Goal: Task Accomplishment & Management: Use online tool/utility

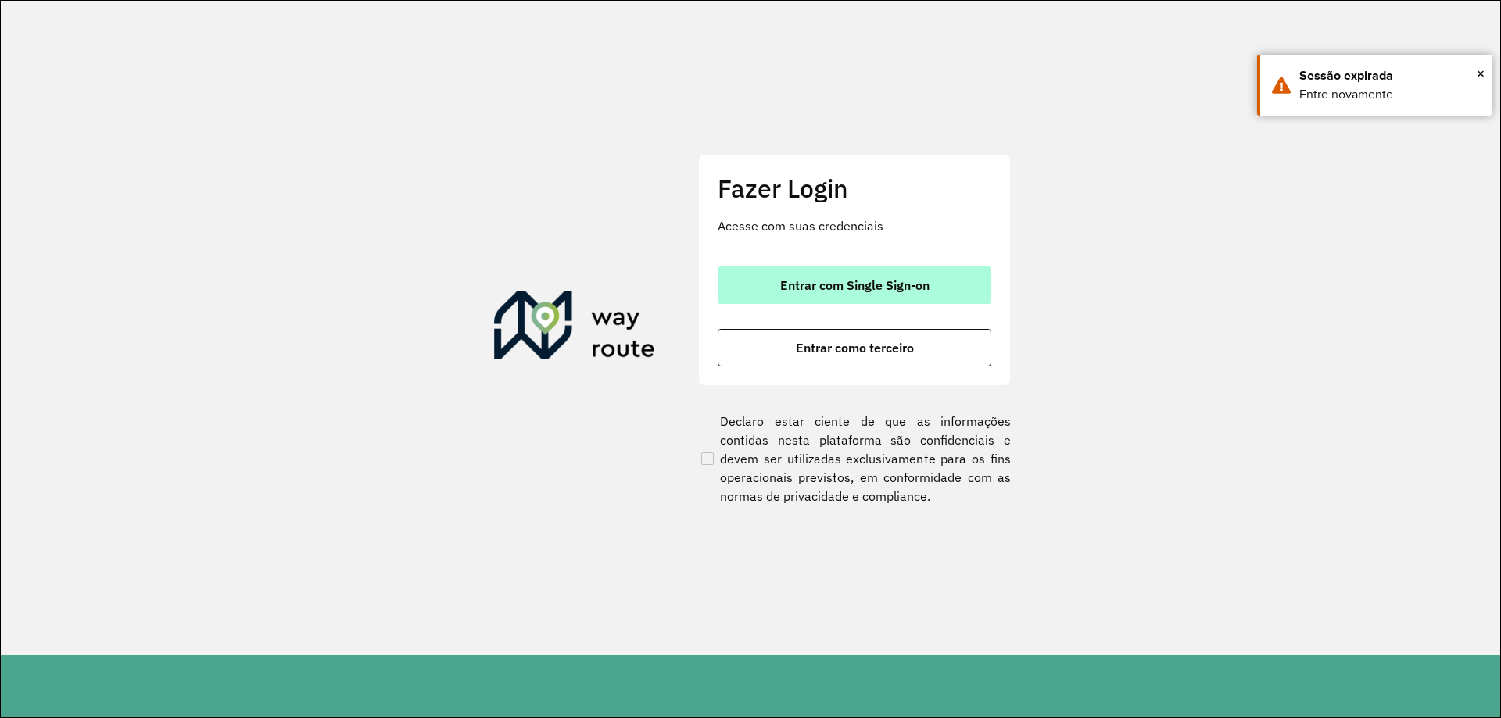
click at [801, 279] on span "Entrar com Single Sign-on" at bounding box center [854, 285] width 149 height 13
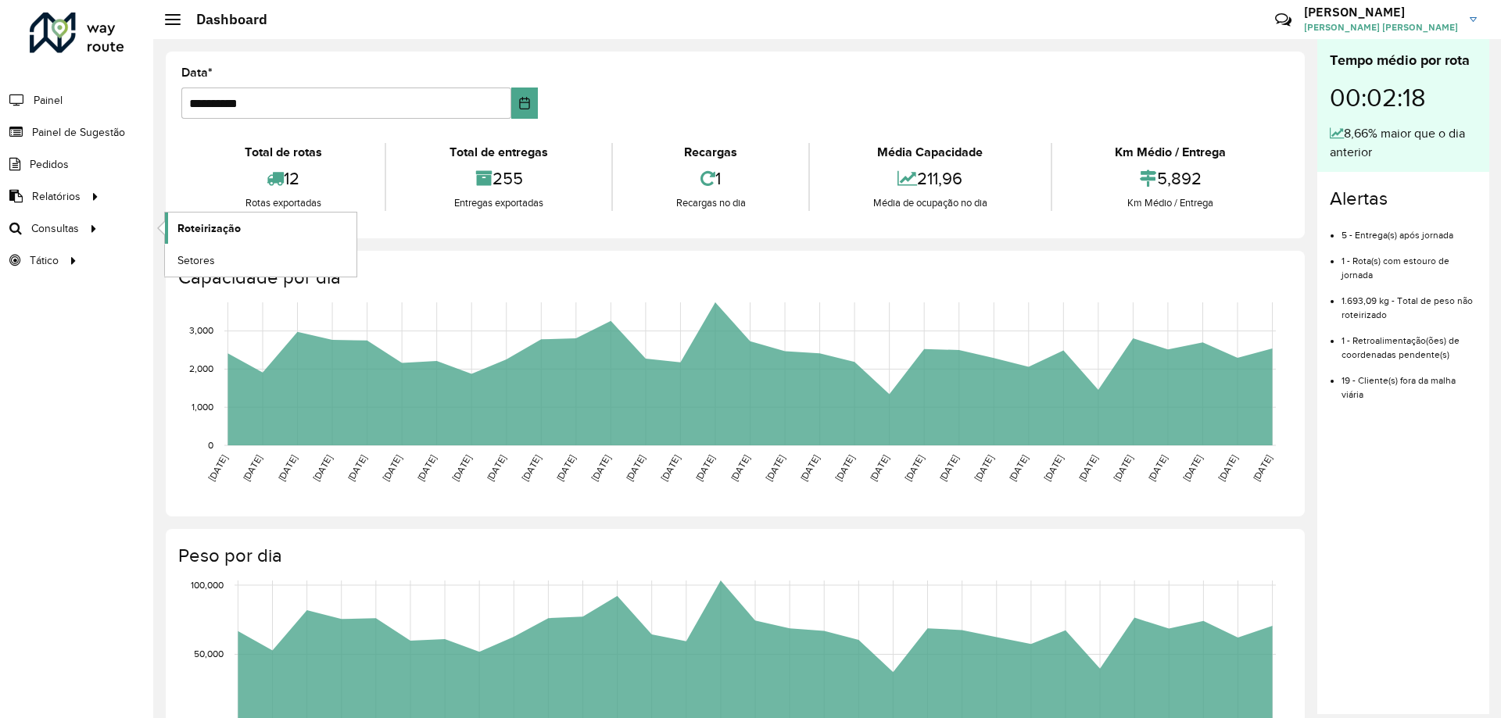
click at [209, 224] on span "Roteirização" at bounding box center [208, 228] width 63 height 16
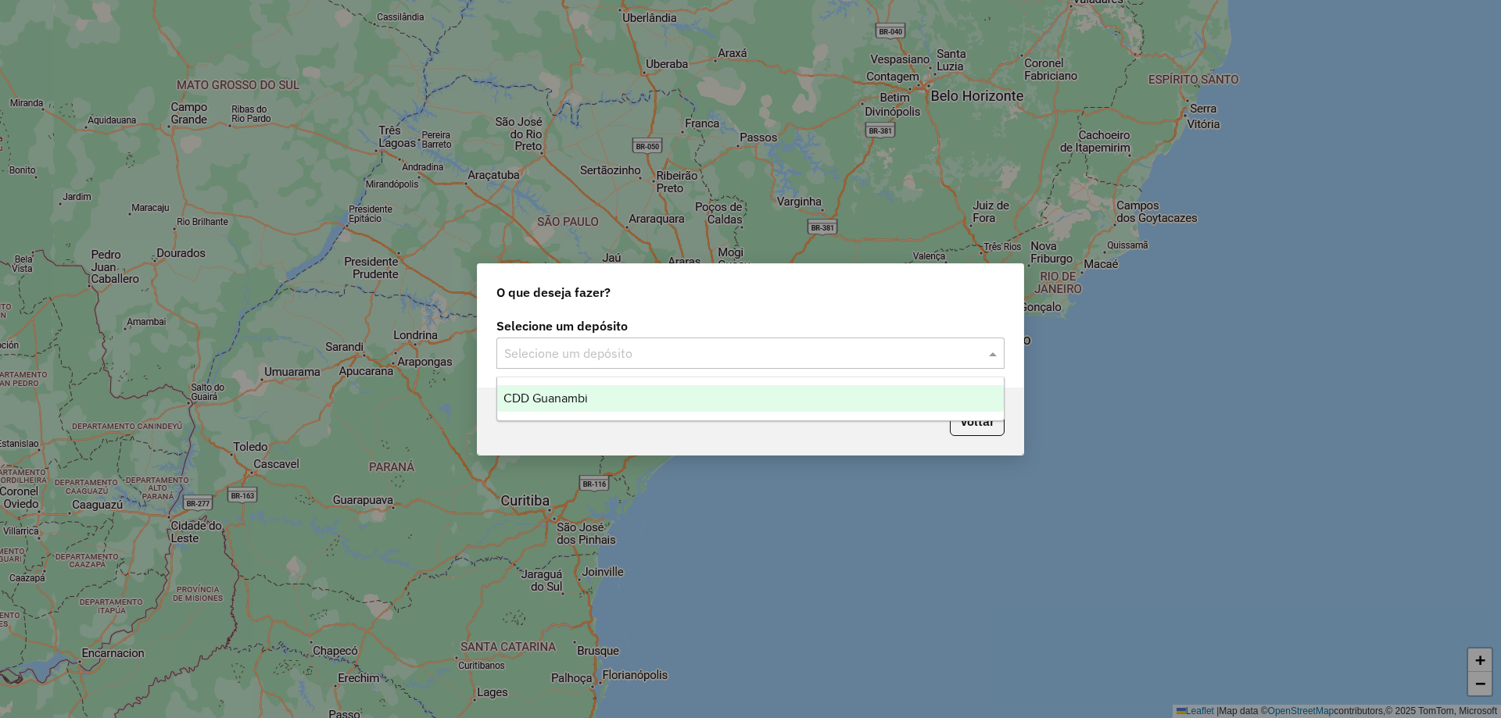
click at [632, 355] on input "text" at bounding box center [734, 354] width 461 height 19
click at [599, 395] on div "CDD Guanambi" at bounding box center [750, 398] width 506 height 27
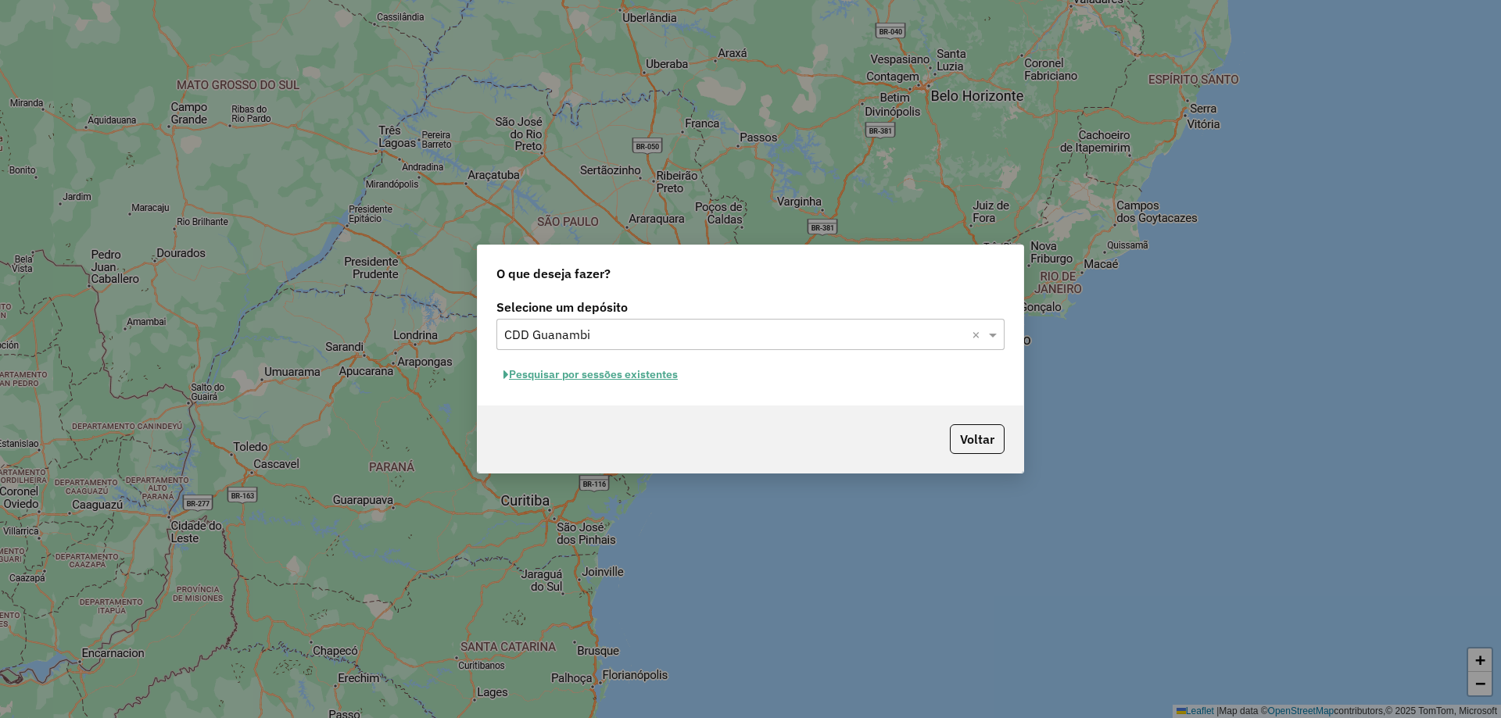
click at [617, 373] on button "Pesquisar por sessões existentes" at bounding box center [590, 375] width 188 height 24
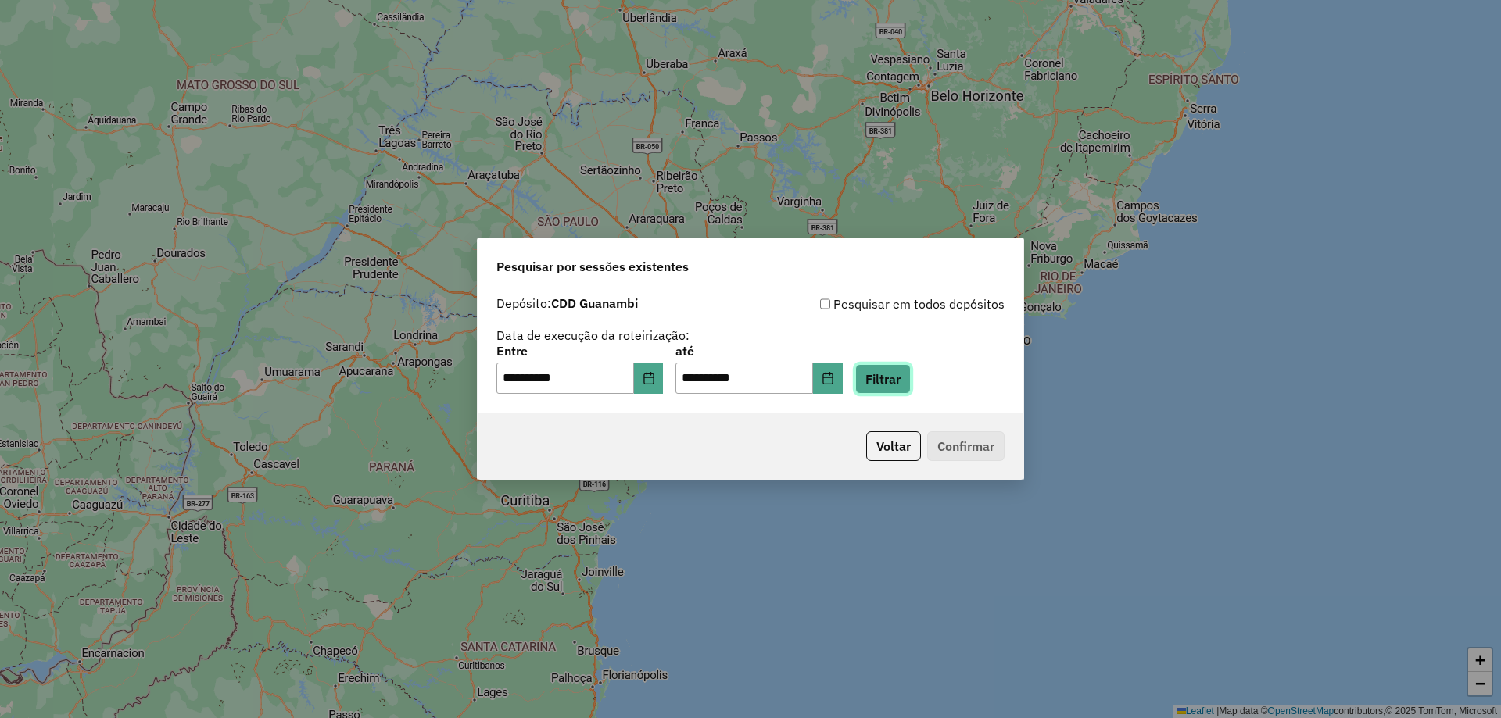
click at [904, 375] on button "Filtrar" at bounding box center [882, 379] width 55 height 30
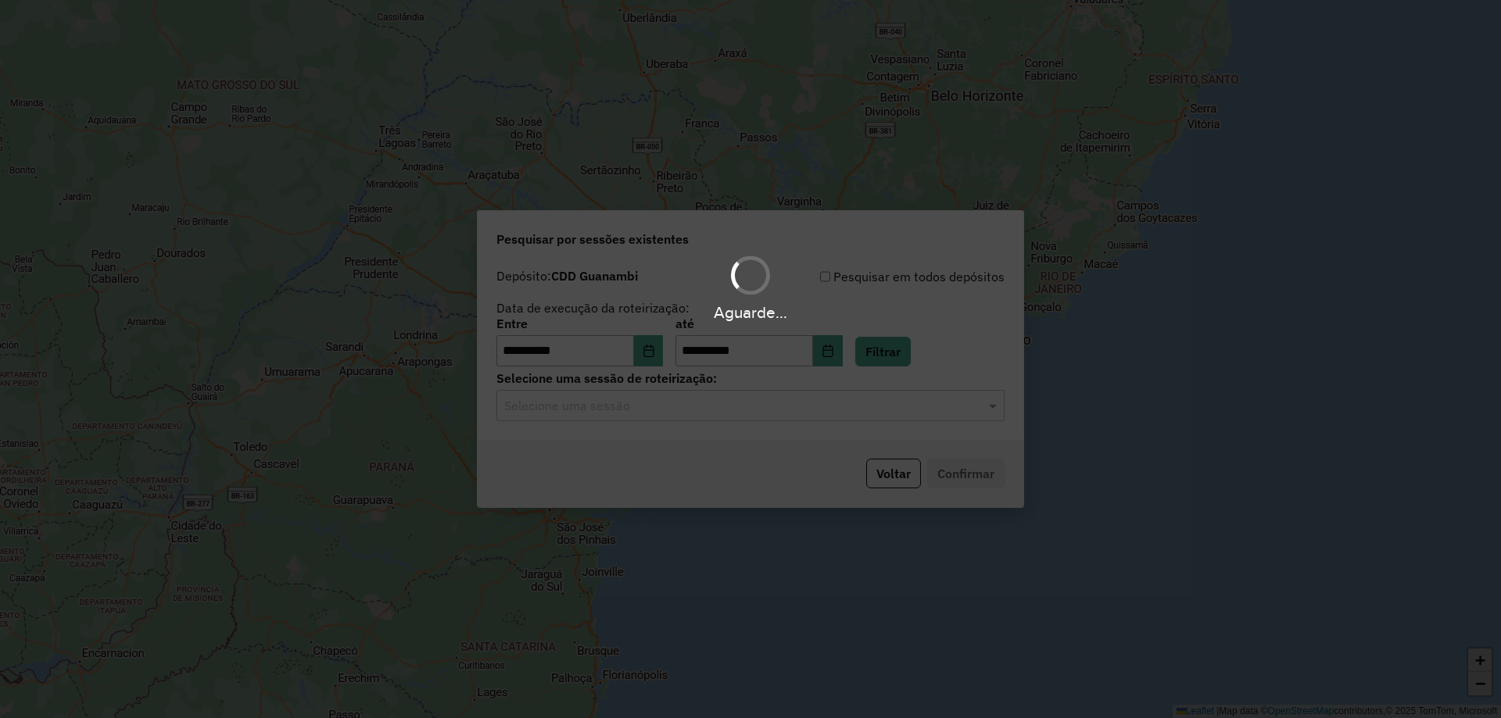
click at [575, 402] on input "text" at bounding box center [734, 406] width 461 height 19
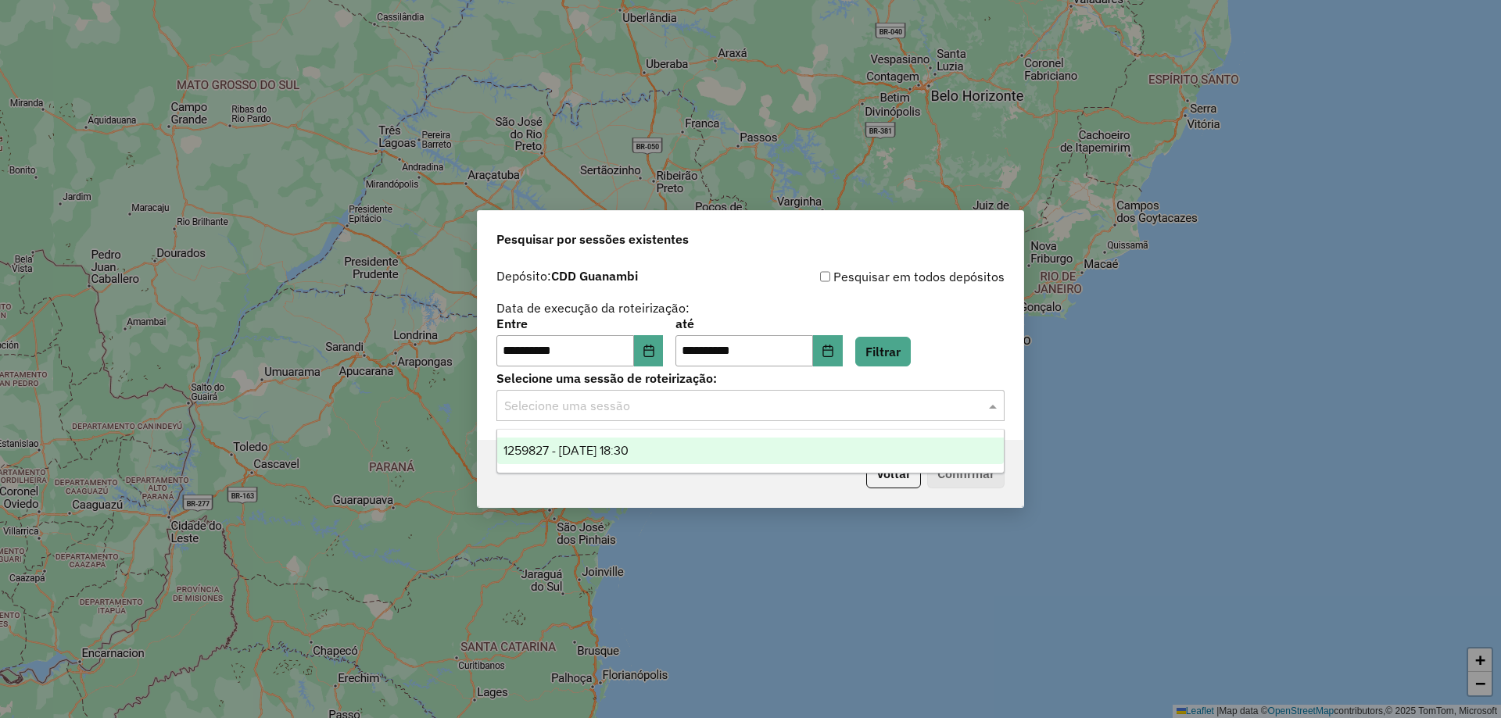
click at [558, 452] on span "1259827 - 05/09/2025 18:30" at bounding box center [565, 450] width 125 height 13
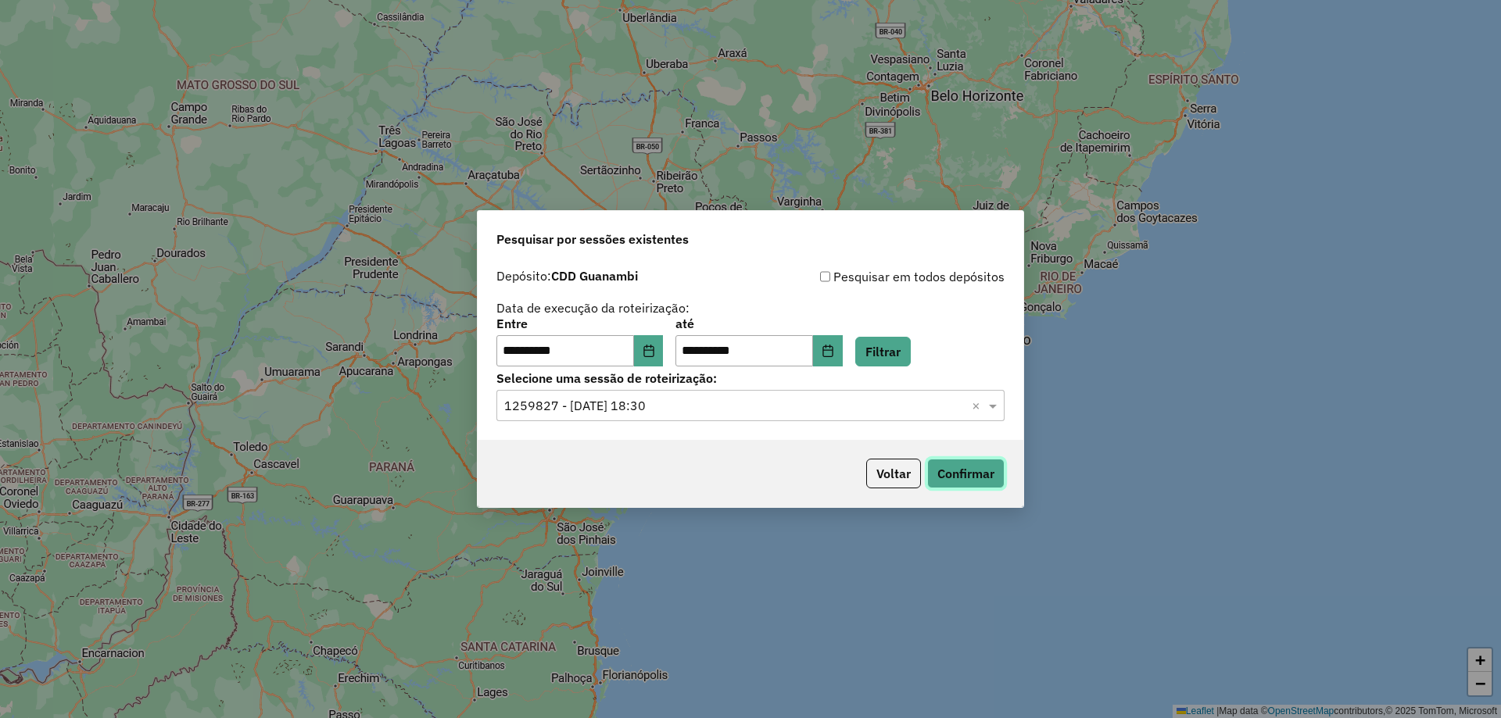
click at [966, 482] on button "Confirmar" at bounding box center [965, 474] width 77 height 30
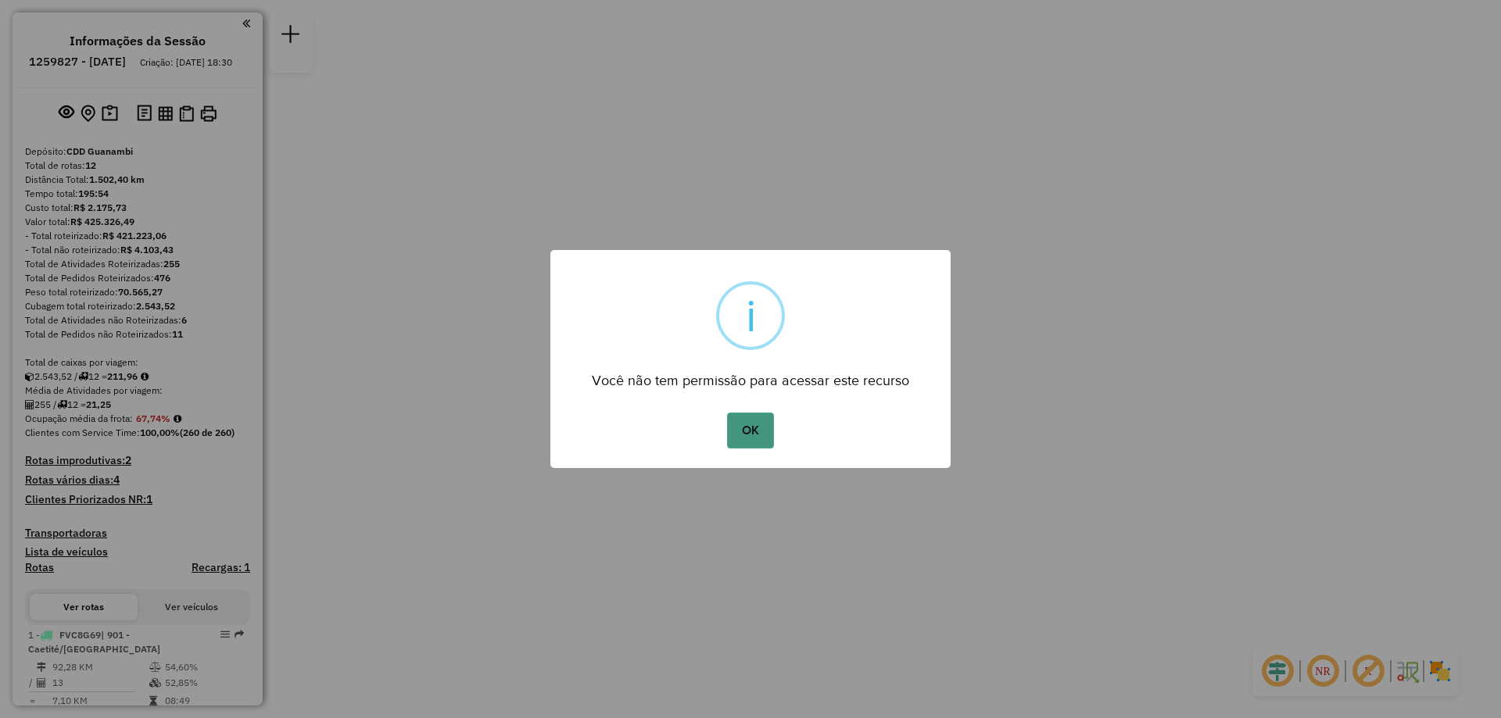
click at [748, 420] on button "OK" at bounding box center [750, 431] width 46 height 36
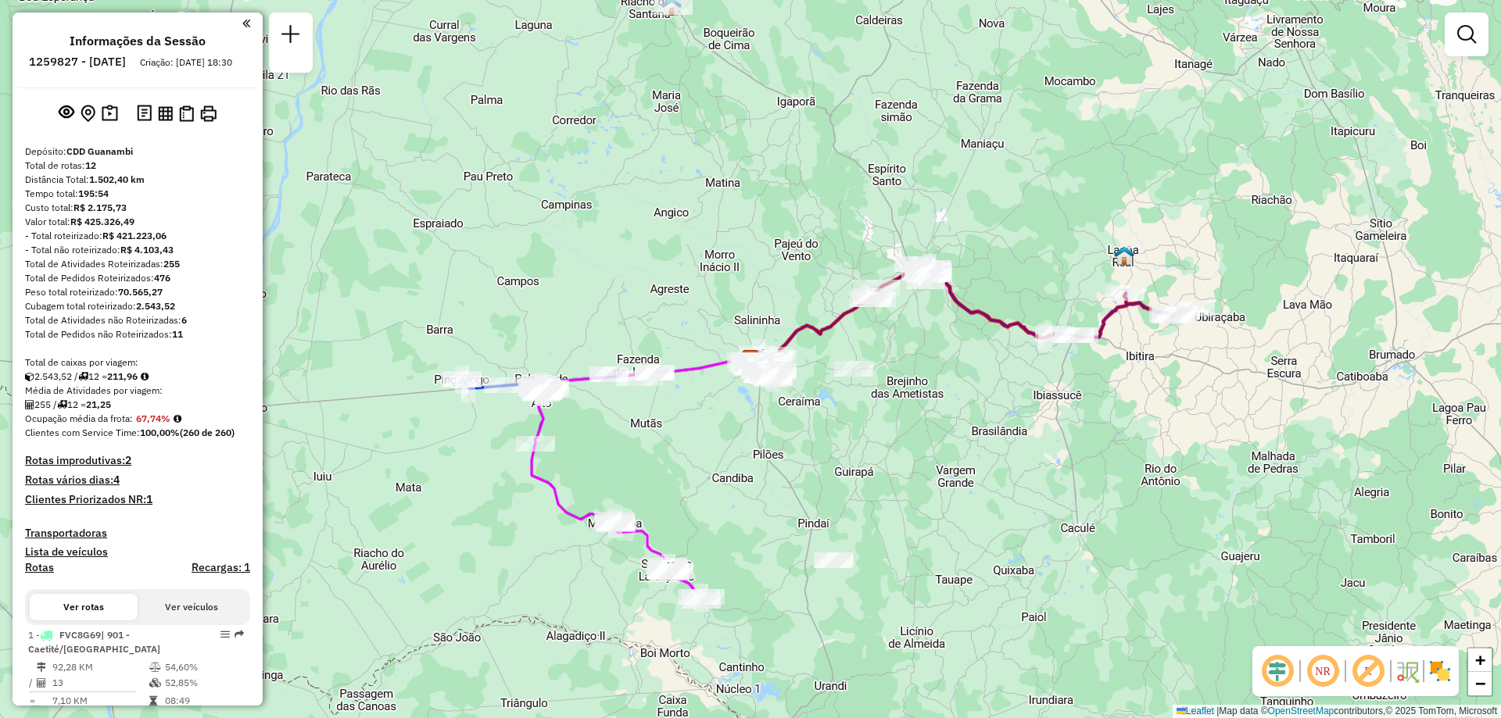
scroll to position [313, 0]
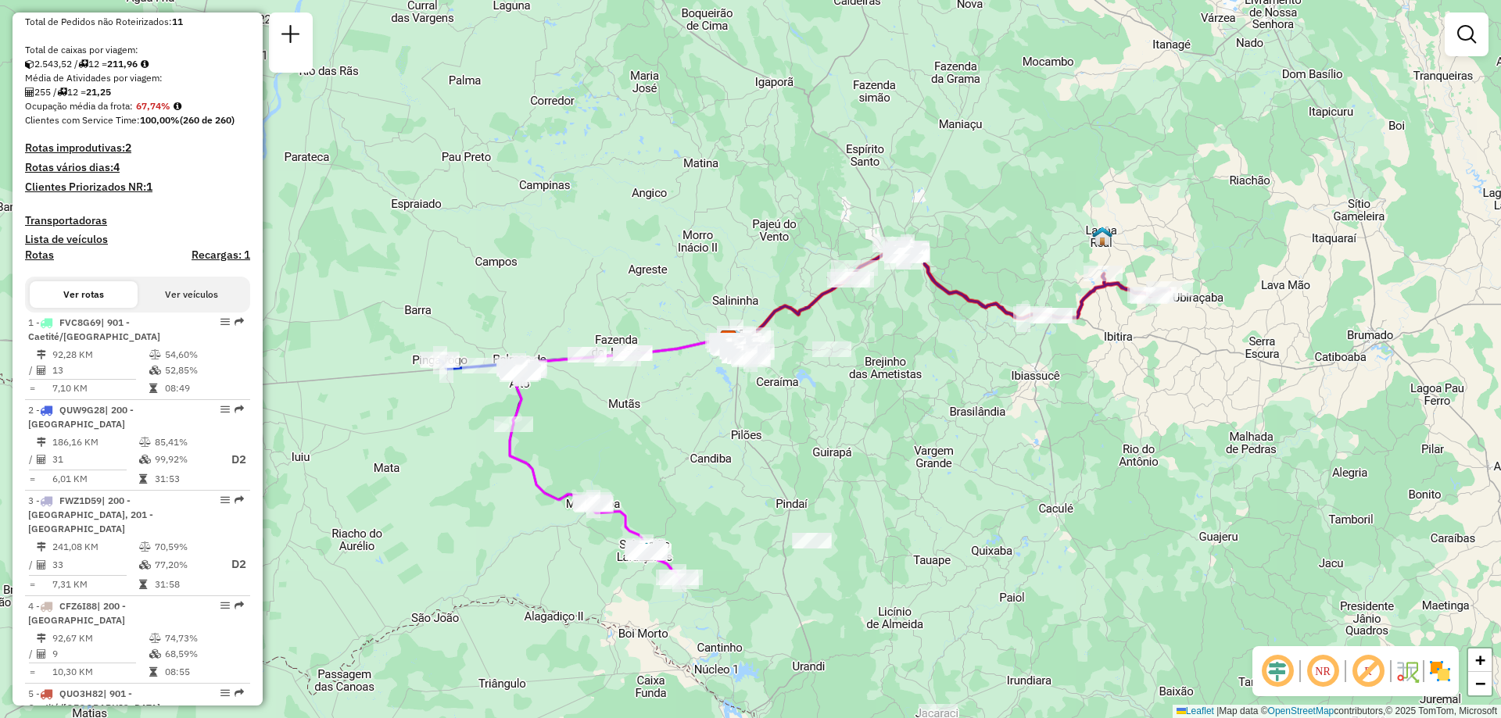
drag, startPoint x: 929, startPoint y: 521, endPoint x: 875, endPoint y: 491, distance: 60.9
click at [875, 491] on div "Janela de atendimento Grade de atendimento Capacidade Transportadoras Veículos …" at bounding box center [750, 359] width 1501 height 718
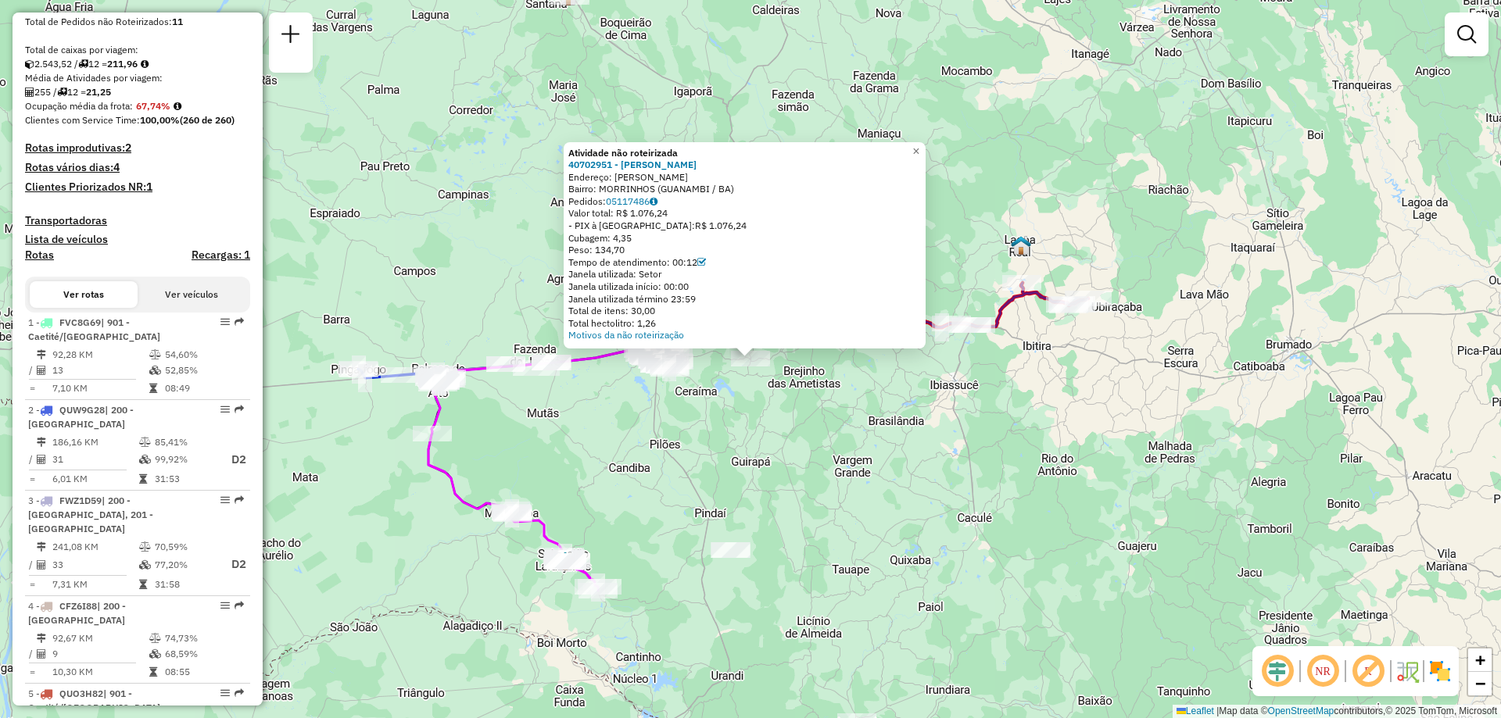
click at [739, 431] on div "Atividade não roteirizada 40702951 - GEANIO OTON TEIXEIRA Endereço: R JUVENCIO …" at bounding box center [750, 359] width 1501 height 718
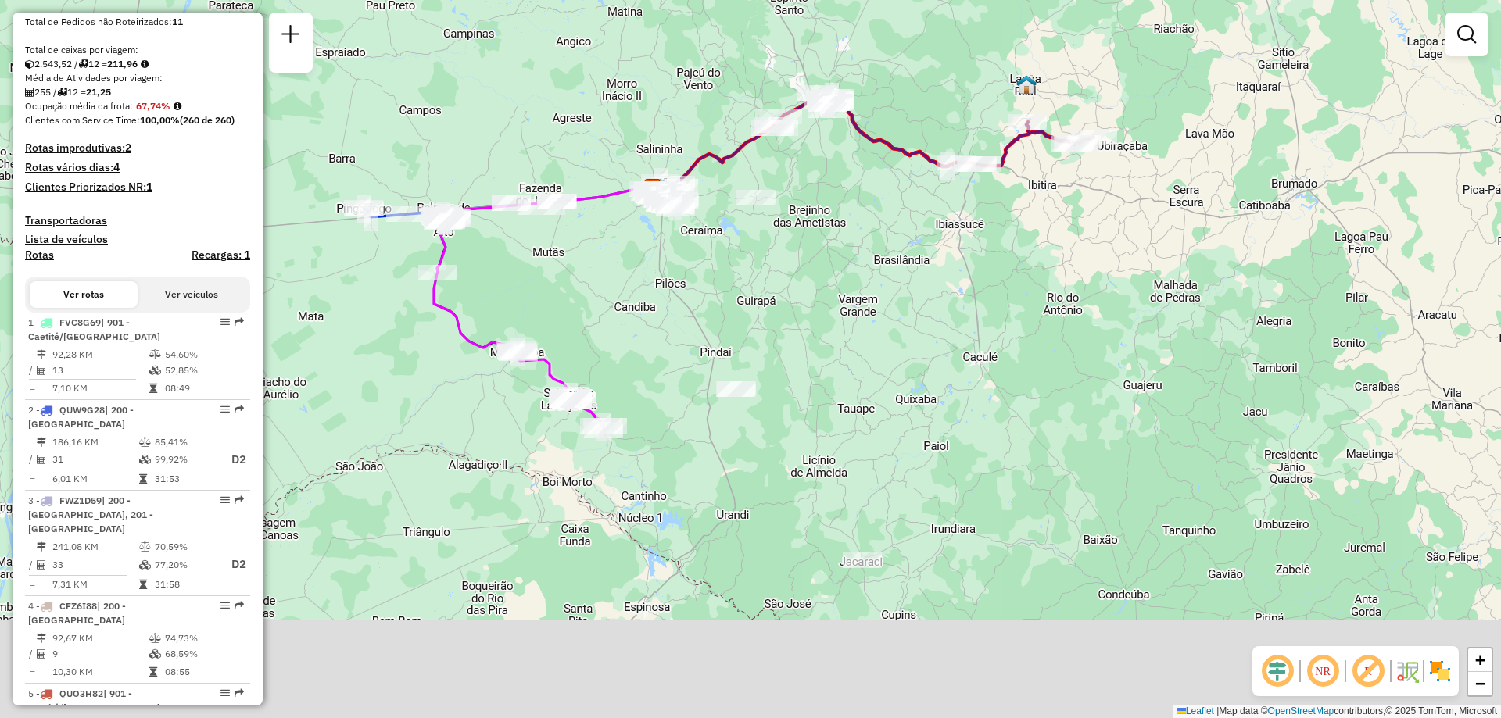
drag, startPoint x: 800, startPoint y: 517, endPoint x: 799, endPoint y: 323, distance: 193.8
click at [799, 323] on div "Janela de atendimento Grade de atendimento Capacidade Transportadoras Veículos …" at bounding box center [750, 359] width 1501 height 718
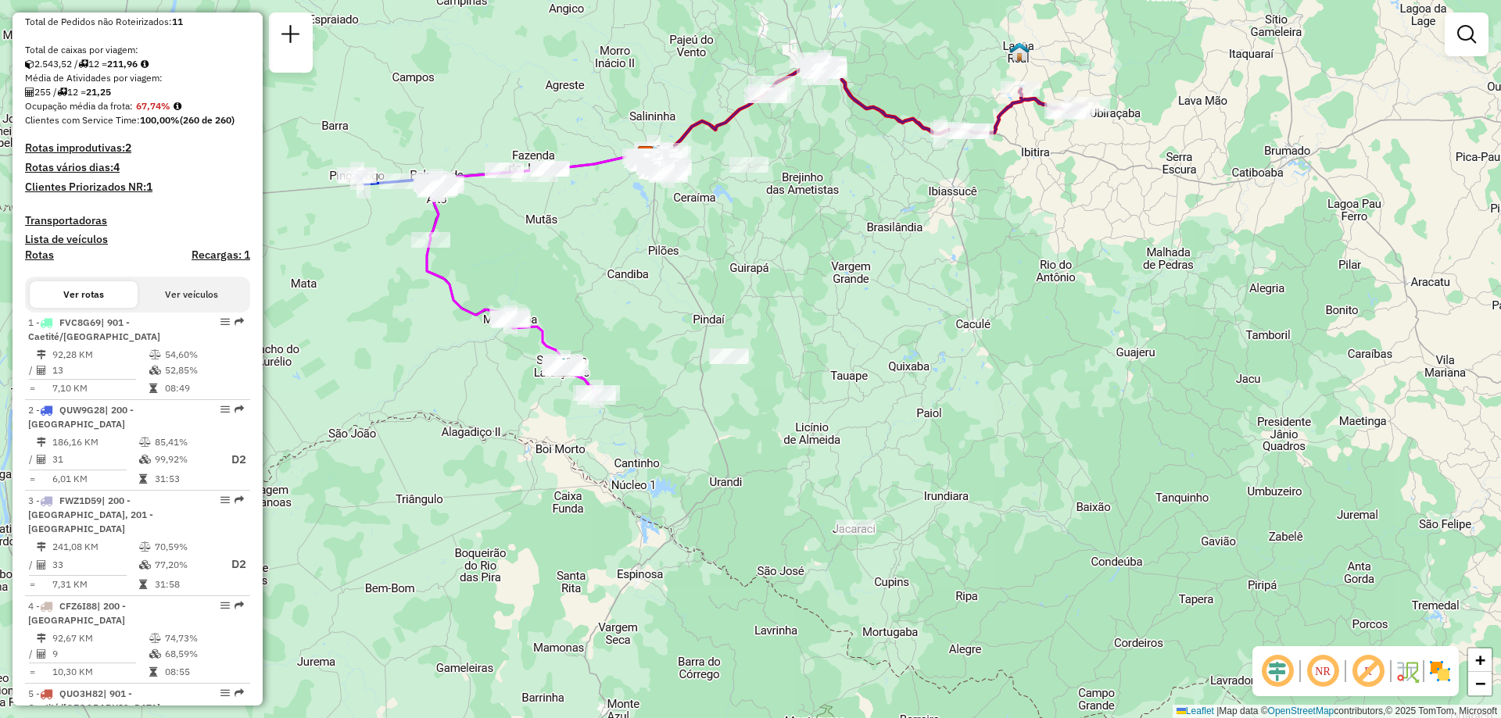
click at [844, 535] on div at bounding box center [855, 528] width 39 height 16
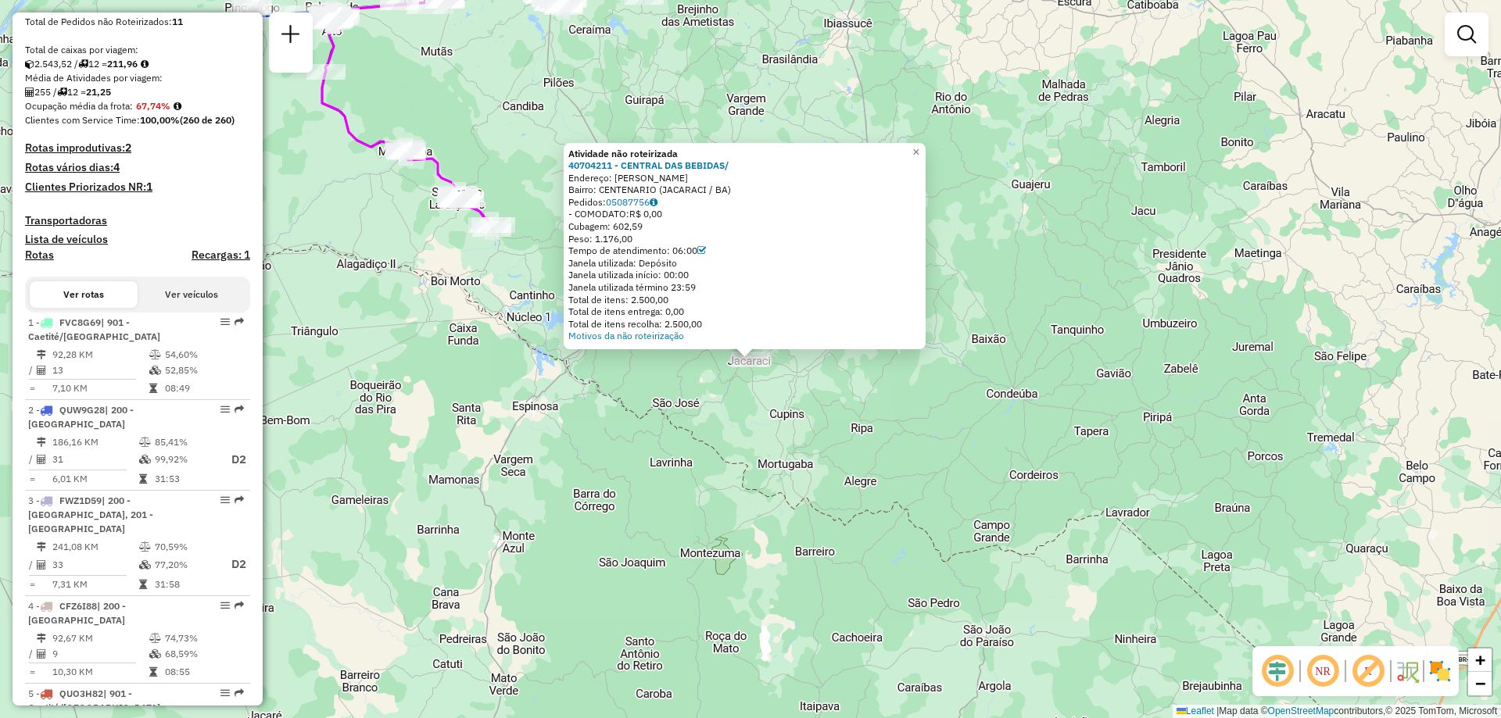
click at [689, 417] on div "Atividade não roteirizada 40704211 - CENTRAL DAS BEBIDAS/ Endereço: FRANCISCO D…" at bounding box center [750, 359] width 1501 height 718
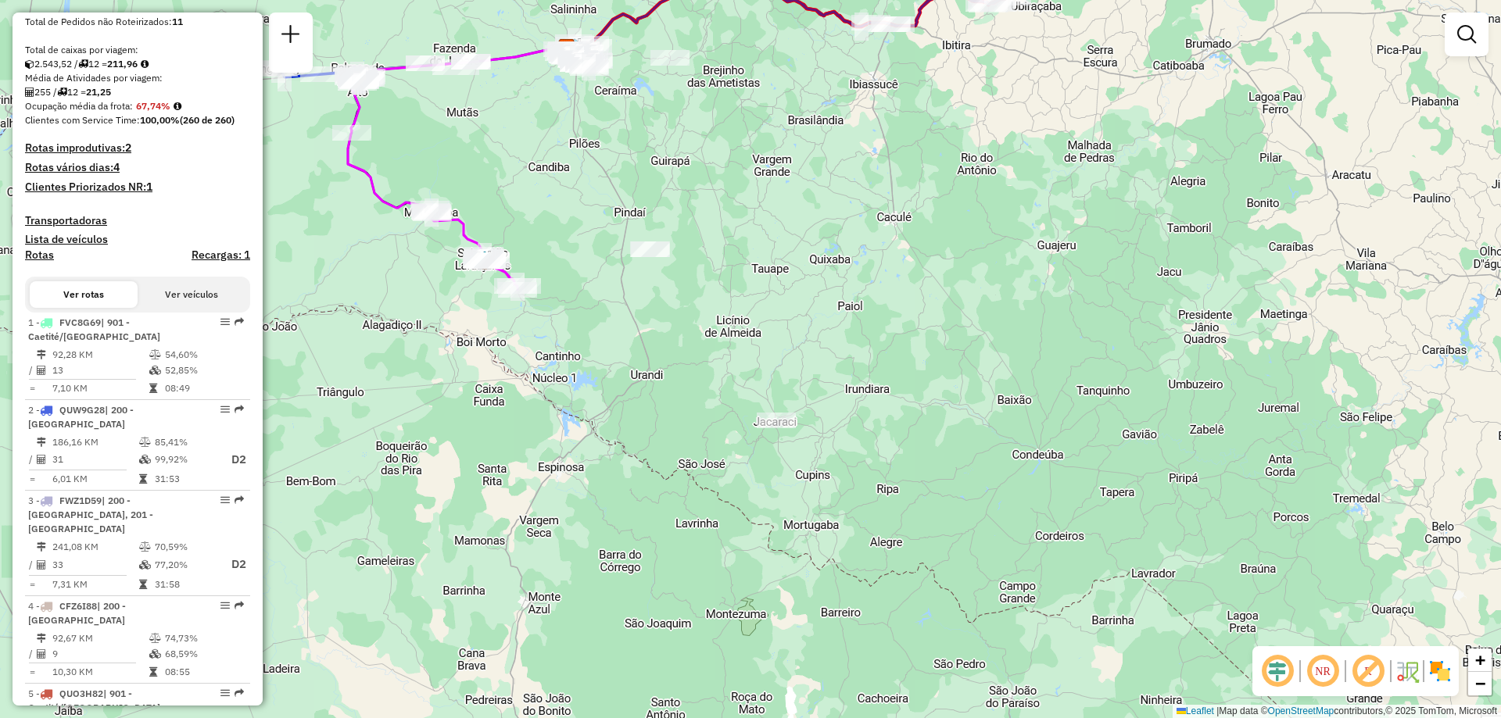
drag, startPoint x: 689, startPoint y: 417, endPoint x: 808, endPoint y: 557, distance: 184.1
click at [793, 553] on div "Janela de atendimento Grade de atendimento Capacidade Transportadoras Veículos …" at bounding box center [750, 359] width 1501 height 718
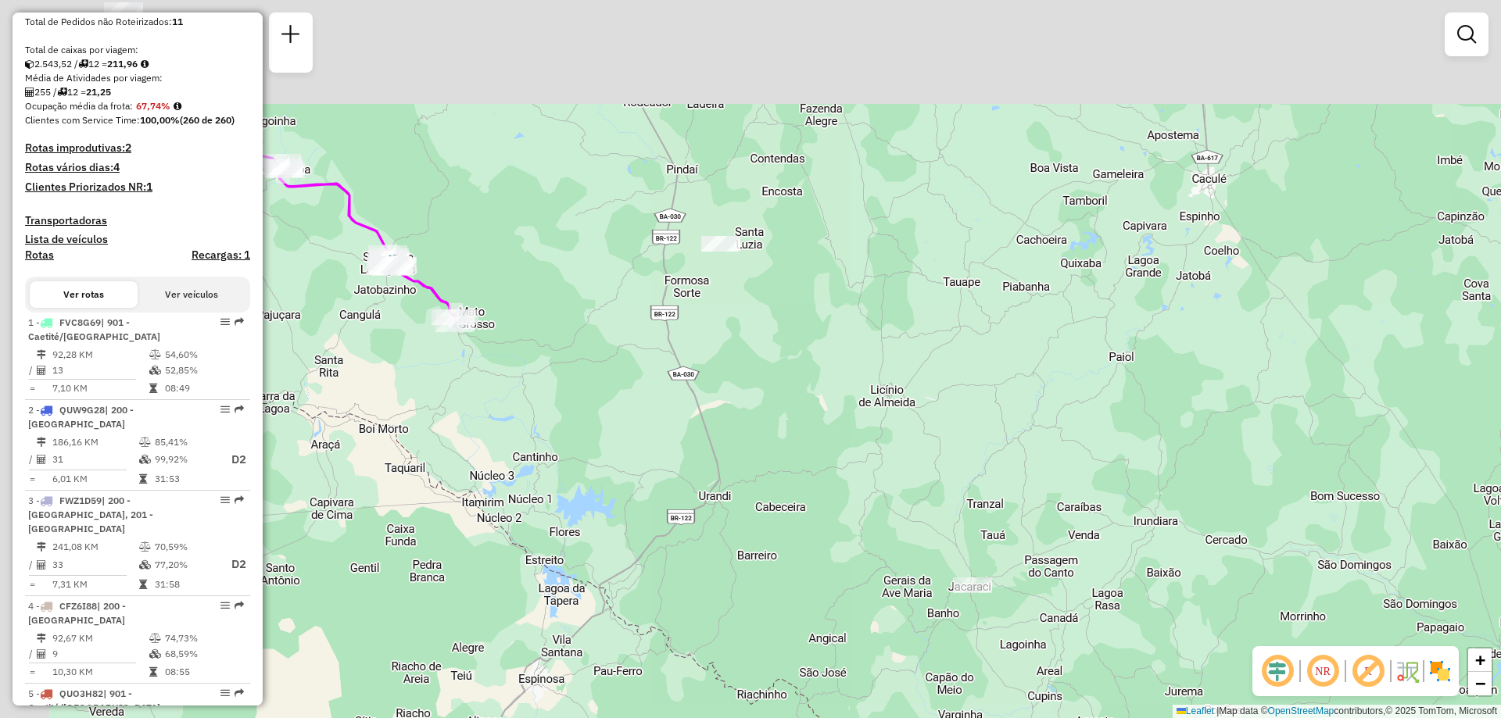
drag, startPoint x: 773, startPoint y: 333, endPoint x: 857, endPoint y: 492, distance: 179.7
click at [856, 489] on div "Janela de atendimento Grade de atendimento Capacidade Transportadoras Veículos …" at bounding box center [750, 359] width 1501 height 718
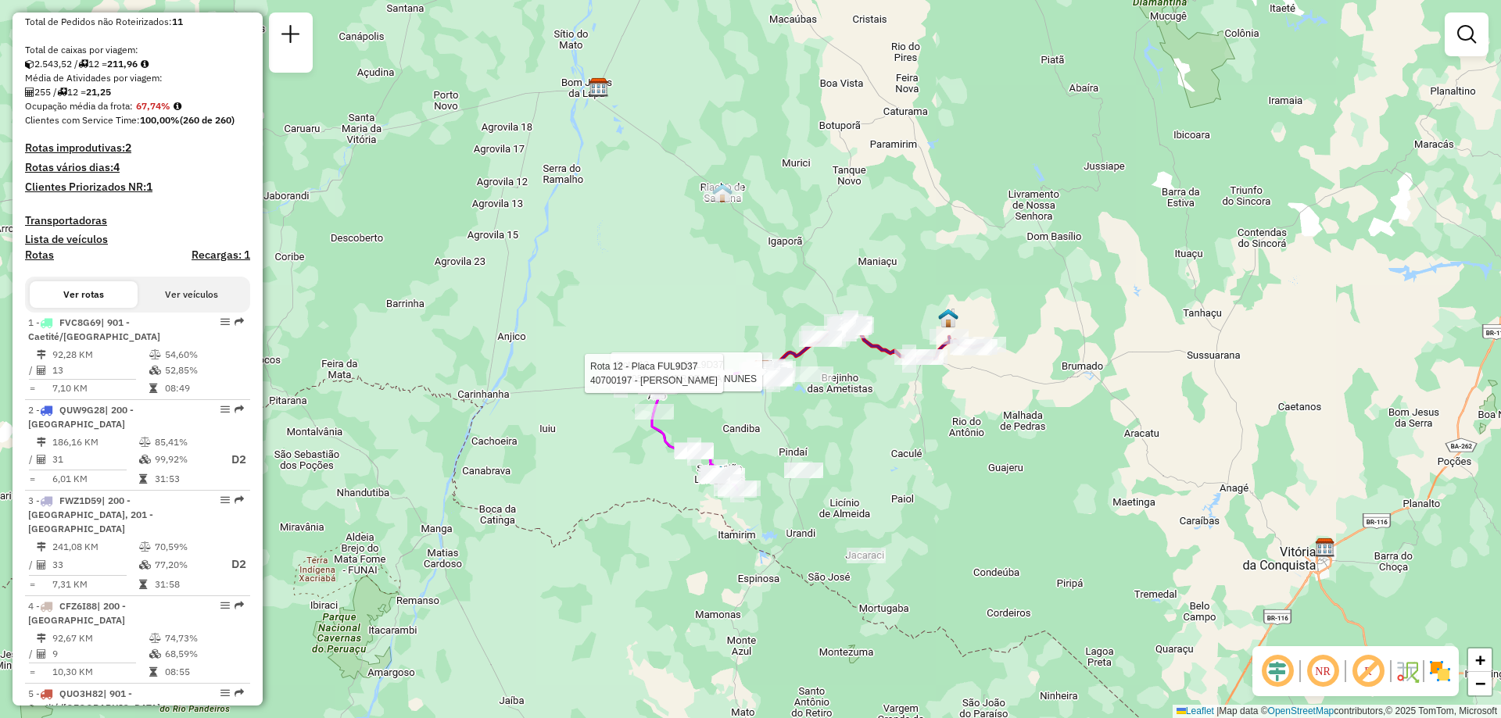
click at [838, 406] on div "Rota 12 - Placa FUL9D37 40705611 - MERCEARIA NUNES Rota 12 - Placa FUL9D37 4070…" at bounding box center [750, 359] width 1501 height 718
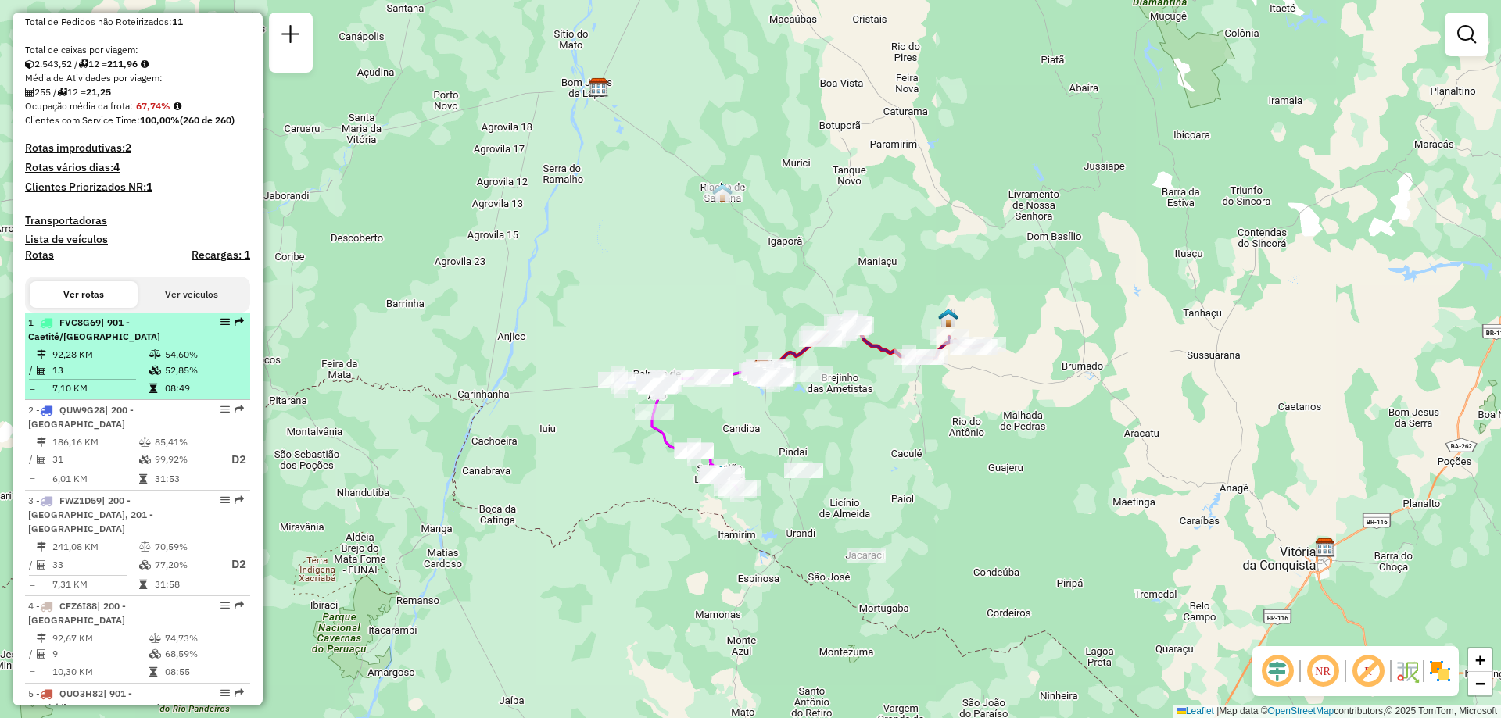
select select "**********"
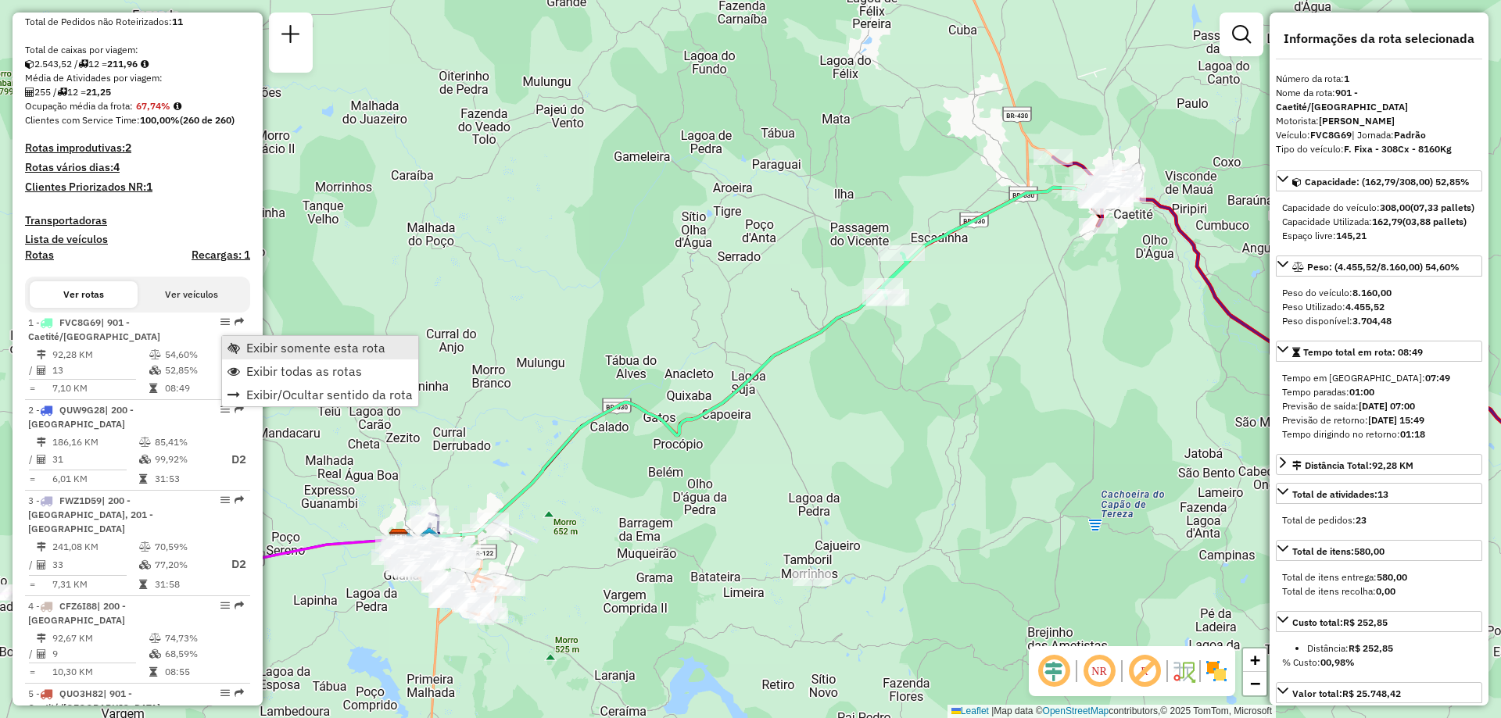
click at [308, 352] on span "Exibir somente esta rota" at bounding box center [315, 348] width 139 height 13
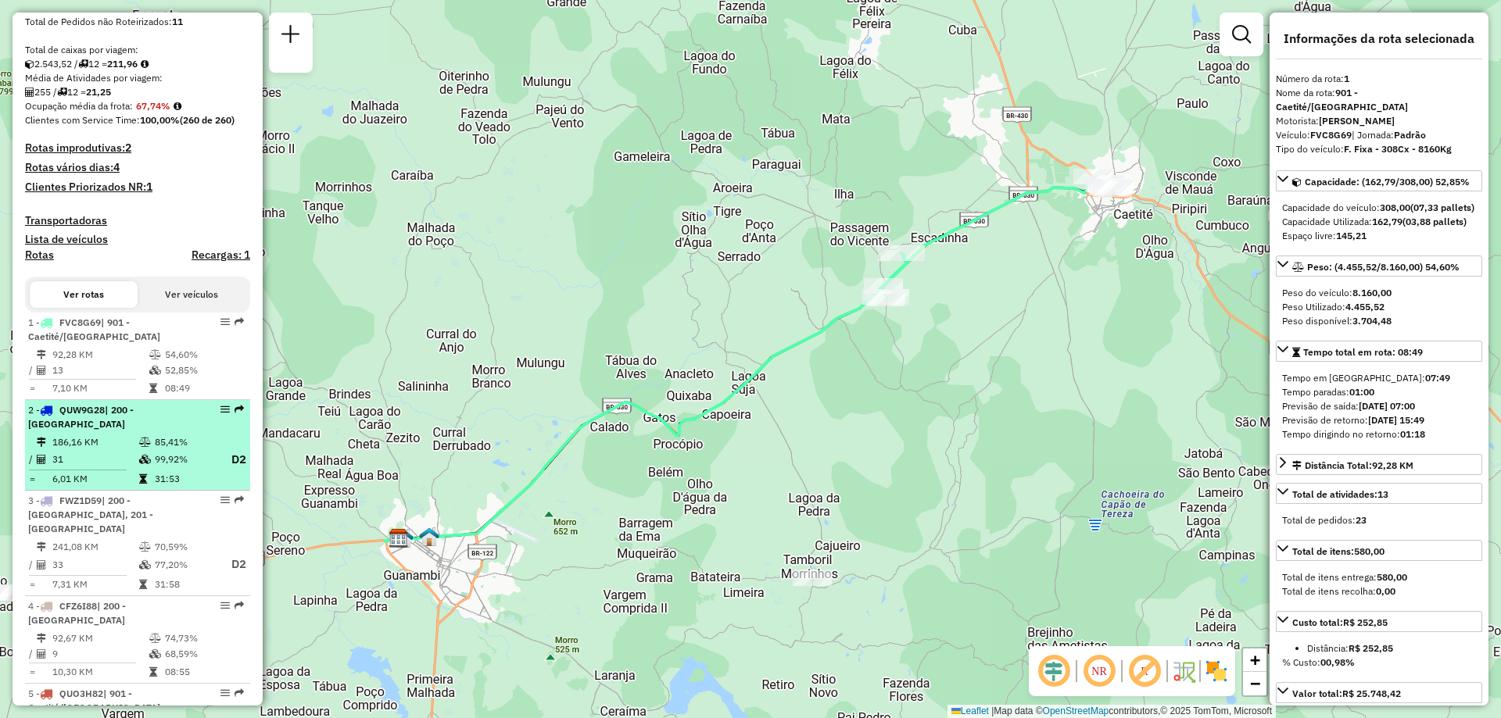
click at [146, 467] on td at bounding box center [146, 460] width 16 height 20
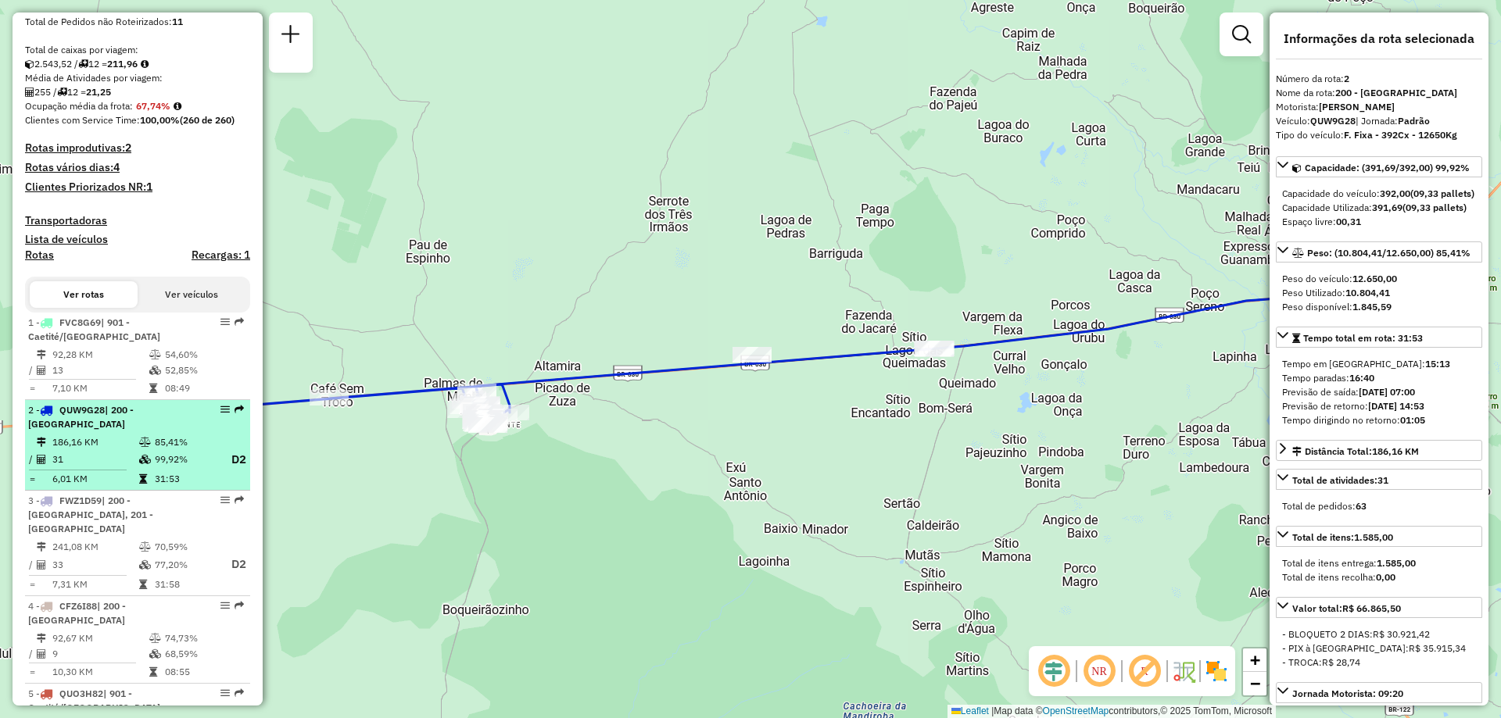
scroll to position [469, 0]
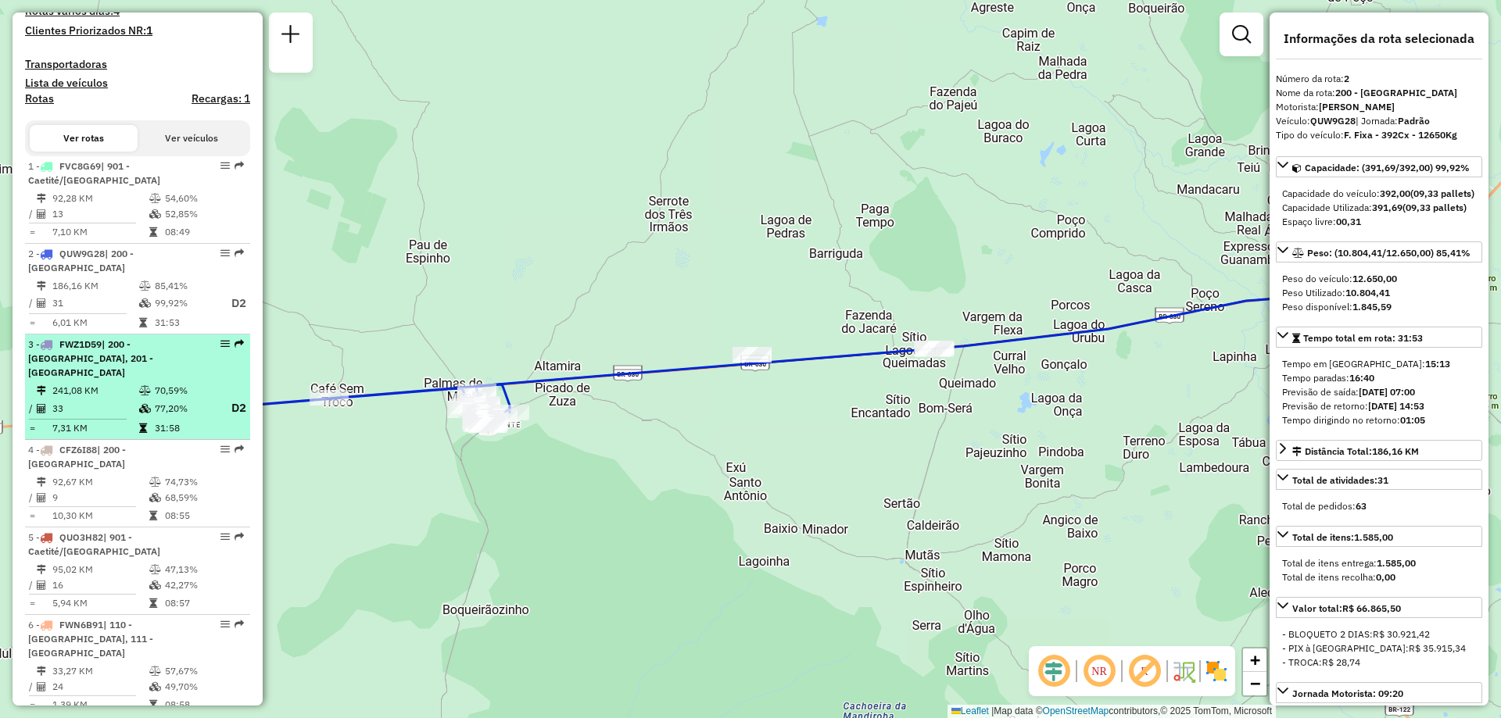
click at [143, 414] on td at bounding box center [146, 409] width 16 height 20
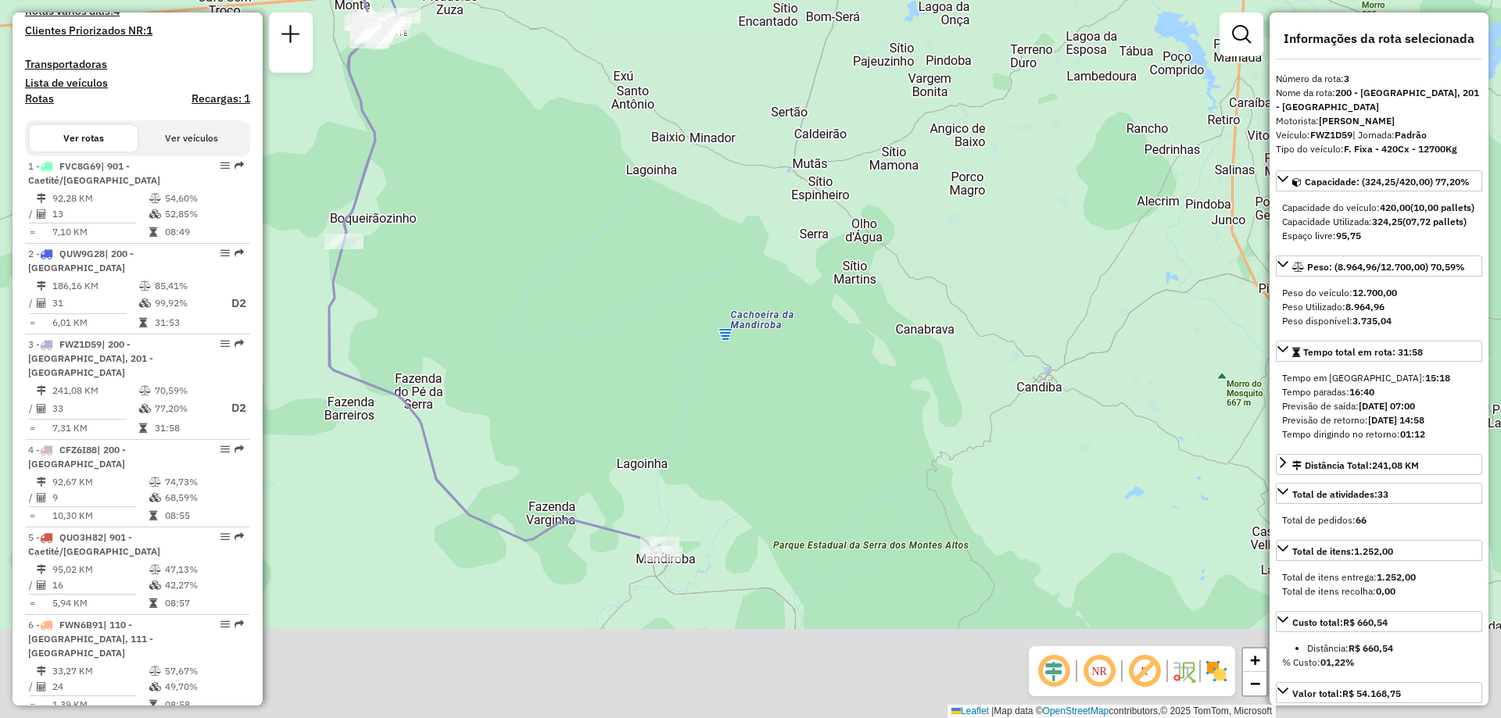
drag, startPoint x: 640, startPoint y: 531, endPoint x: 672, endPoint y: 363, distance: 171.1
click at [672, 363] on div "Janela de atendimento Grade de atendimento Capacidade Transportadoras Veículos …" at bounding box center [750, 359] width 1501 height 718
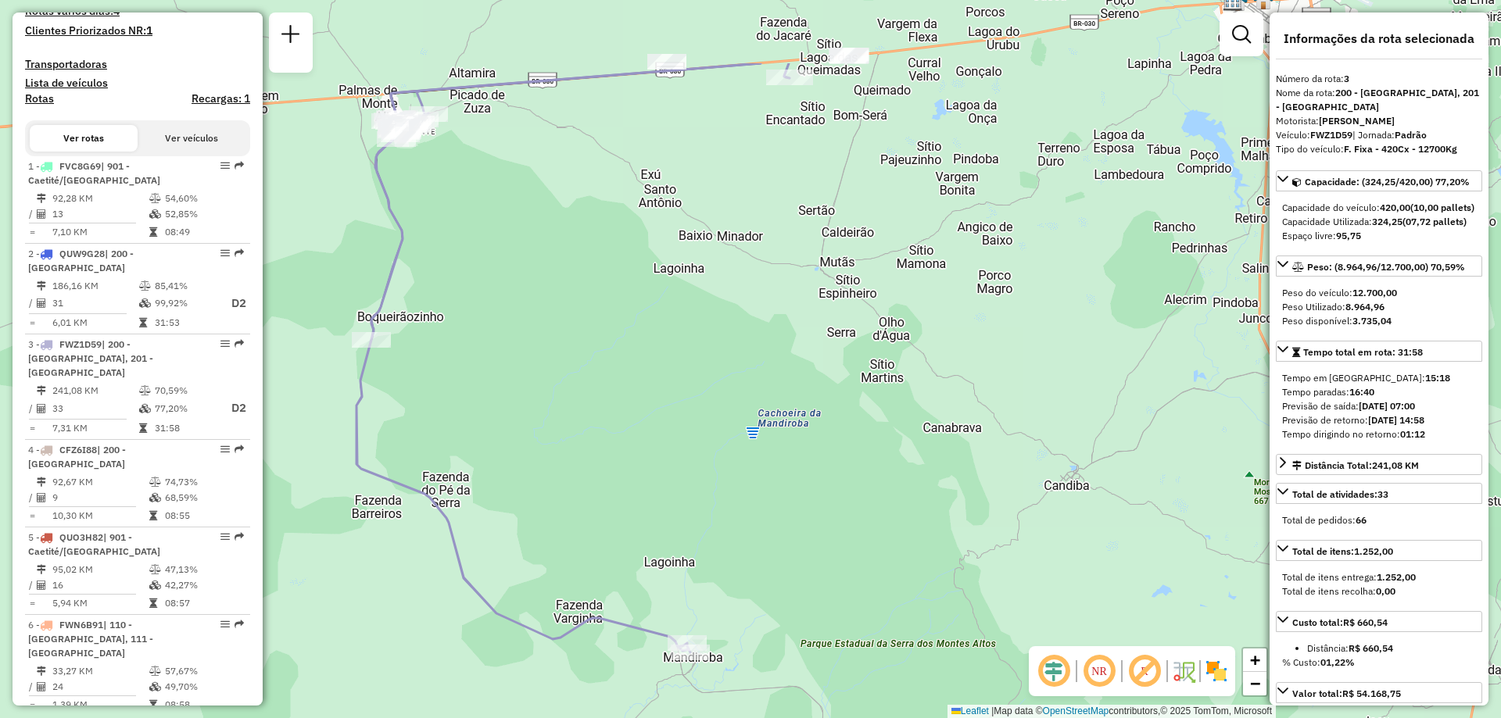
drag, startPoint x: 629, startPoint y: 403, endPoint x: 625, endPoint y: 385, distance: 18.4
click at [625, 385] on div "Janela de atendimento Grade de atendimento Capacidade Transportadoras Veículos …" at bounding box center [750, 359] width 1501 height 718
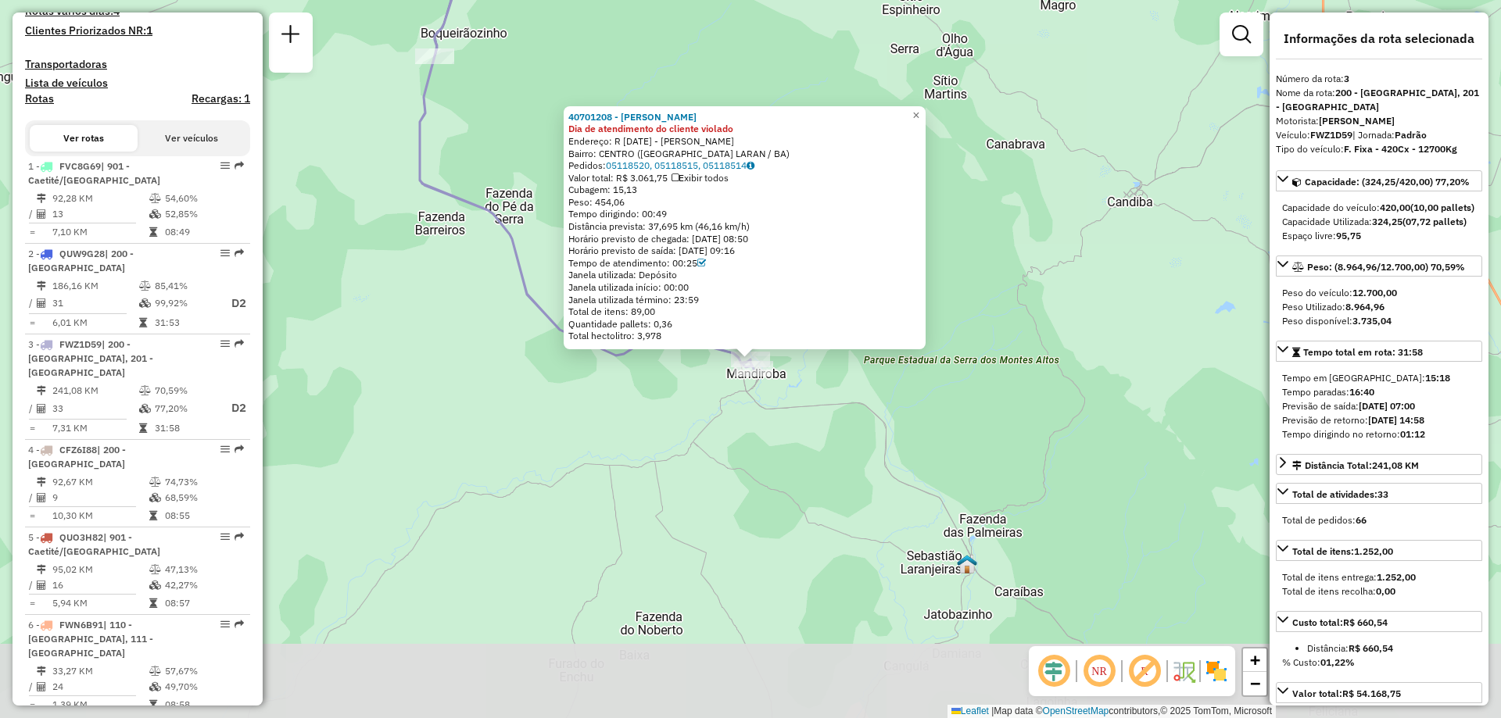
scroll to position [805, 0]
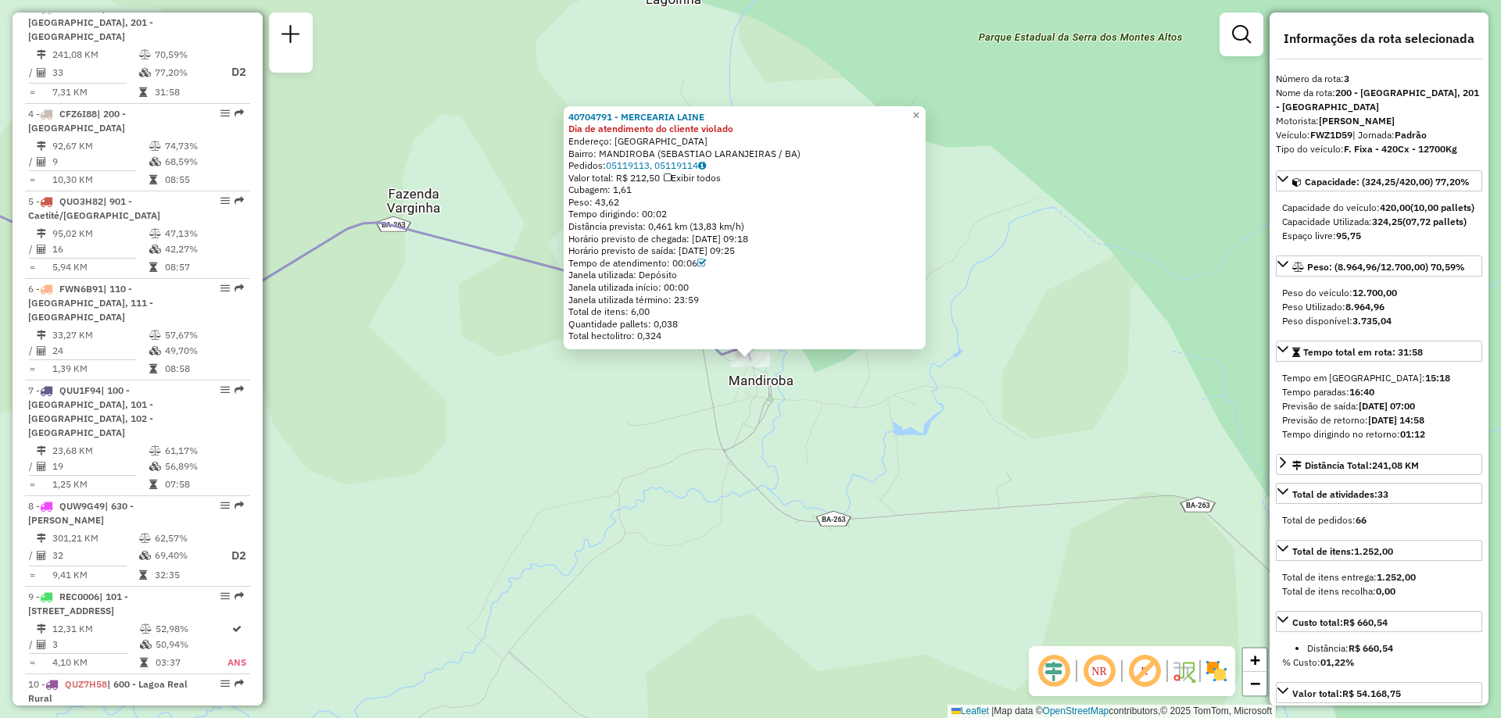
click at [397, 102] on div "40704791 - MERCEARIA LAINE Dia de atendimento do cliente violado Endereço: RUA …" at bounding box center [750, 359] width 1501 height 718
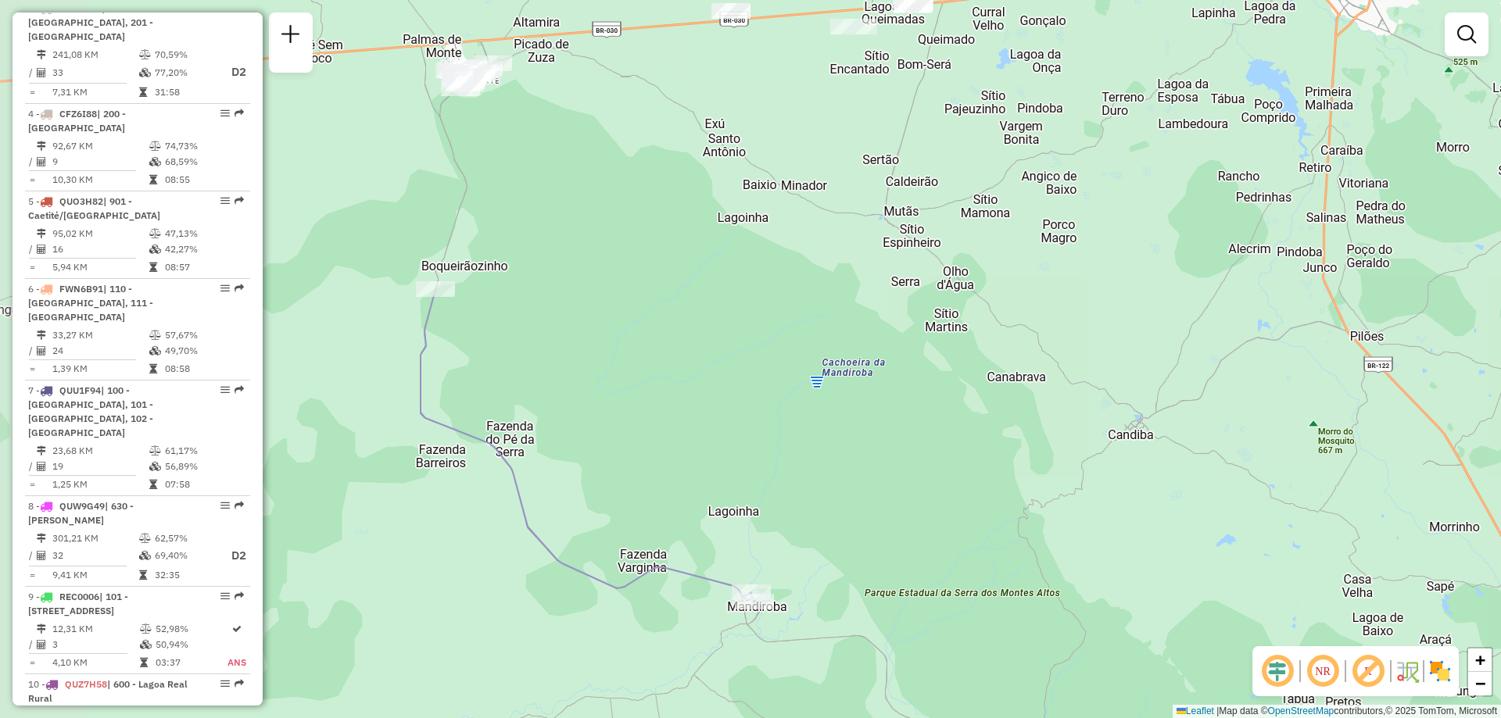
drag, startPoint x: 492, startPoint y: 70, endPoint x: 685, endPoint y: 434, distance: 411.9
click at [689, 438] on div "Janela de atendimento Grade de atendimento Capacidade Transportadoras Veículos …" at bounding box center [750, 359] width 1501 height 718
select select "**********"
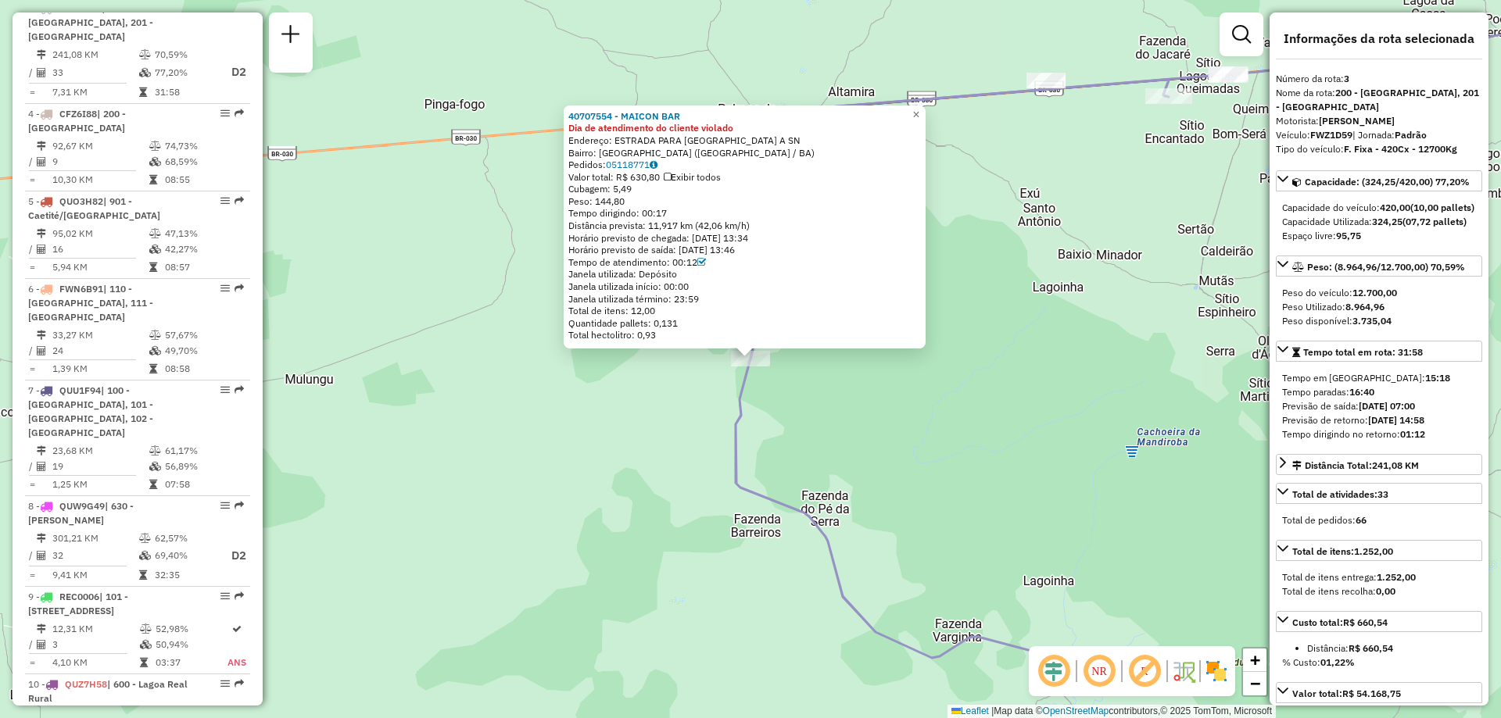
click at [840, 461] on div "40707554 - MAICON BAR Dia de atendimento do cliente violado Endereço: ESTRADA P…" at bounding box center [750, 359] width 1501 height 718
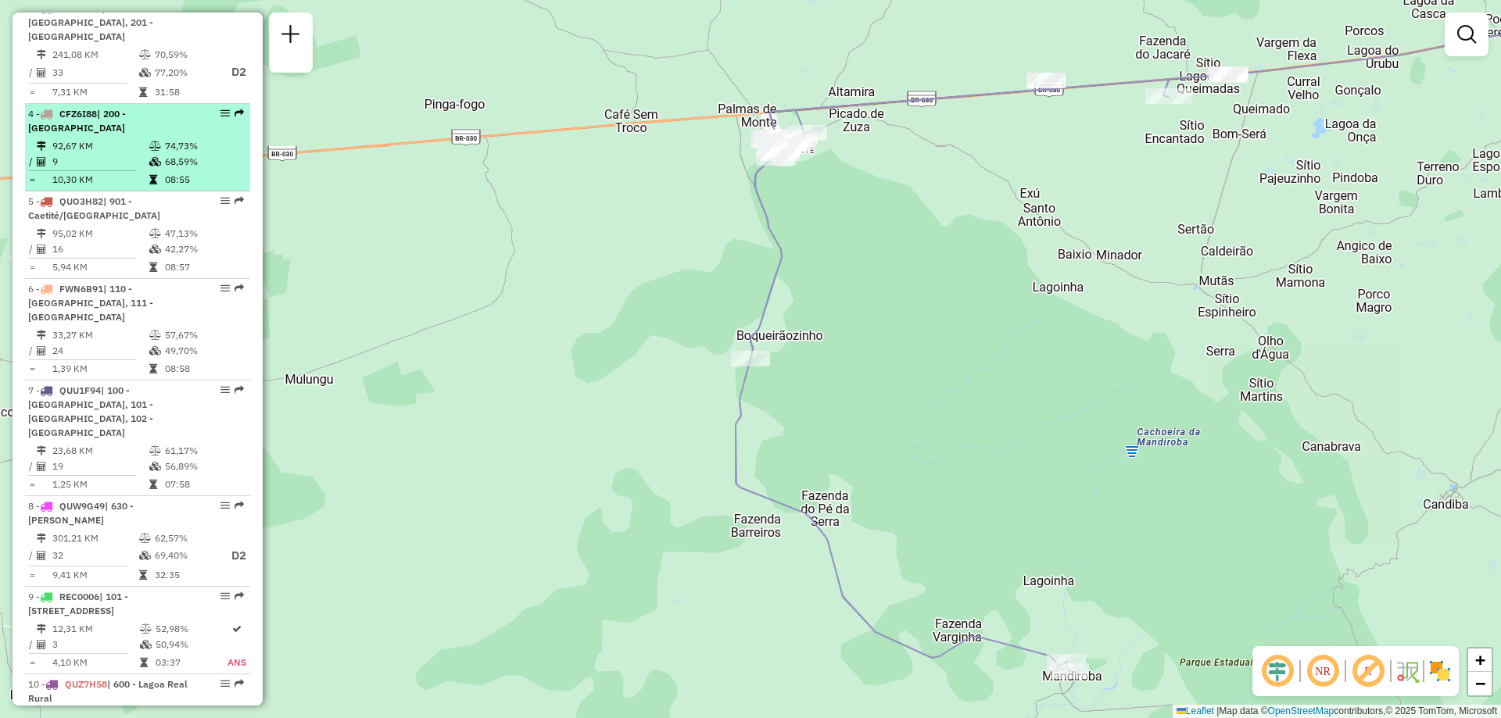
click at [141, 165] on td "9" at bounding box center [100, 162] width 97 height 16
select select "**********"
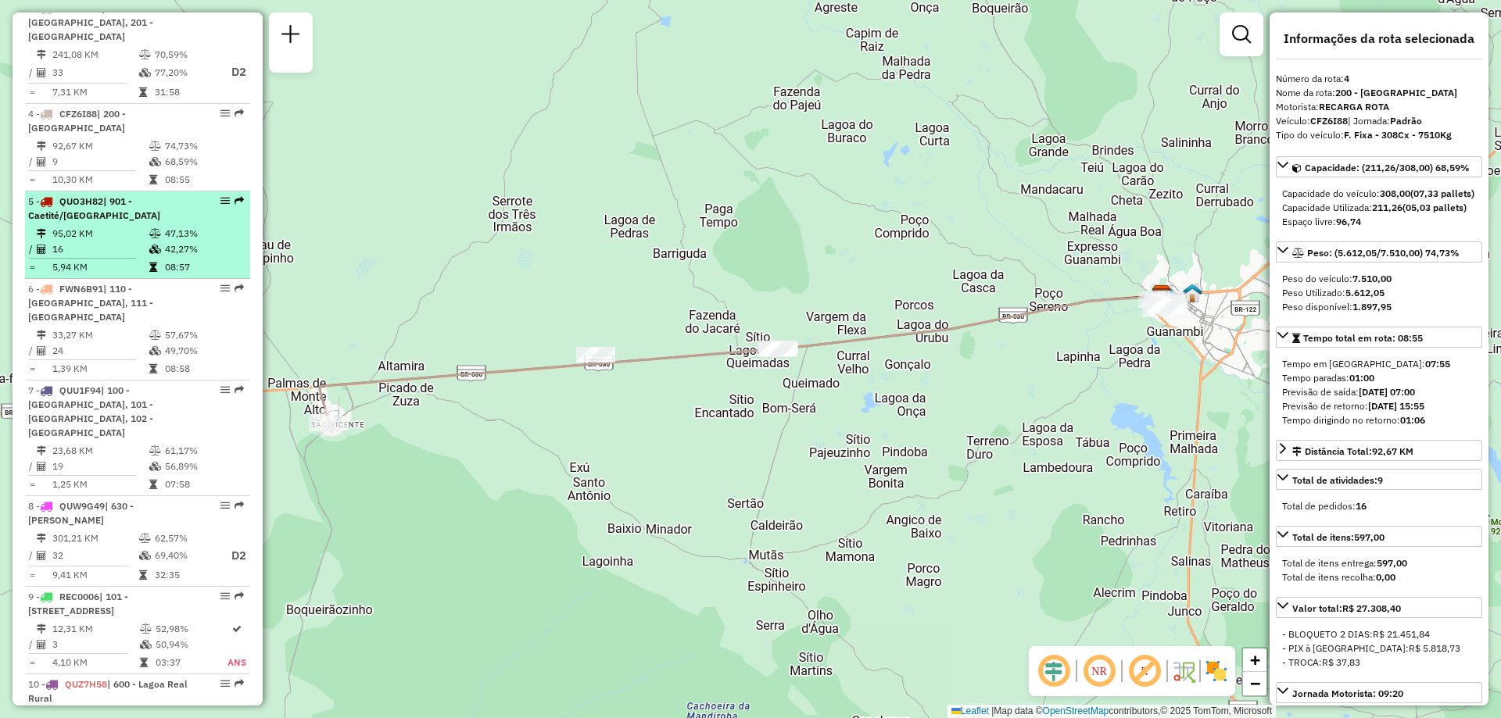
click at [179, 233] on td "47,13%" at bounding box center [203, 234] width 79 height 16
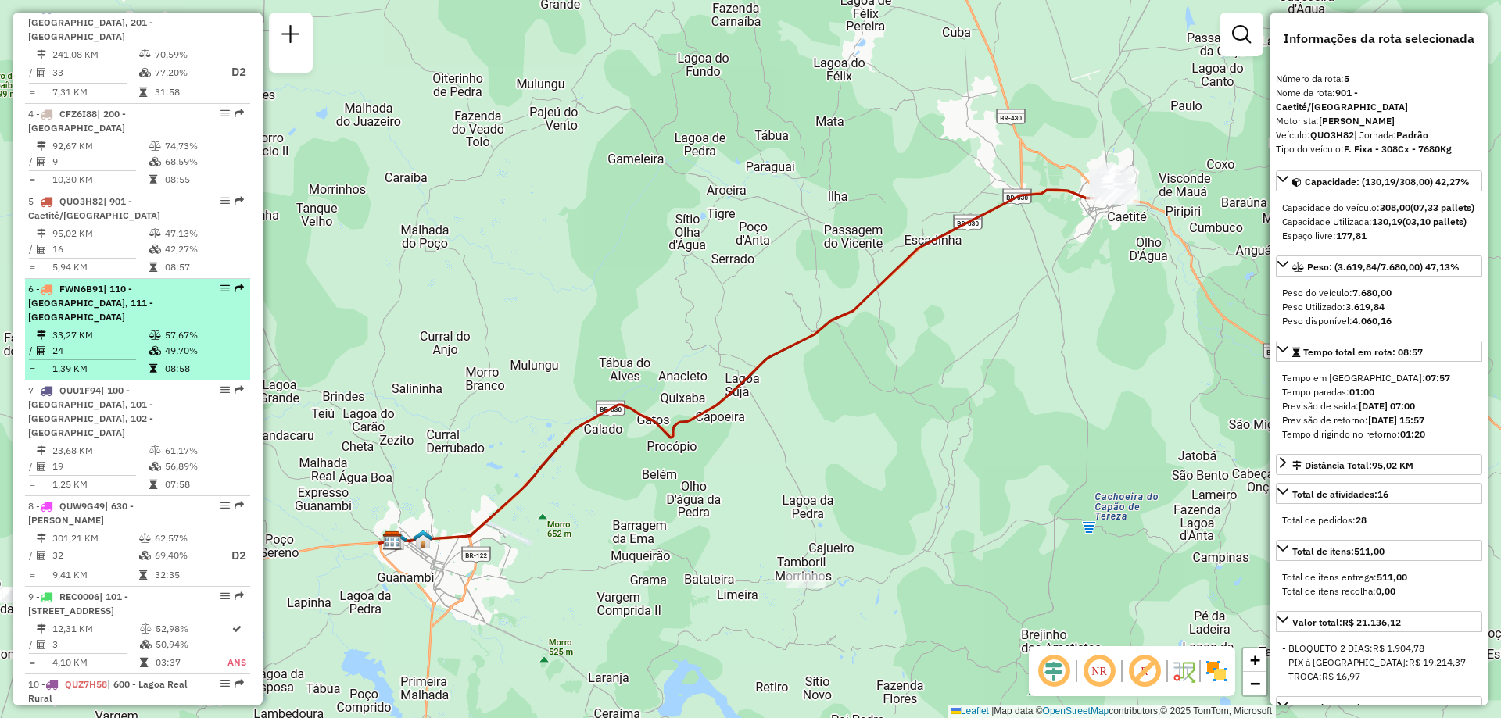
click at [178, 300] on div "6 - FWN6B91 | 110 - Santo Antonio, 111 - Caiçara" at bounding box center [111, 303] width 166 height 42
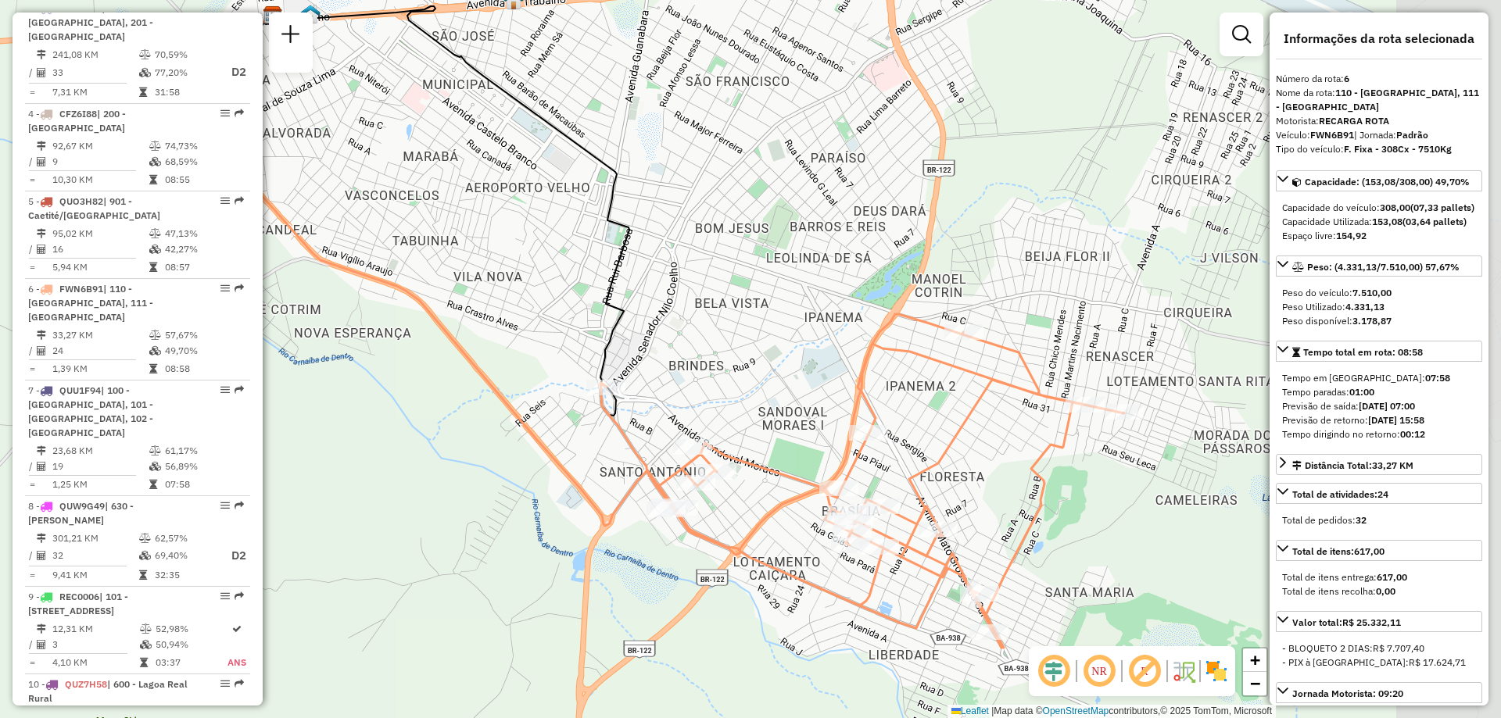
drag, startPoint x: 764, startPoint y: 341, endPoint x: 659, endPoint y: 309, distance: 110.3
click at [659, 309] on div "Janela de atendimento Grade de atendimento Capacidade Transportadoras Veículos …" at bounding box center [750, 359] width 1501 height 718
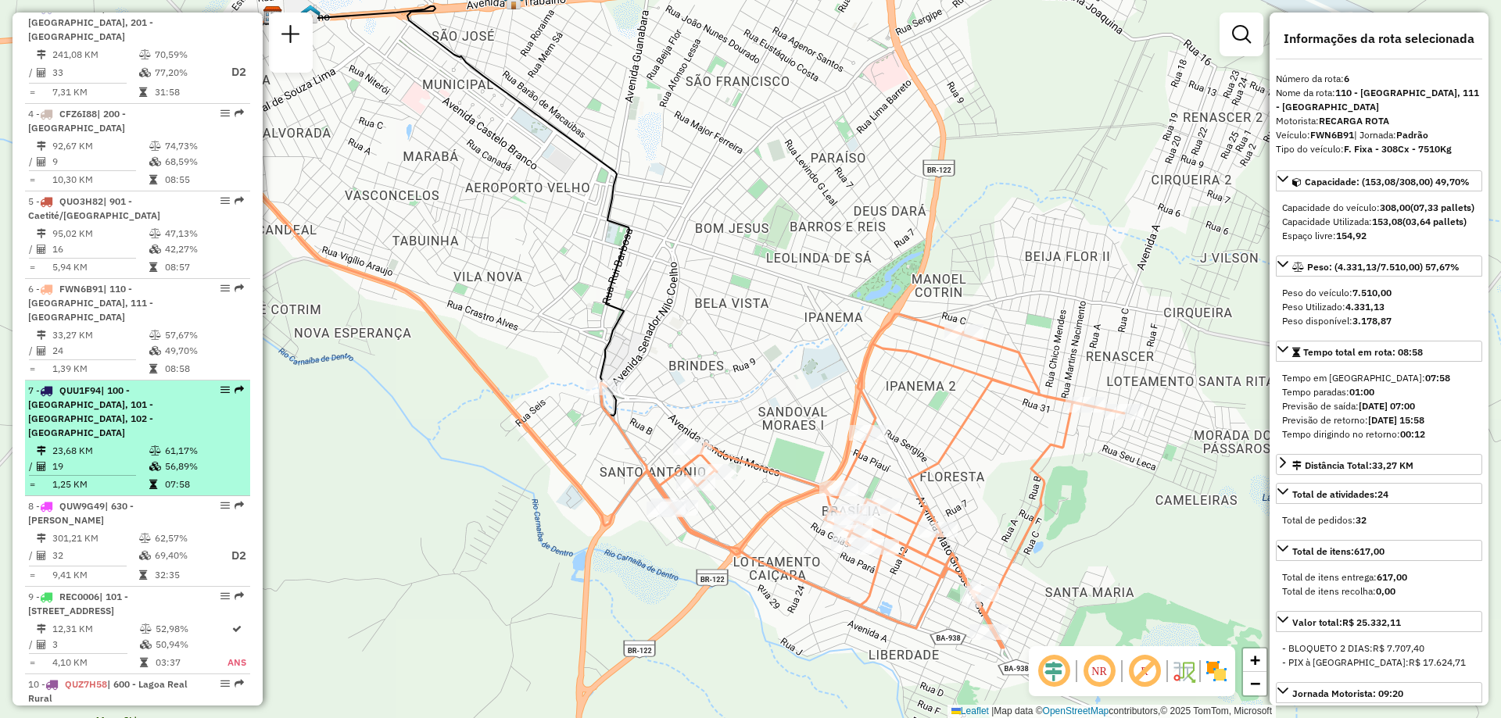
click at [112, 402] on div "7 - QUU1F94 | 100 - Novo Horizonte, 101 - Por do Sol, 102 - Vomitamel" at bounding box center [111, 412] width 166 height 56
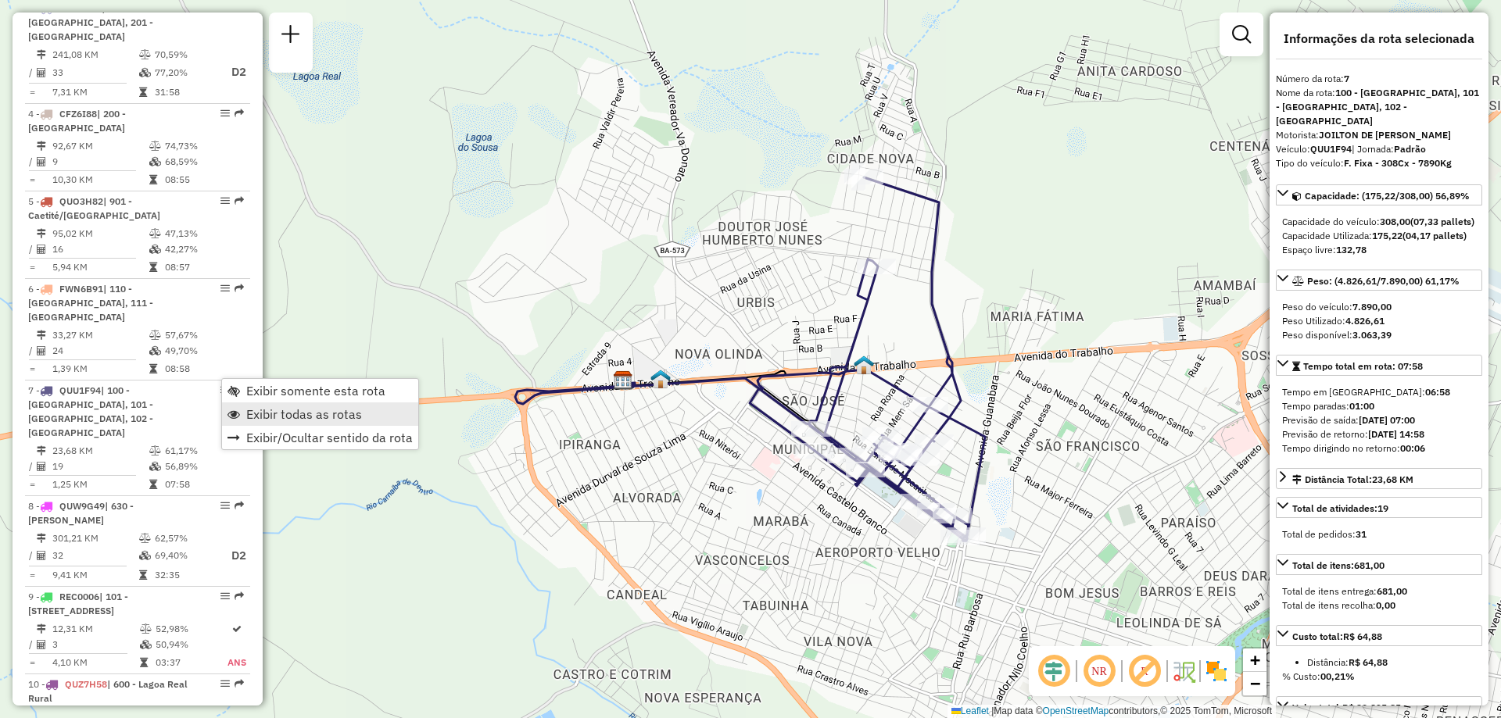
click at [277, 413] on span "Exibir todas as rotas" at bounding box center [304, 414] width 116 height 13
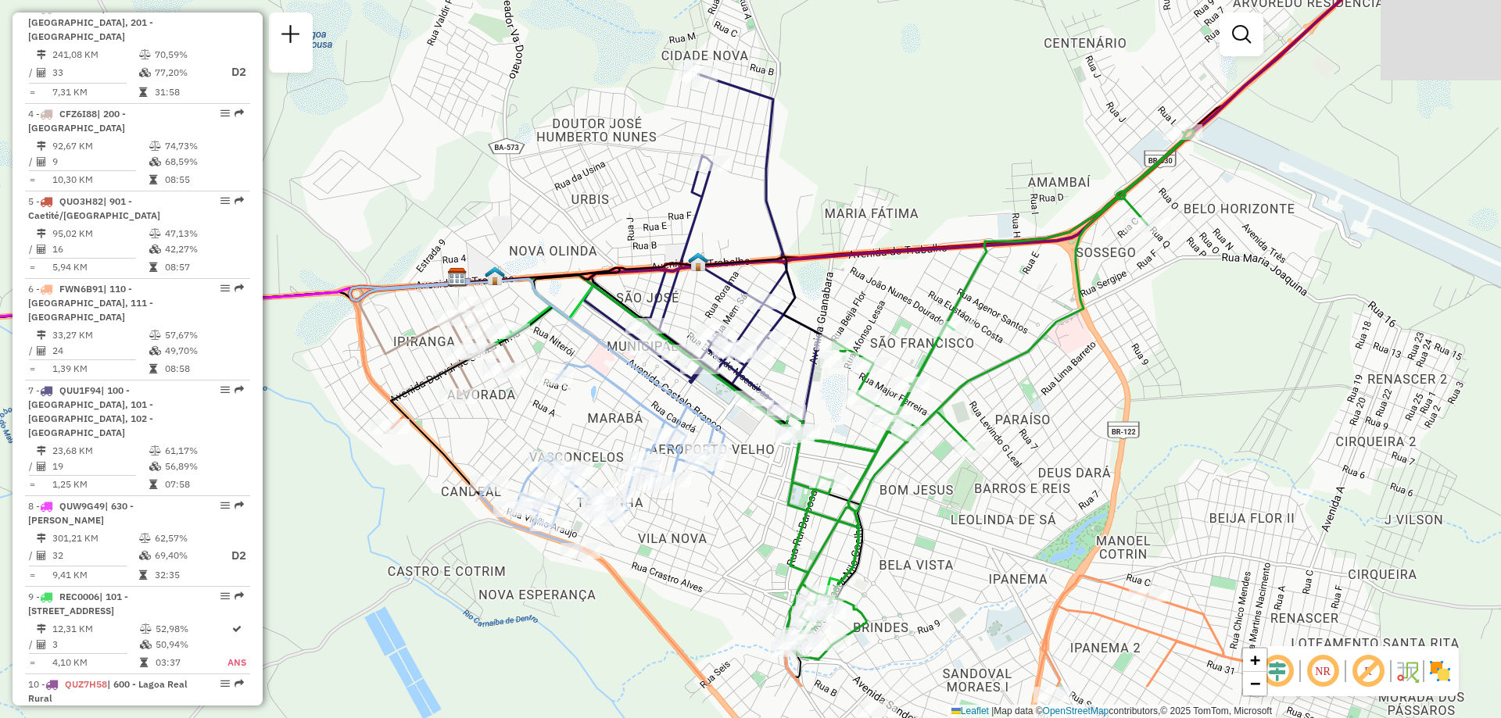
drag, startPoint x: 638, startPoint y: 295, endPoint x: 461, endPoint y: 181, distance: 210.3
click at [461, 181] on div "Janela de atendimento Grade de atendimento Capacidade Transportadoras Veículos …" at bounding box center [750, 359] width 1501 height 718
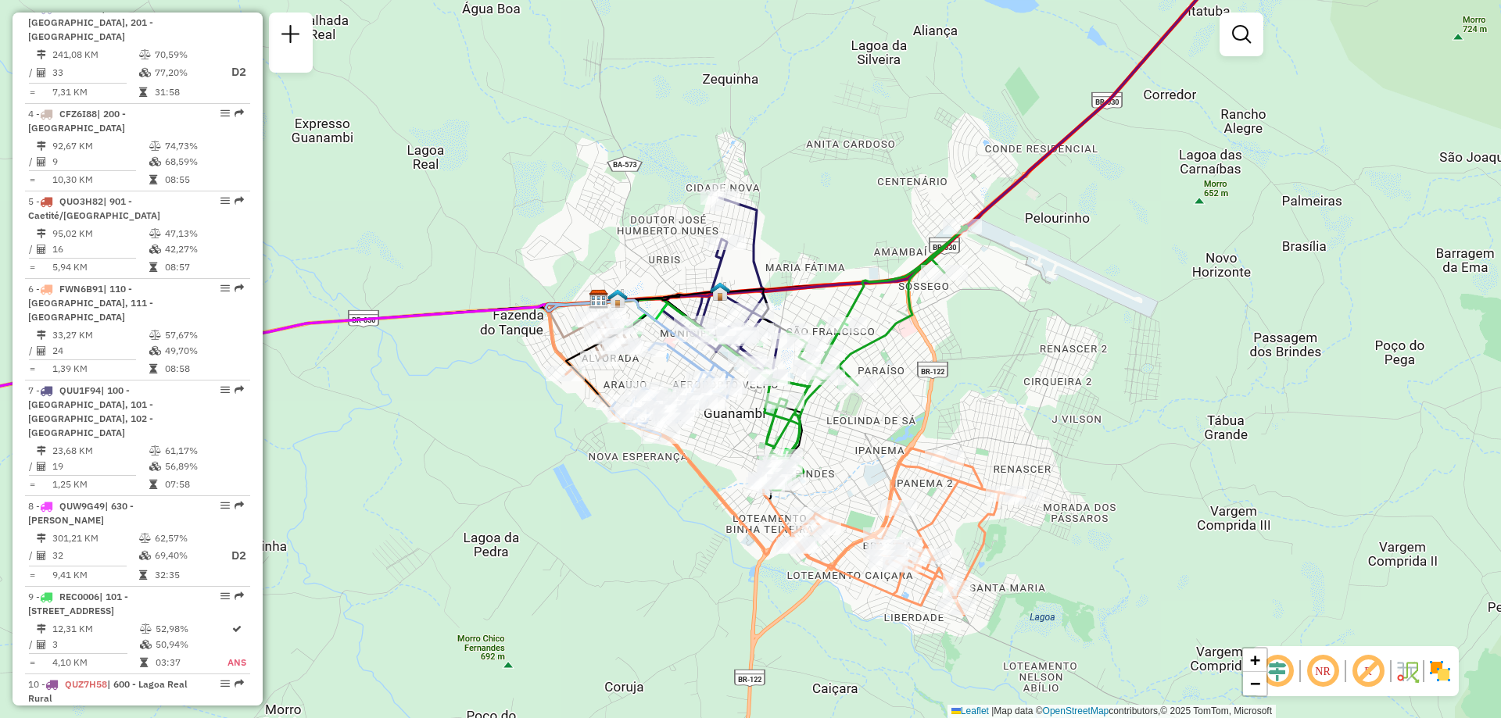
drag, startPoint x: 1062, startPoint y: 449, endPoint x: 928, endPoint y: 397, distance: 144.3
click at [928, 397] on div "Janela de atendimento Grade de atendimento Capacidade Transportadoras Veículos …" at bounding box center [750, 359] width 1501 height 718
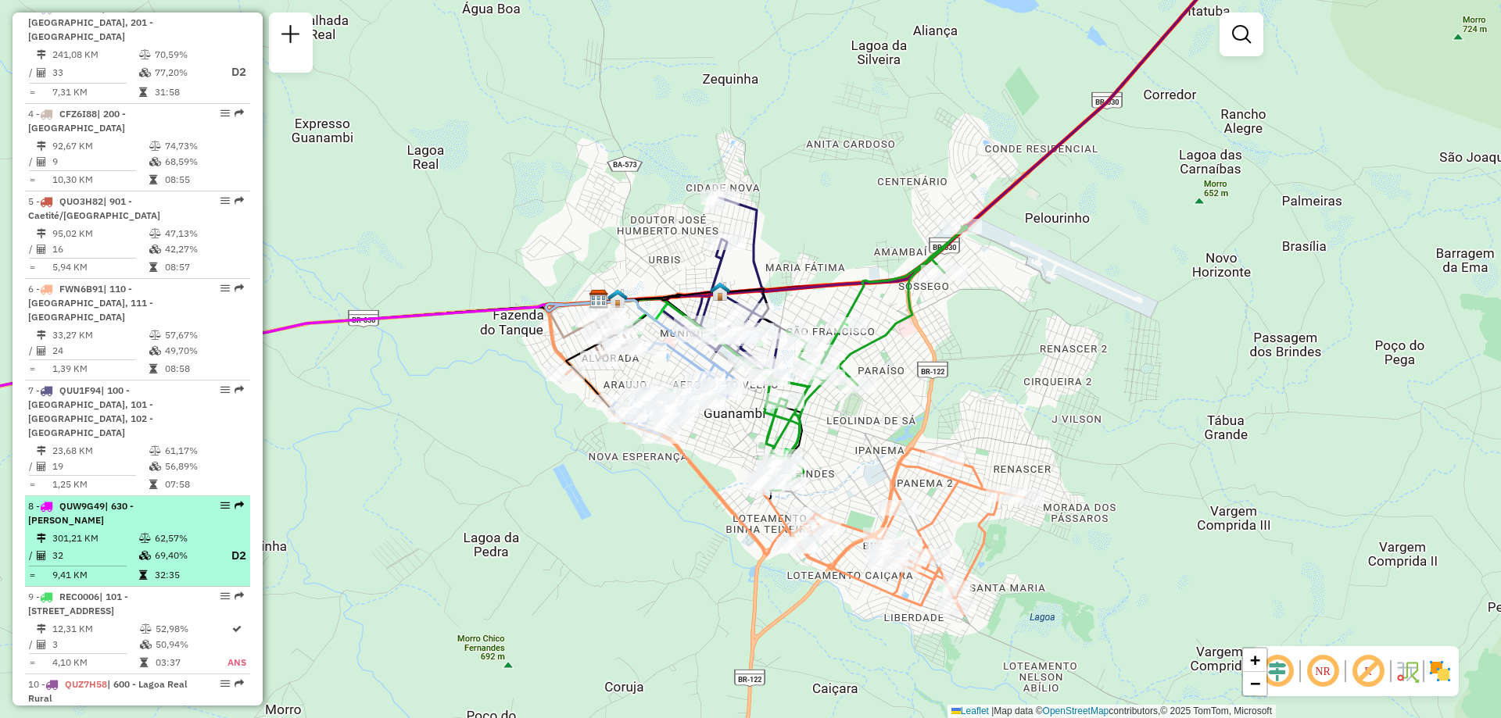
select select "**********"
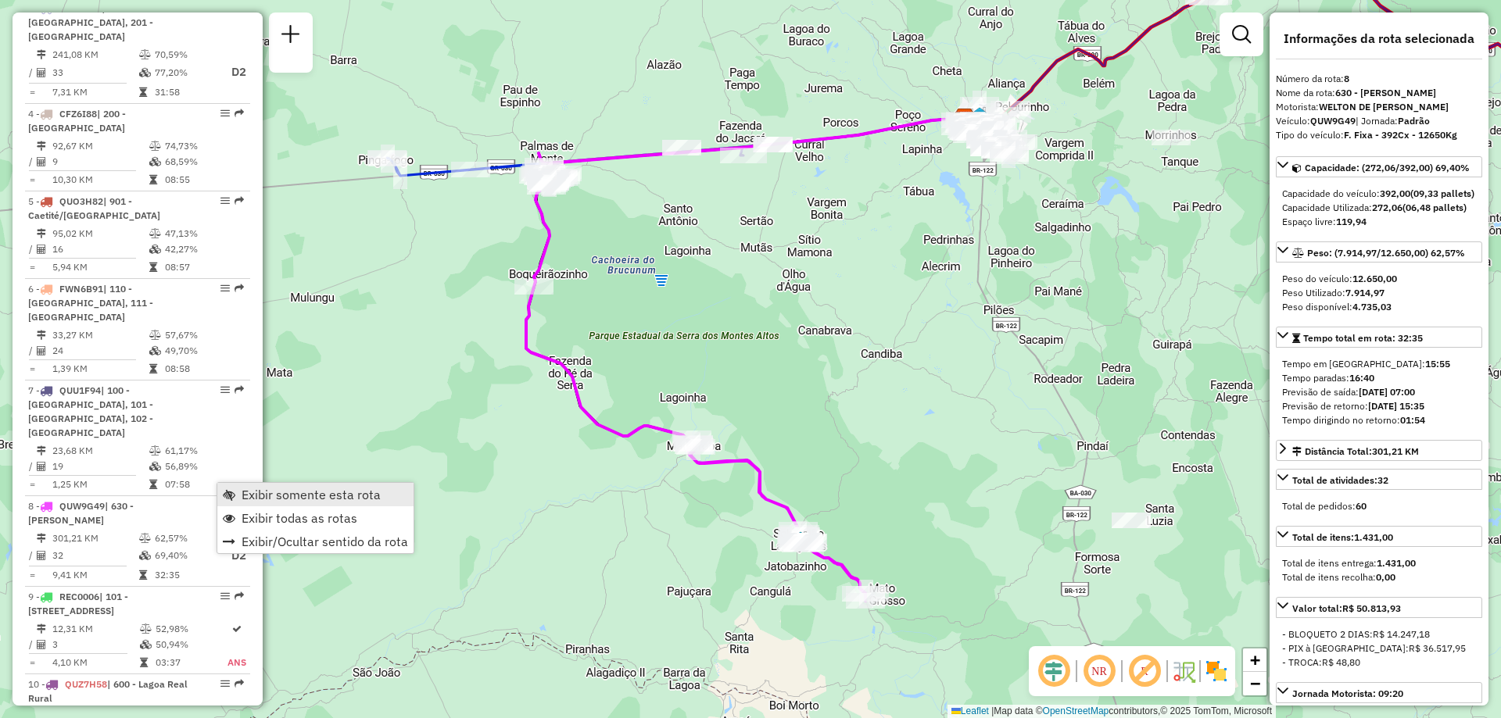
click at [279, 498] on span "Exibir somente esta rota" at bounding box center [311, 494] width 139 height 13
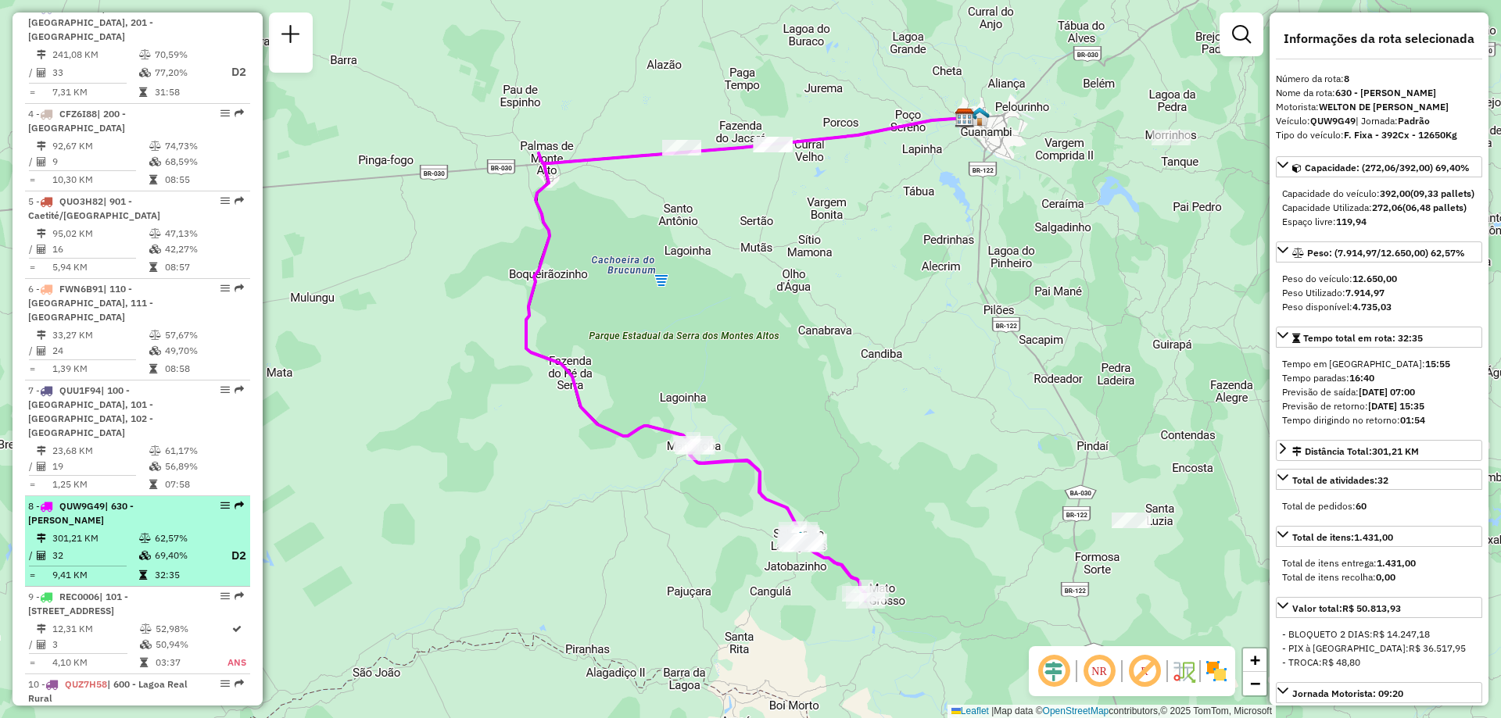
click at [129, 531] on td "301,21 KM" at bounding box center [95, 539] width 87 height 16
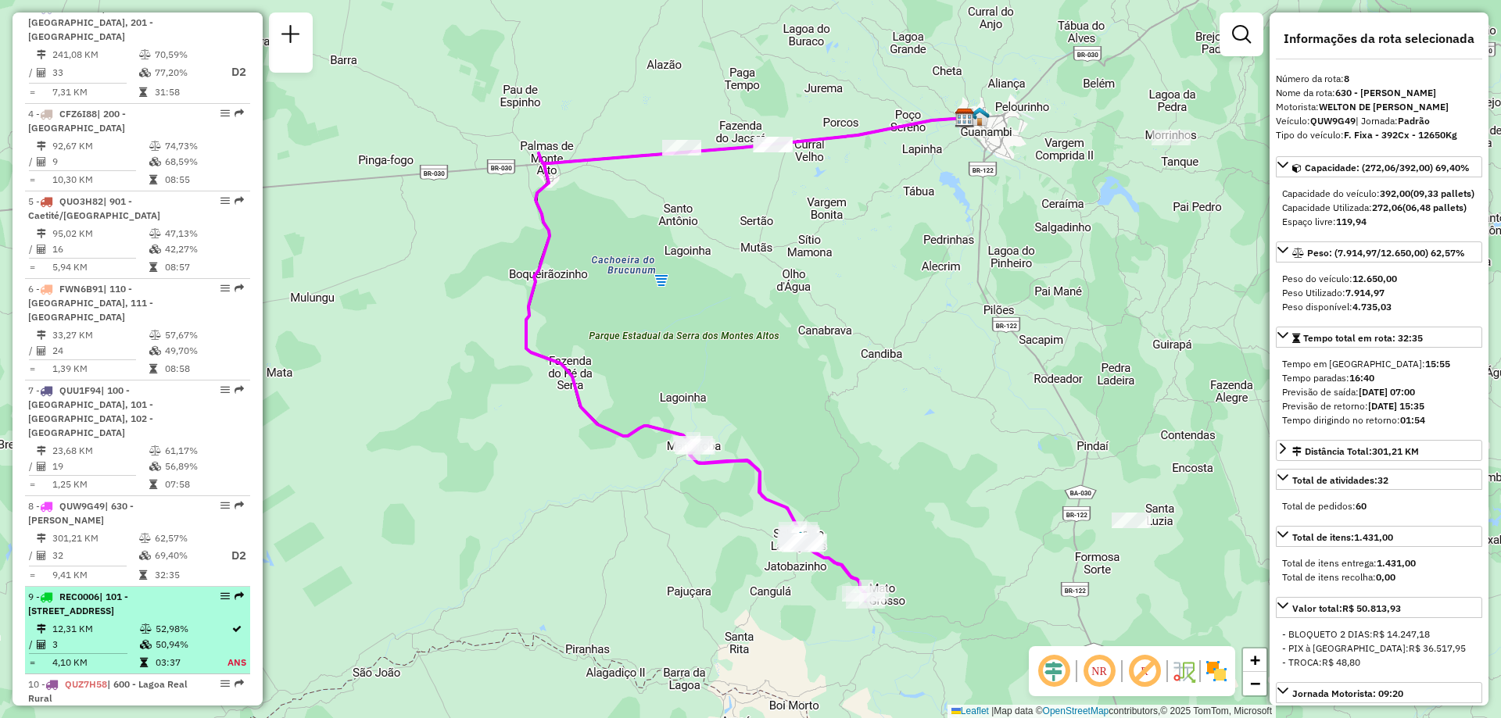
click at [128, 591] on span "| 101 - Por do Sol, 120 - São Francisco, 910 - Centro" at bounding box center [78, 604] width 100 height 26
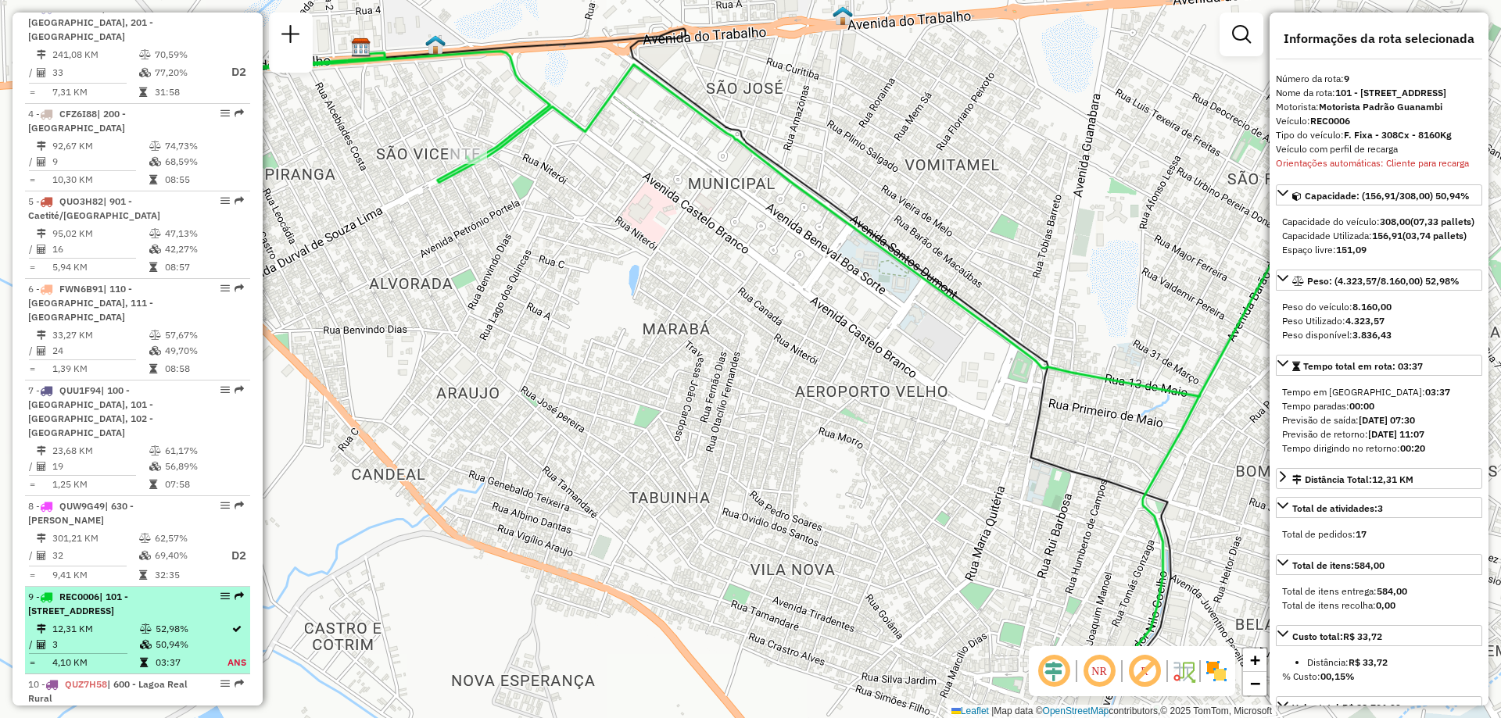
scroll to position [961, 0]
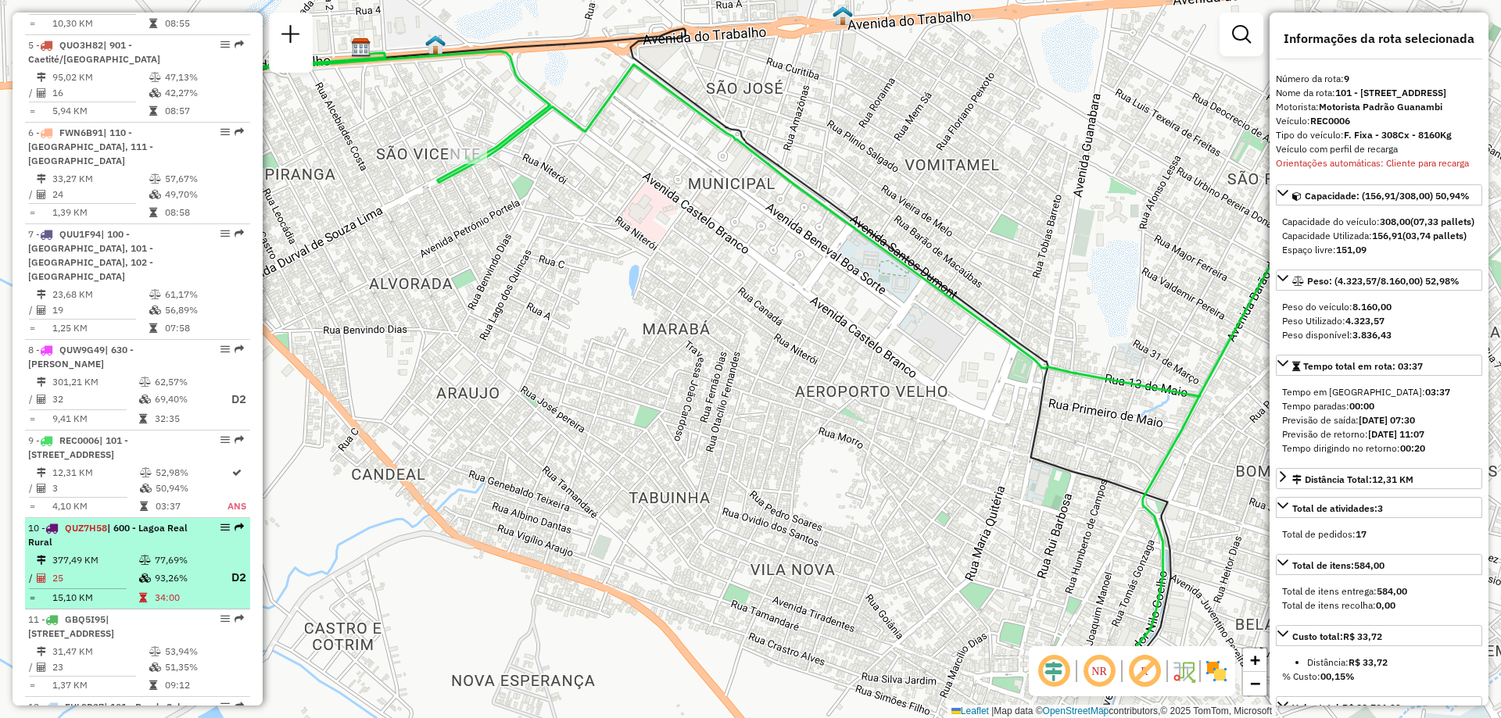
click at [143, 556] on icon at bounding box center [145, 560] width 12 height 9
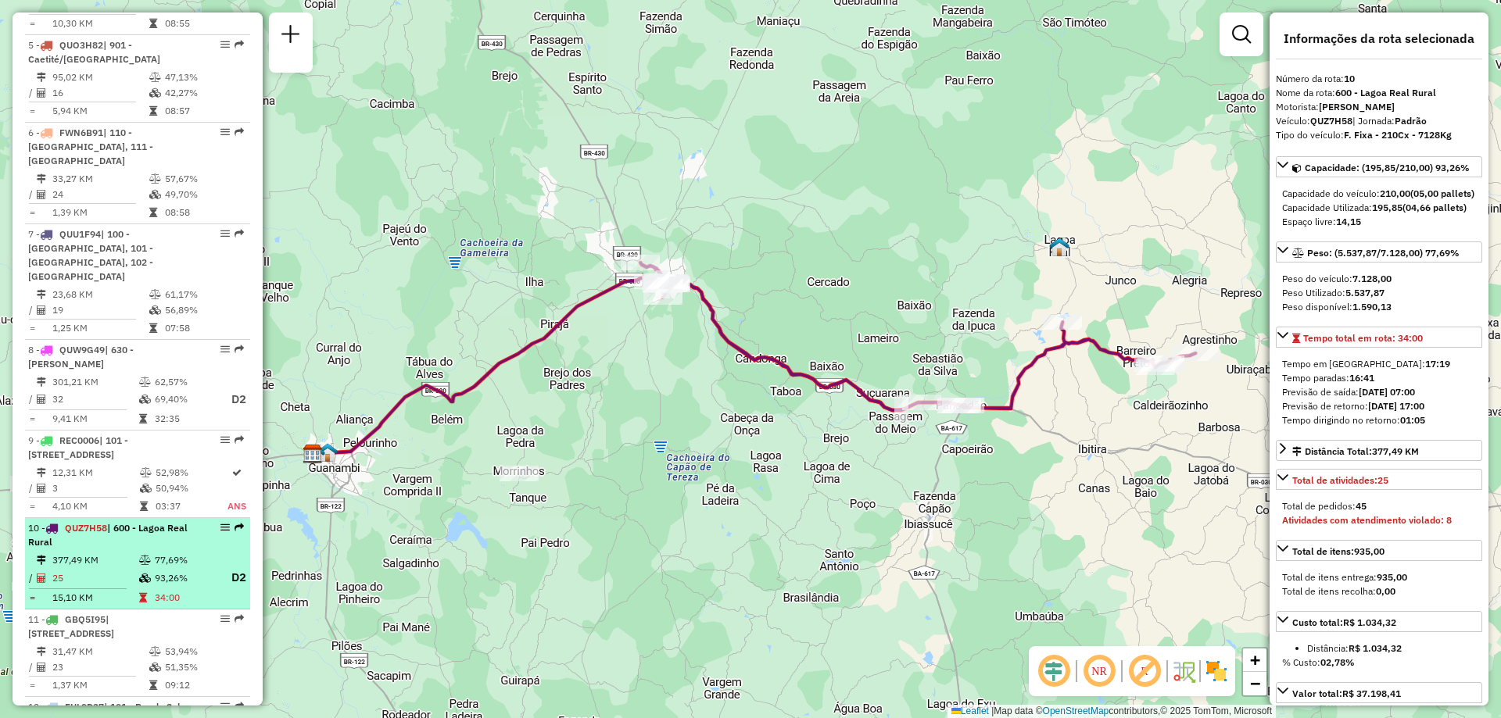
scroll to position [1118, 0]
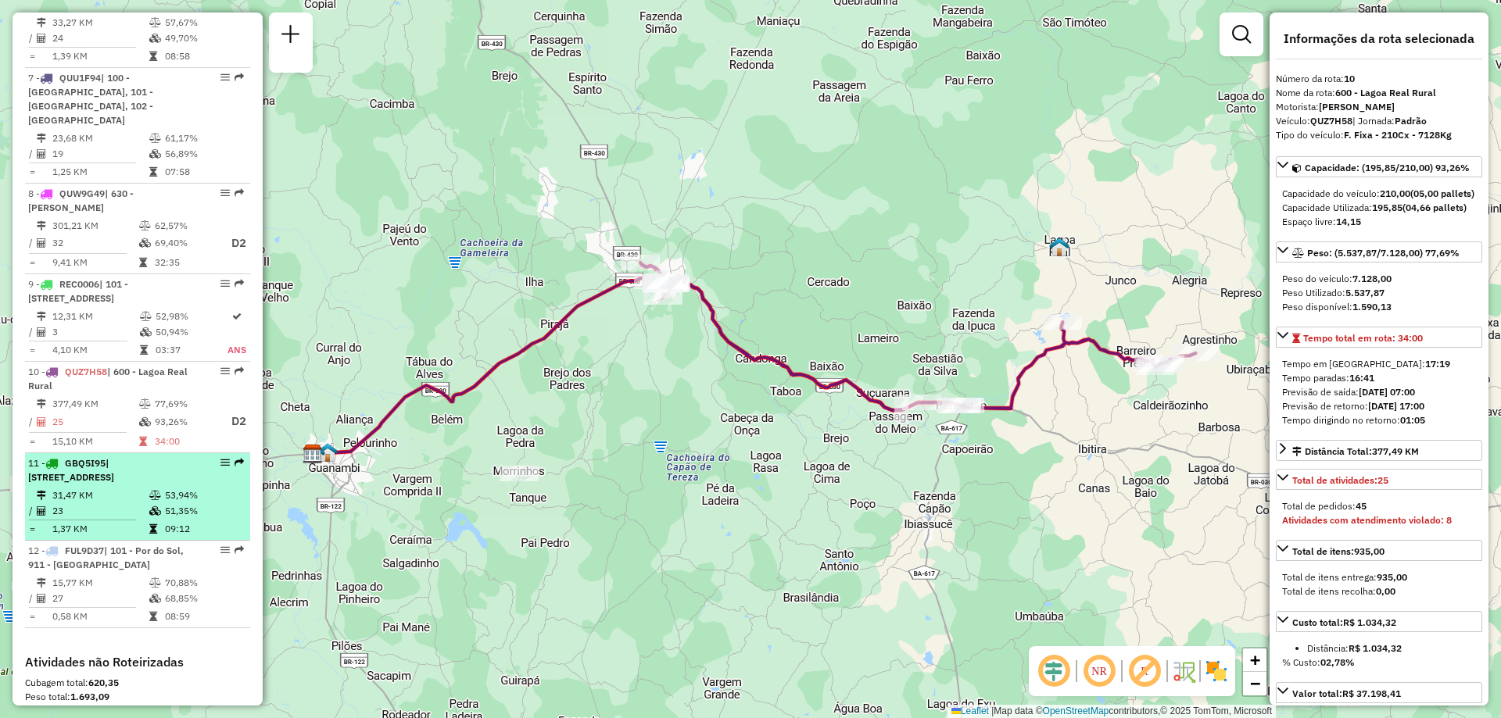
click at [149, 471] on li "11 - GBQ5I95 | 110 - Santo Antonio, 120 - São Francisco, 910 - Centro 31,47 KM …" at bounding box center [137, 497] width 225 height 88
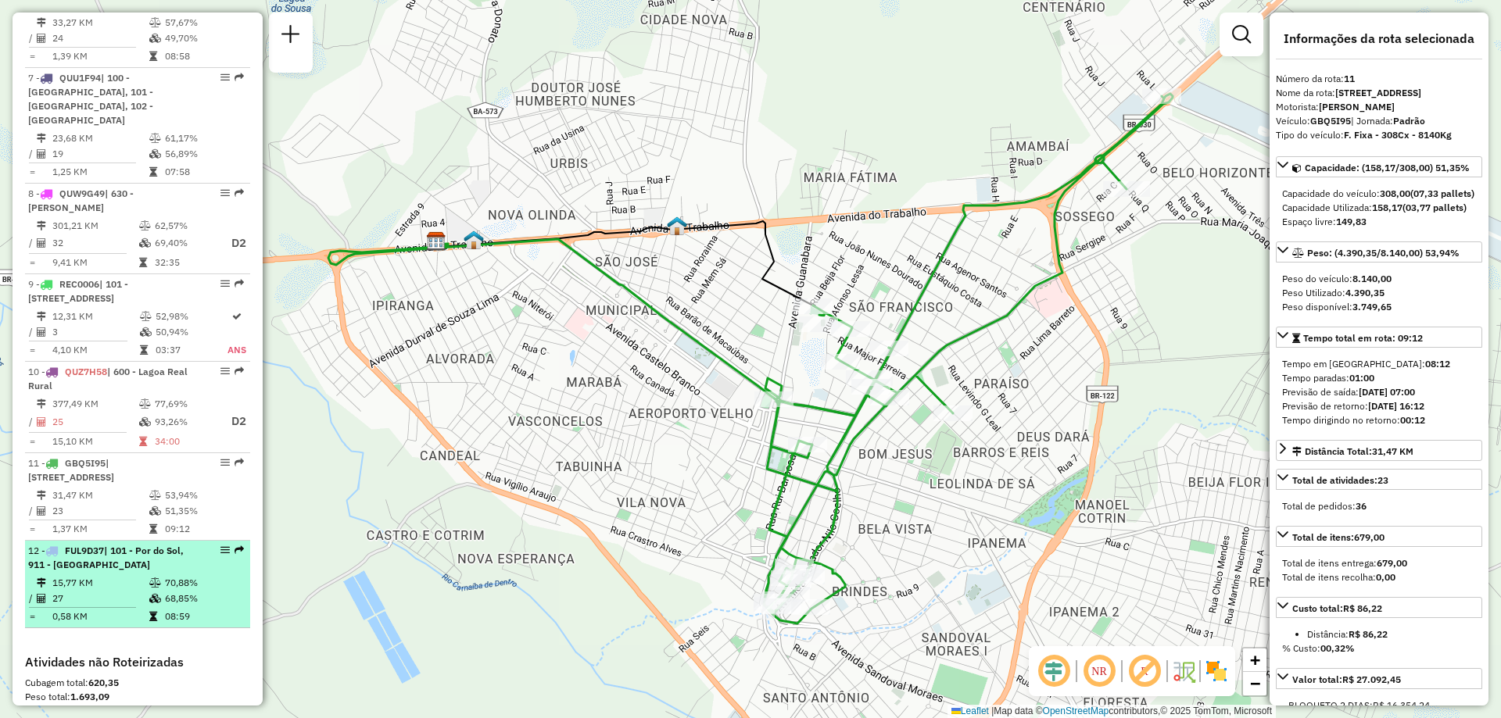
click at [135, 544] on div "12 - FUL9D37 | 101 - Por do Sol, 911 - Monte Pascoal" at bounding box center [111, 558] width 166 height 28
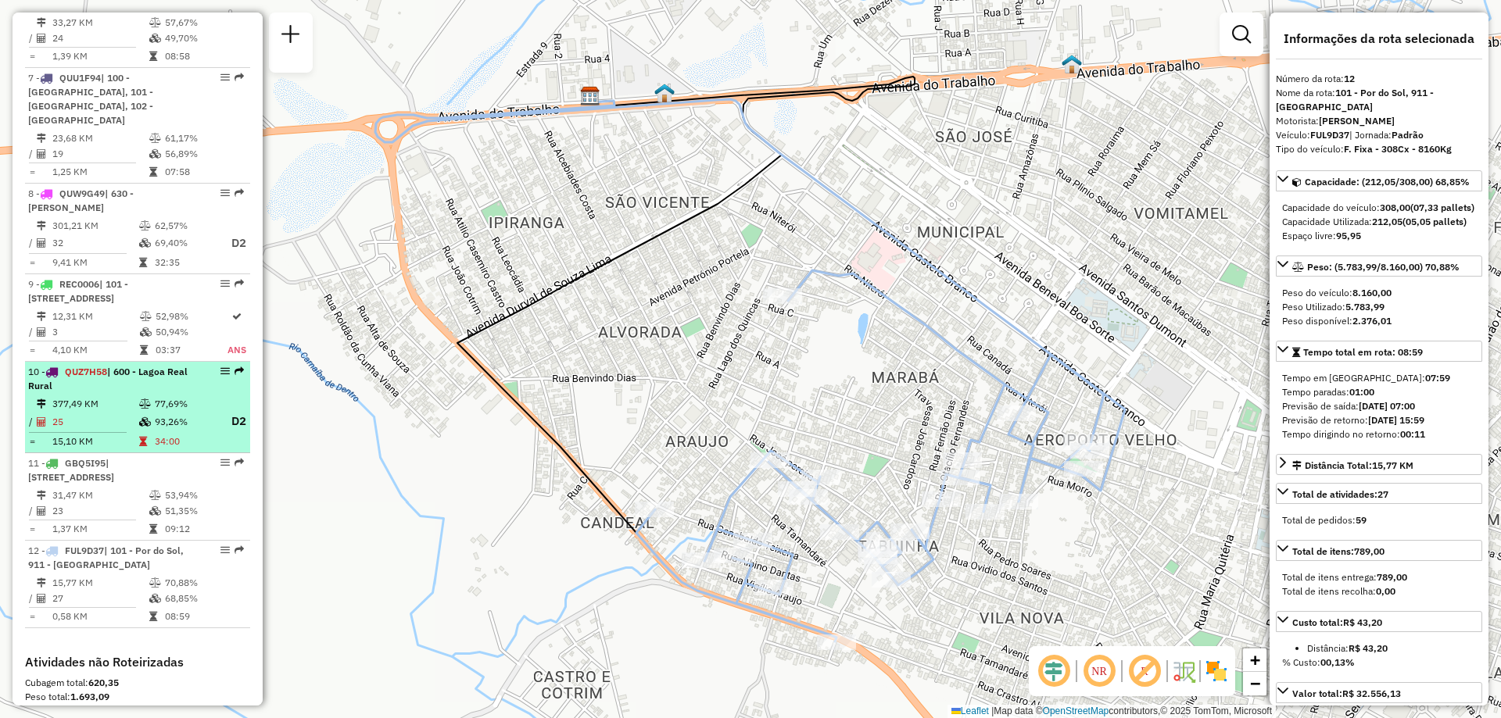
click at [166, 396] on td "77,69%" at bounding box center [185, 404] width 63 height 16
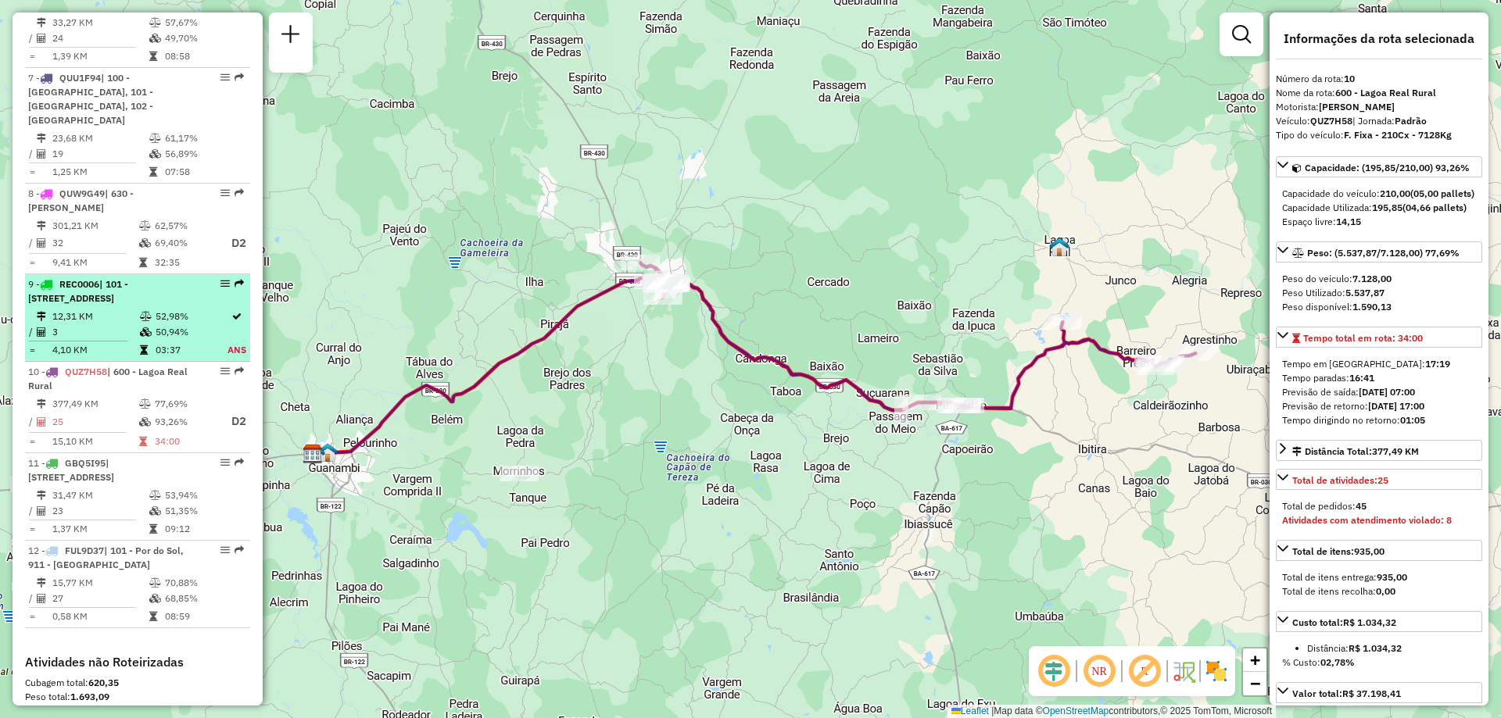
click at [134, 309] on td "12,31 KM" at bounding box center [96, 317] width 88 height 16
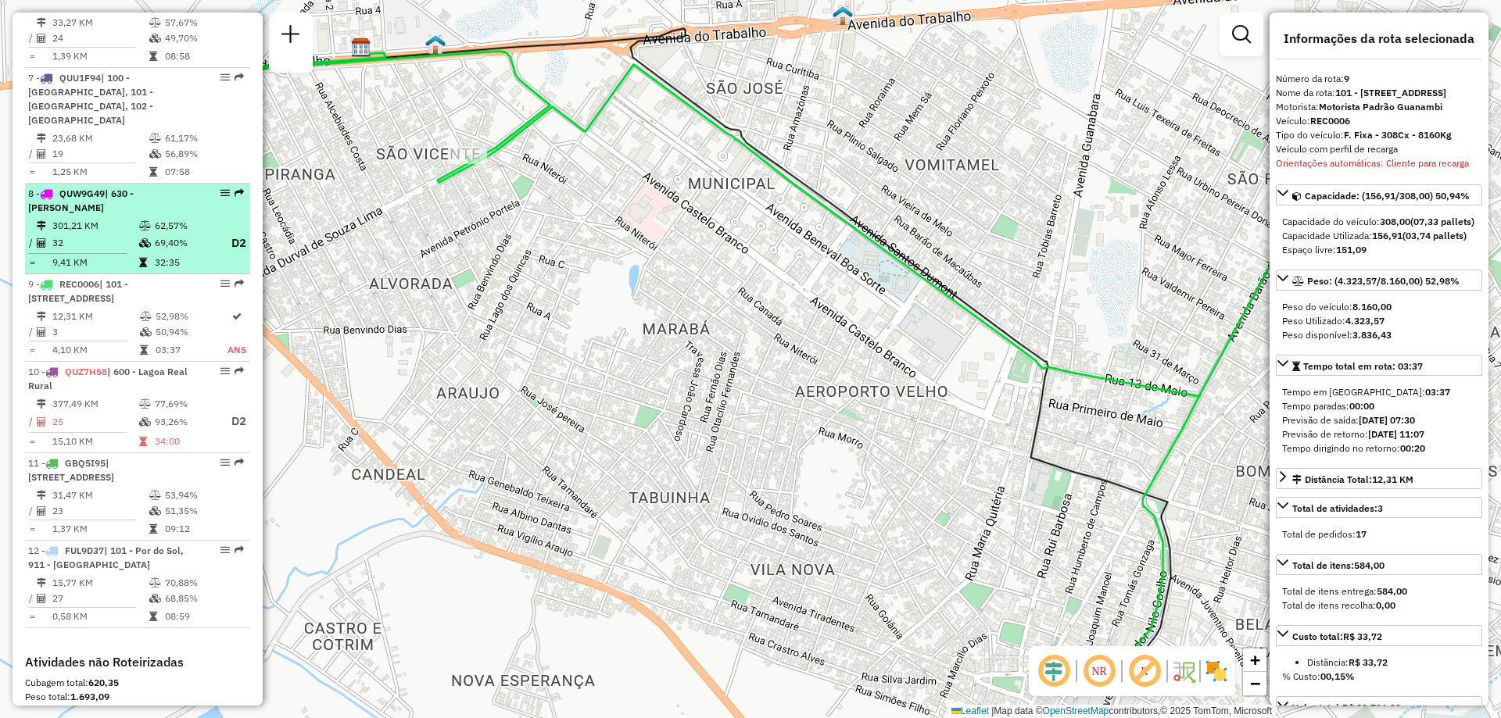
click at [125, 218] on td "301,21 KM" at bounding box center [95, 226] width 87 height 16
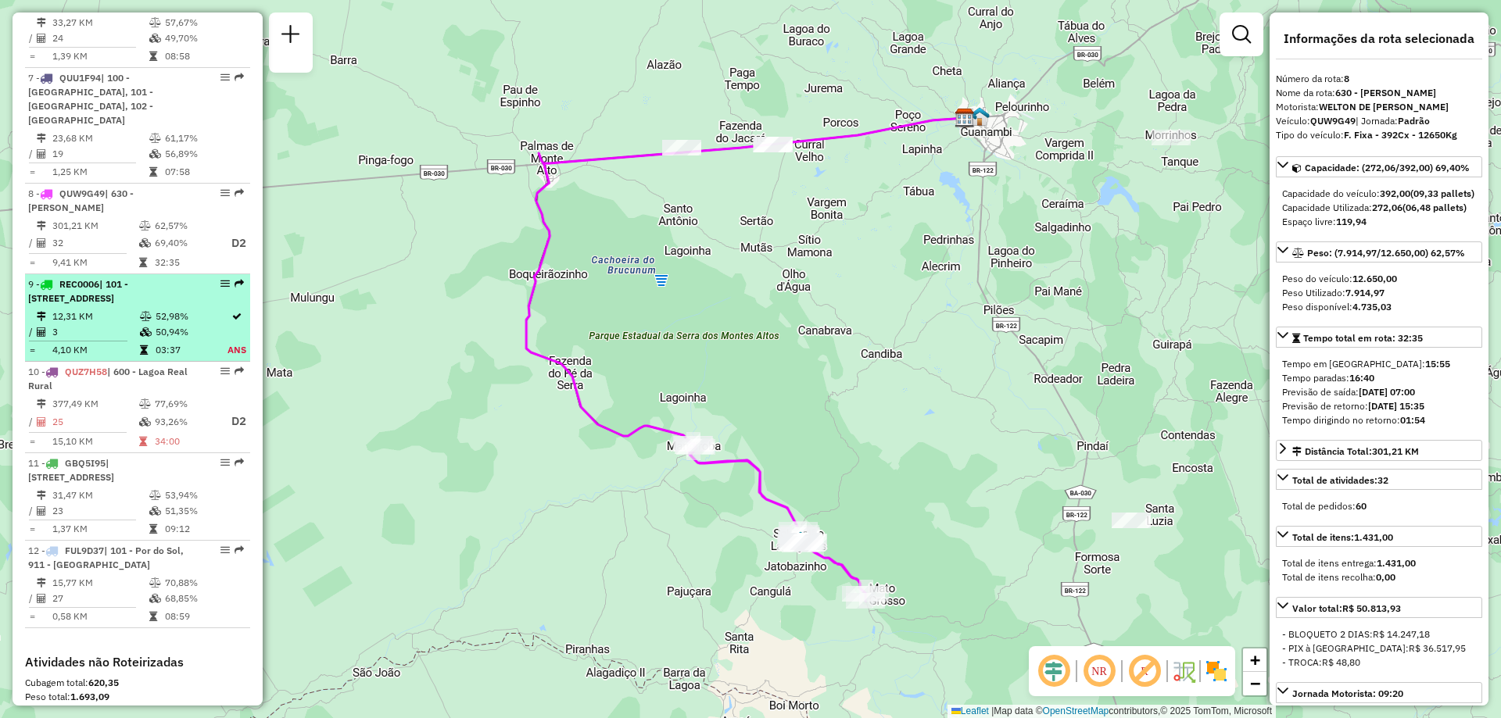
click at [128, 278] on span "| 101 - Por do Sol, 120 - São Francisco, 910 - Centro" at bounding box center [78, 291] width 100 height 26
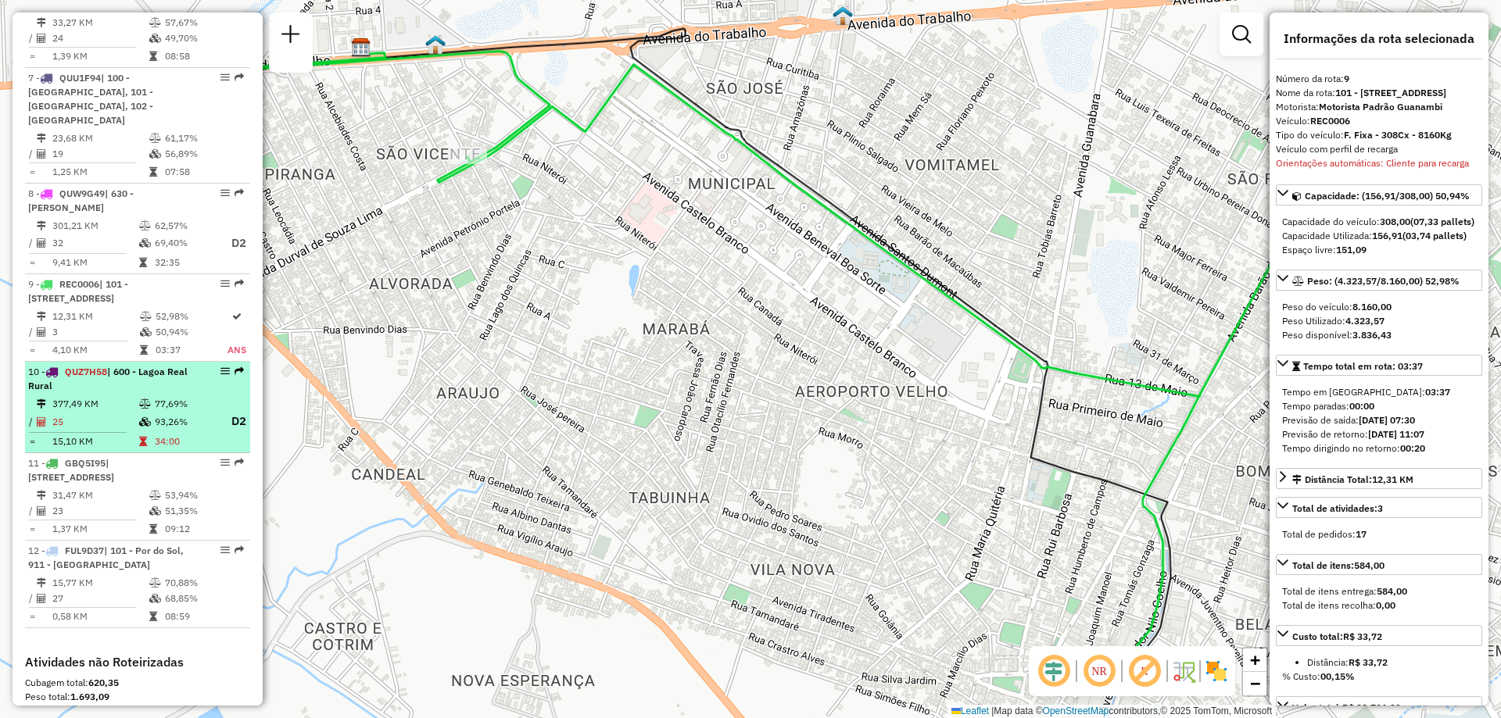
click at [148, 365] on div "10 - QUZ7H58 | 600 - Lagoa Real Rural" at bounding box center [111, 379] width 166 height 28
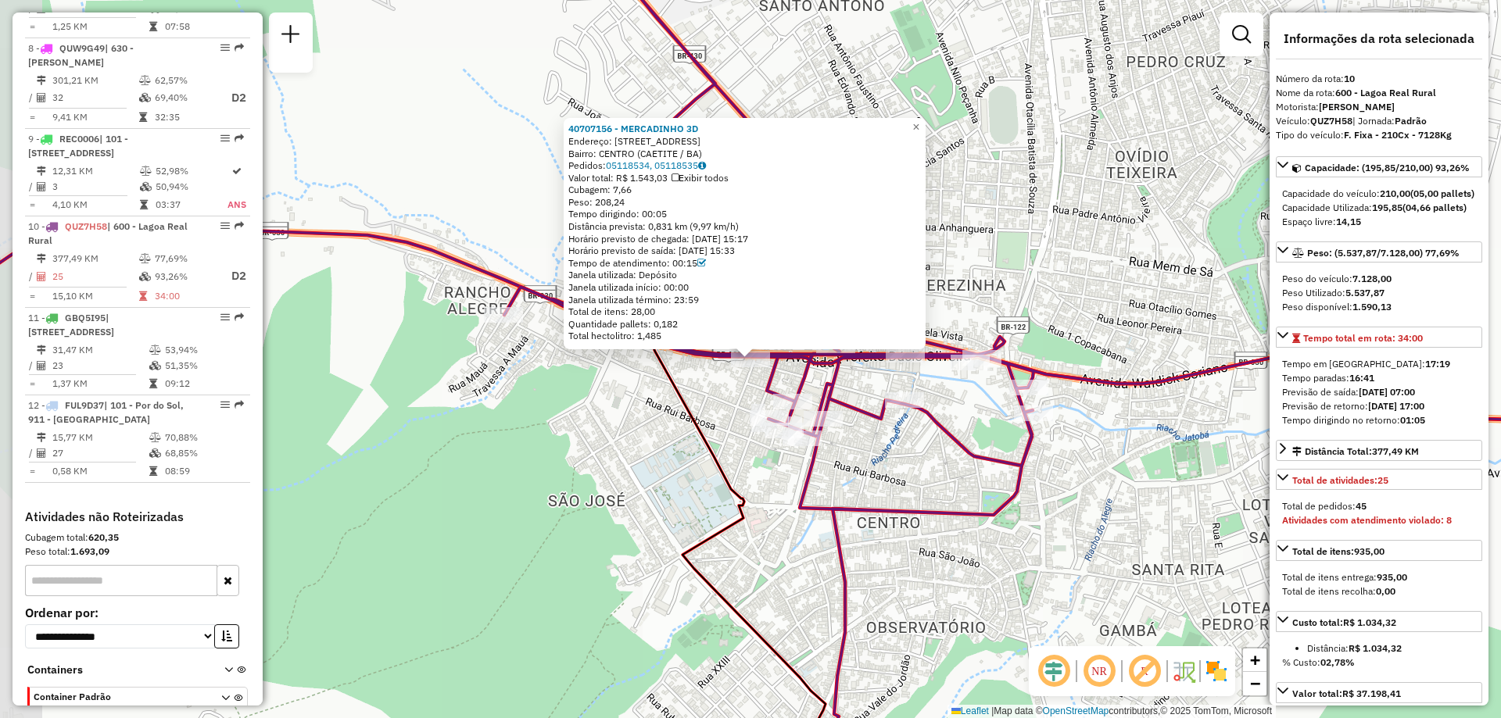
scroll to position [1369, 0]
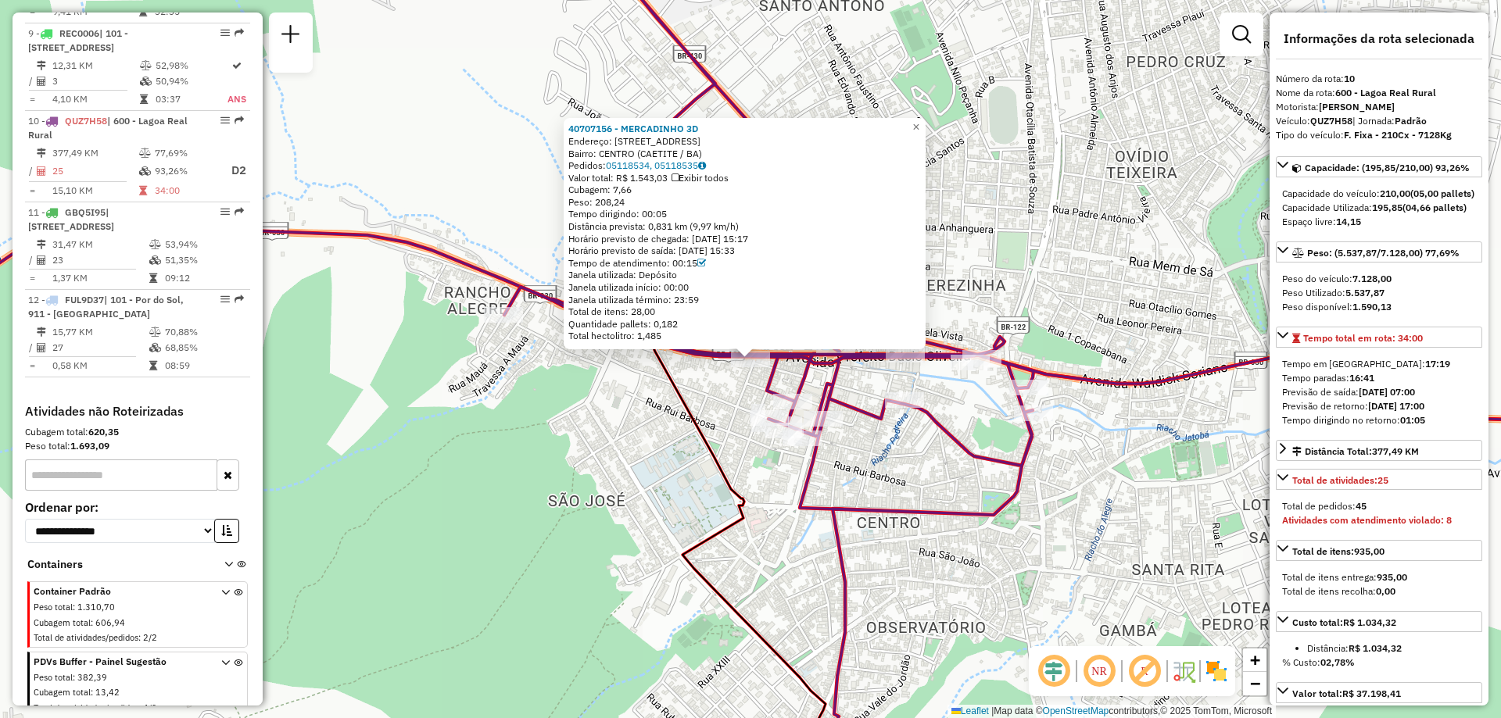
click at [718, 403] on div "40707156 - MERCADINHO 3D Endereço: RUA PALESTINA 141 Bairro: CENTRO (CAETITE / …" at bounding box center [750, 359] width 1501 height 718
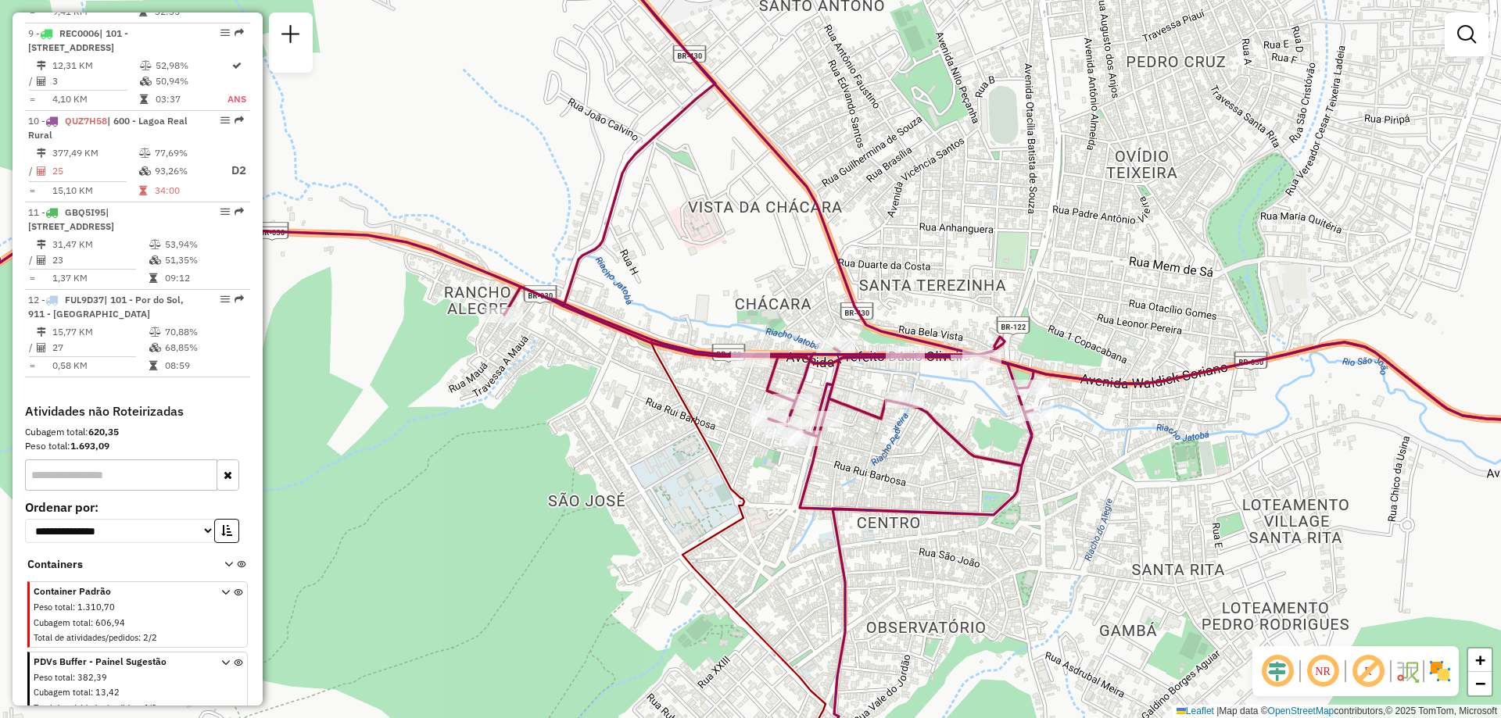
click at [818, 335] on div "Janela de atendimento Grade de atendimento Capacidade Transportadoras Veículos …" at bounding box center [750, 359] width 1501 height 718
select select "**********"
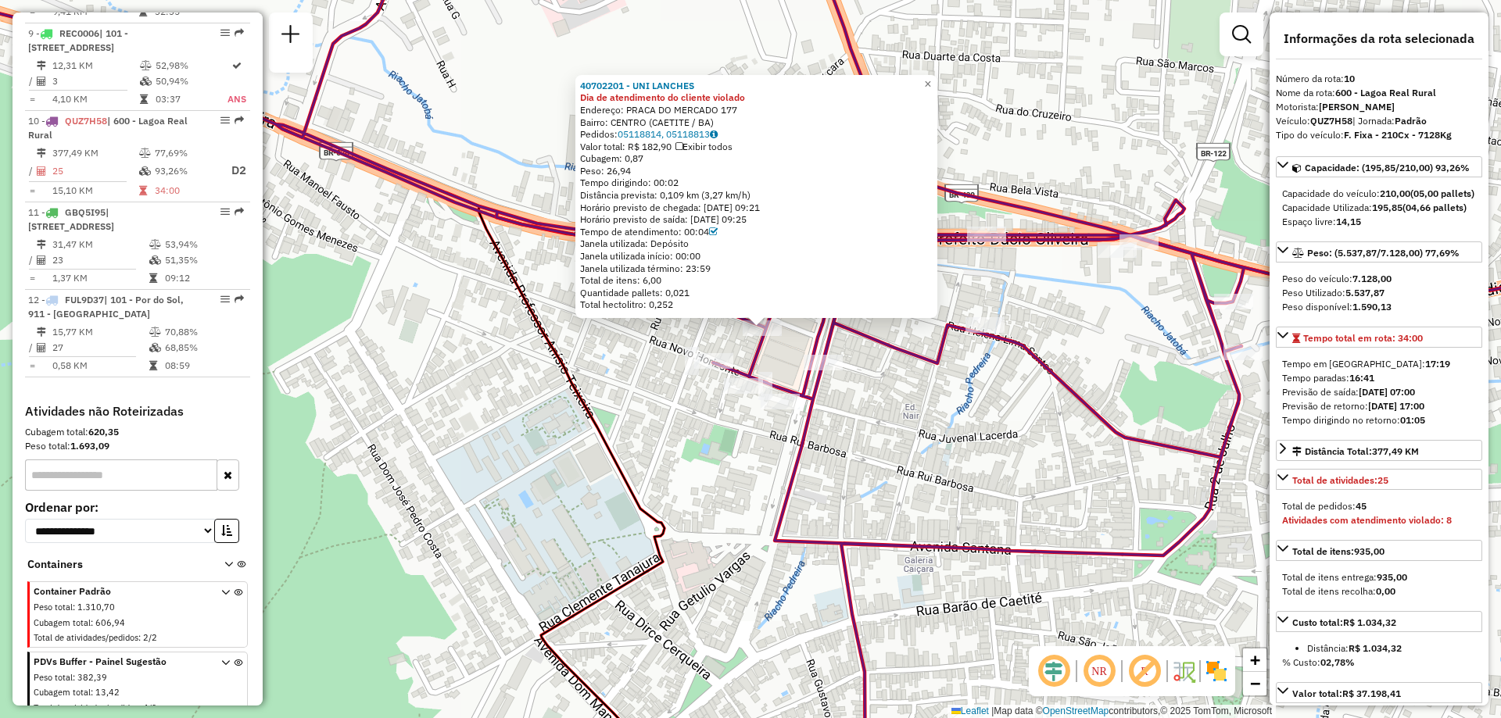
click at [725, 420] on div "Rota 10 - Placa QUZ7H58 40700759 - MERCEARIA DA NOILDE 40702201 - UNI LANCHES D…" at bounding box center [750, 359] width 1501 height 718
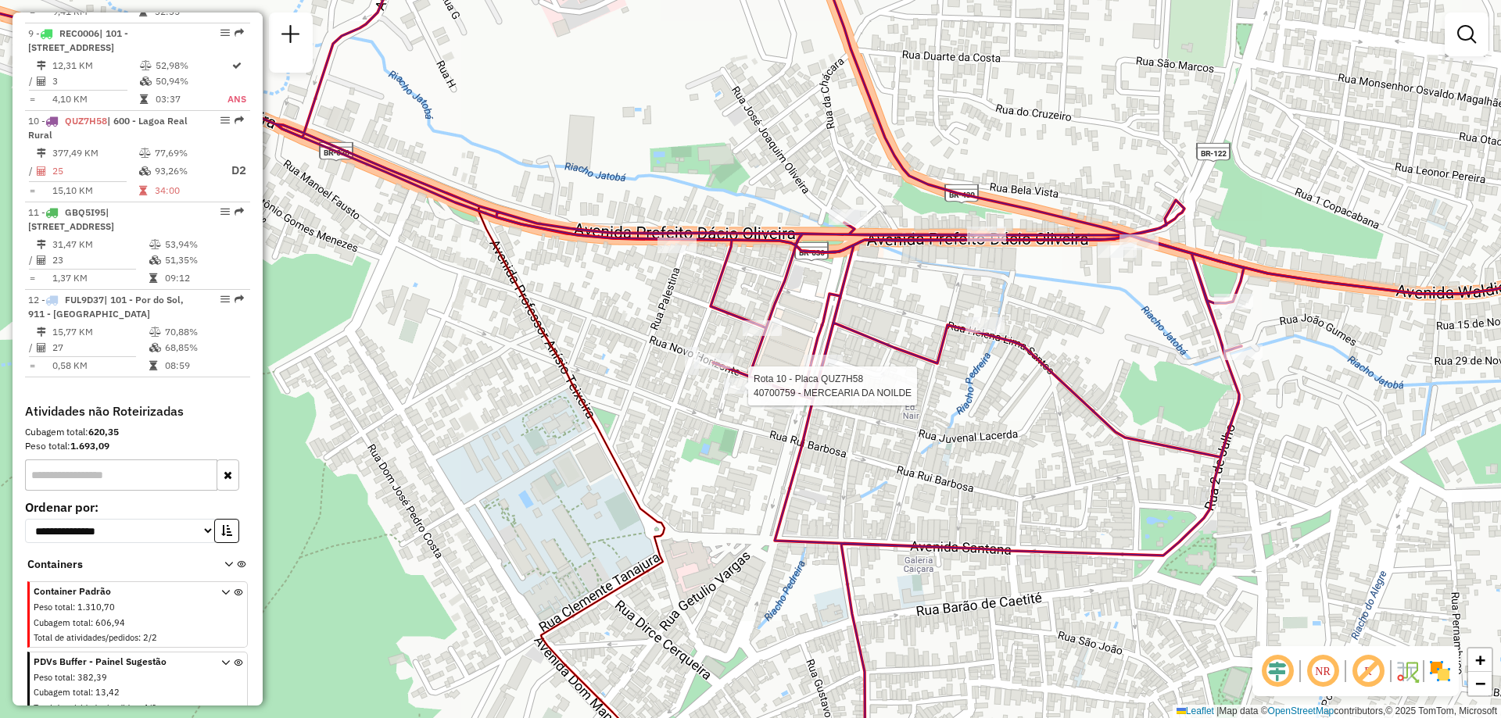
select select "**********"
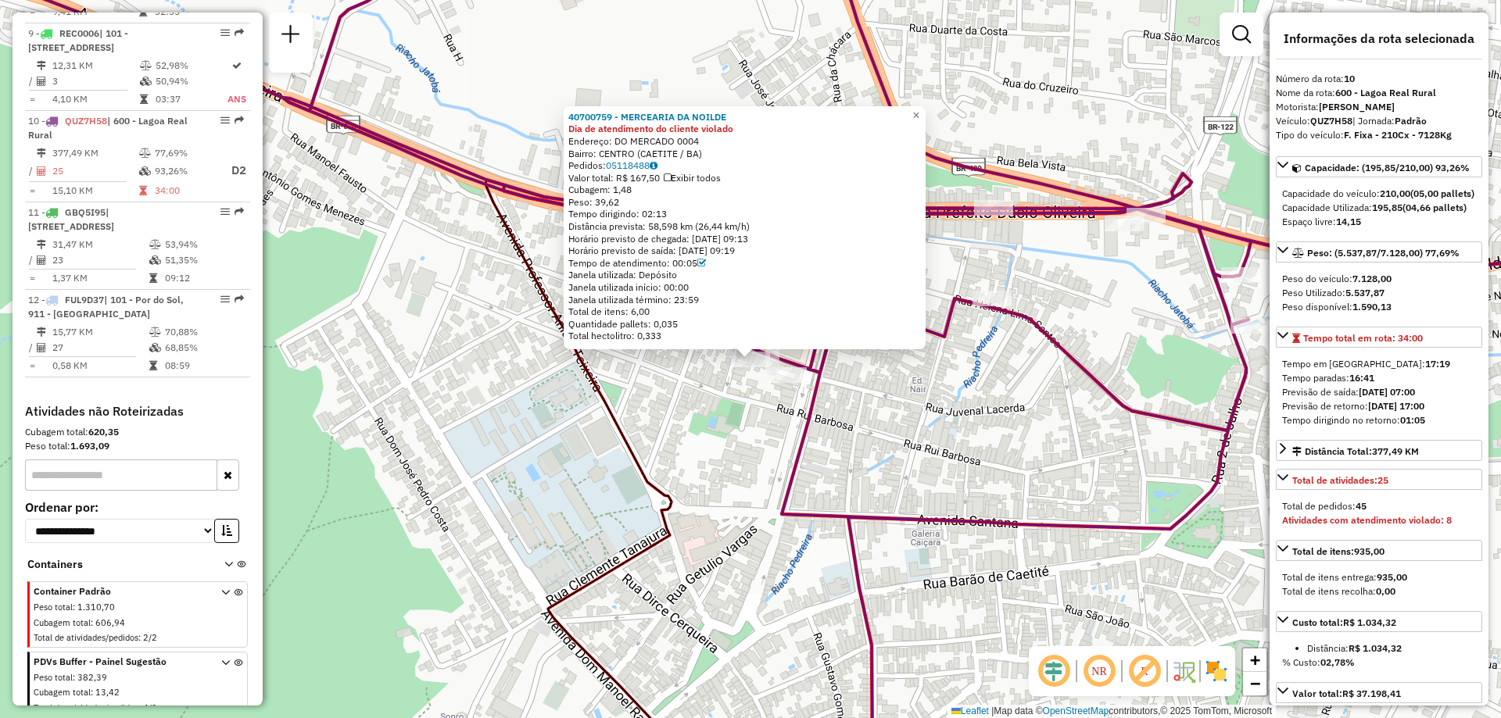
click at [716, 402] on div "40700759 - MERCEARIA DA NOILDE Dia de atendimento do cliente violado Endereço: …" at bounding box center [750, 359] width 1501 height 718
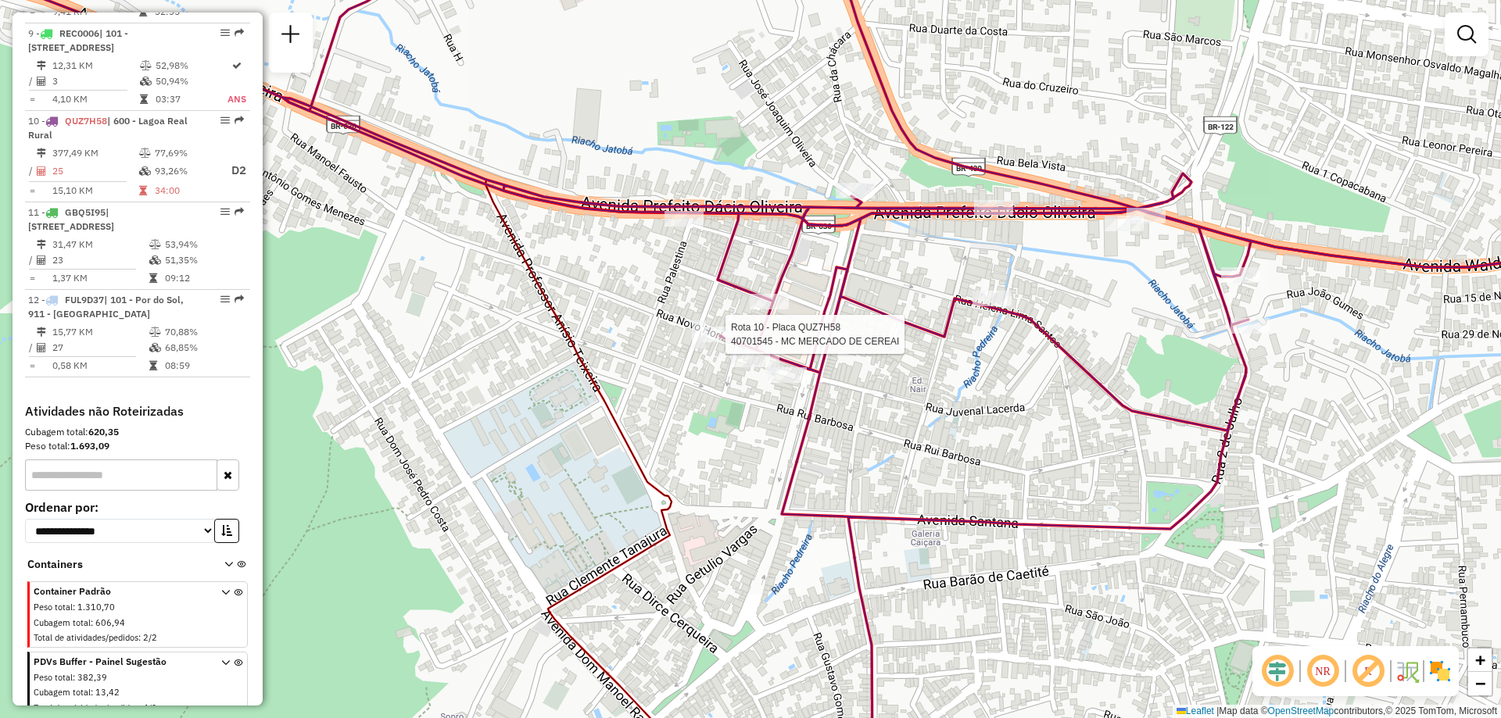
select select "**********"
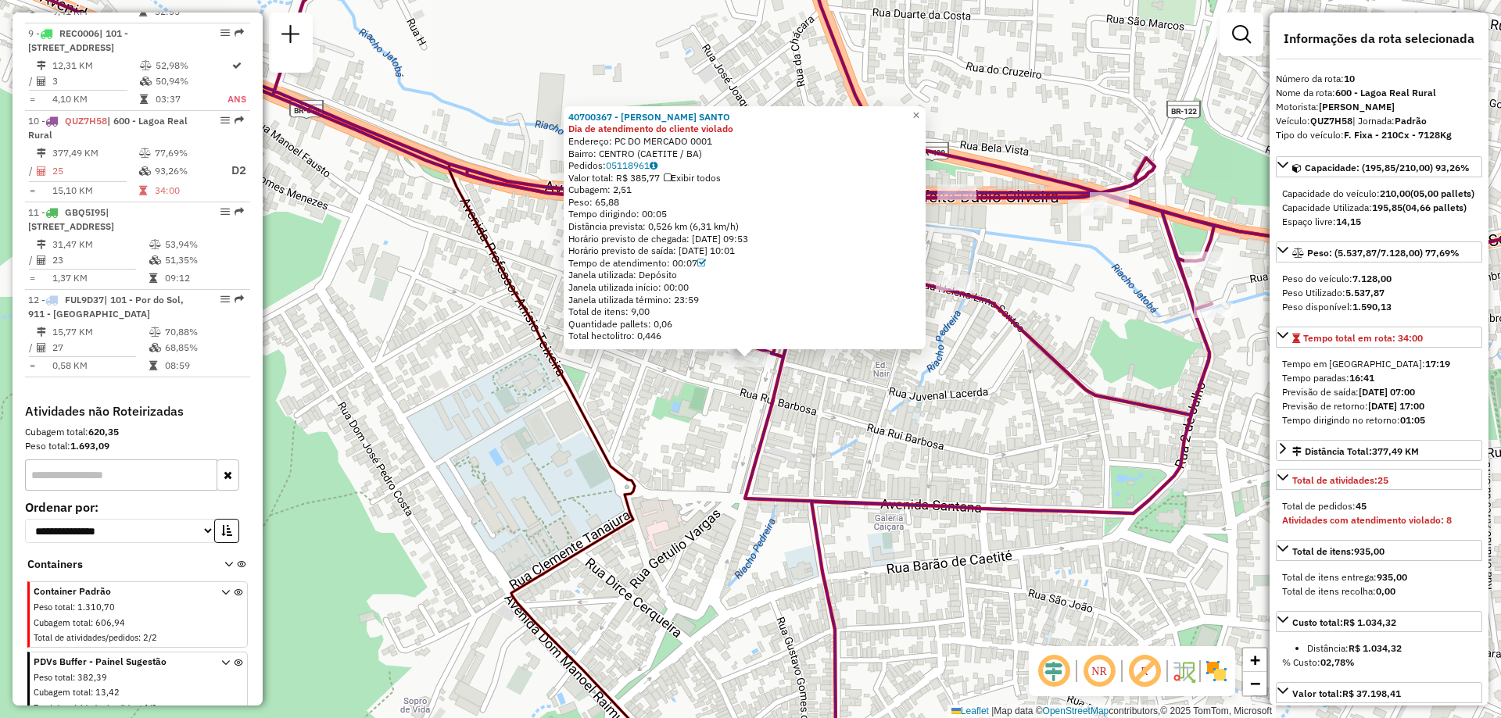
click at [869, 427] on div "40700367 - ONOFRE CARDOSO SANTO Dia de atendimento do cliente violado Endereço:…" at bounding box center [750, 359] width 1501 height 718
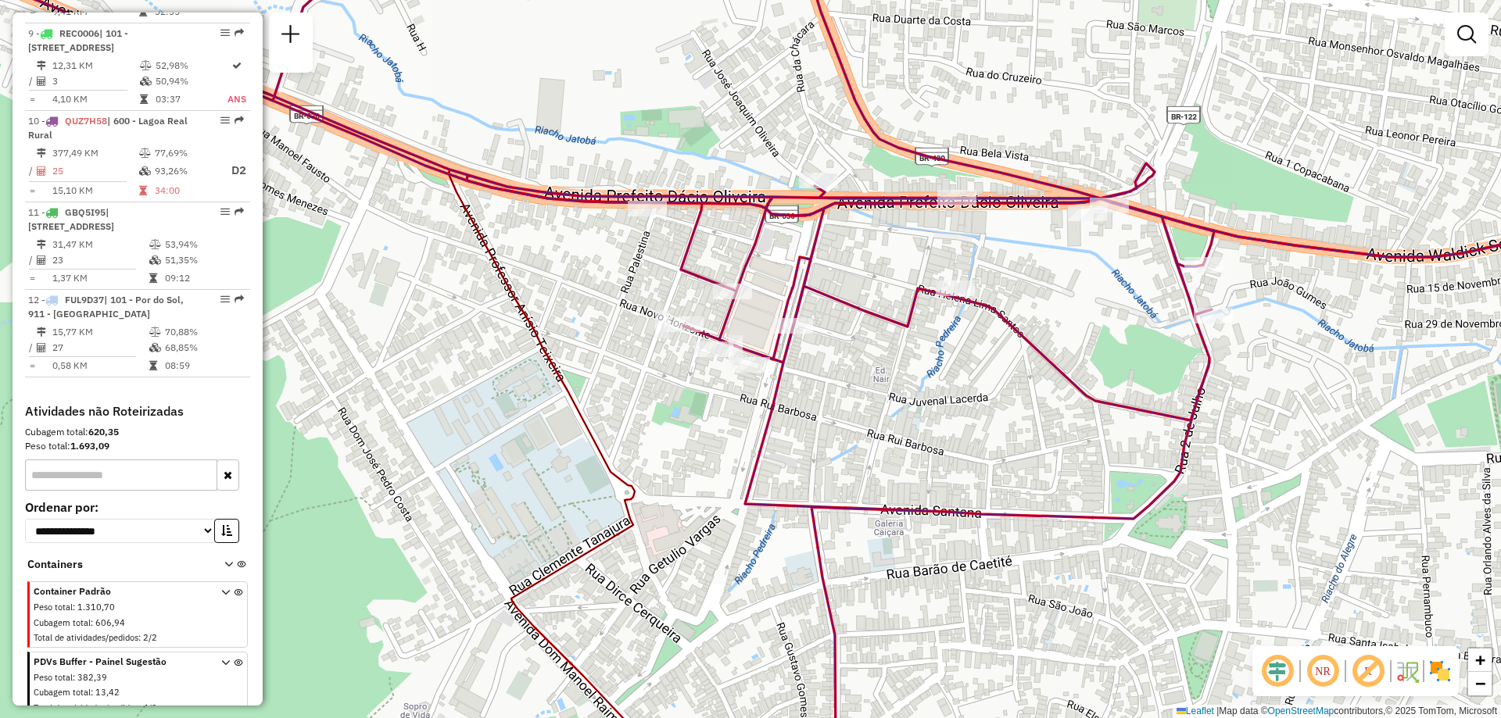
drag, startPoint x: 874, startPoint y: 374, endPoint x: 859, endPoint y: 437, distance: 64.3
click at [859, 437] on div "Janela de atendimento Grade de atendimento Capacidade Transportadoras Veículos …" at bounding box center [750, 359] width 1501 height 718
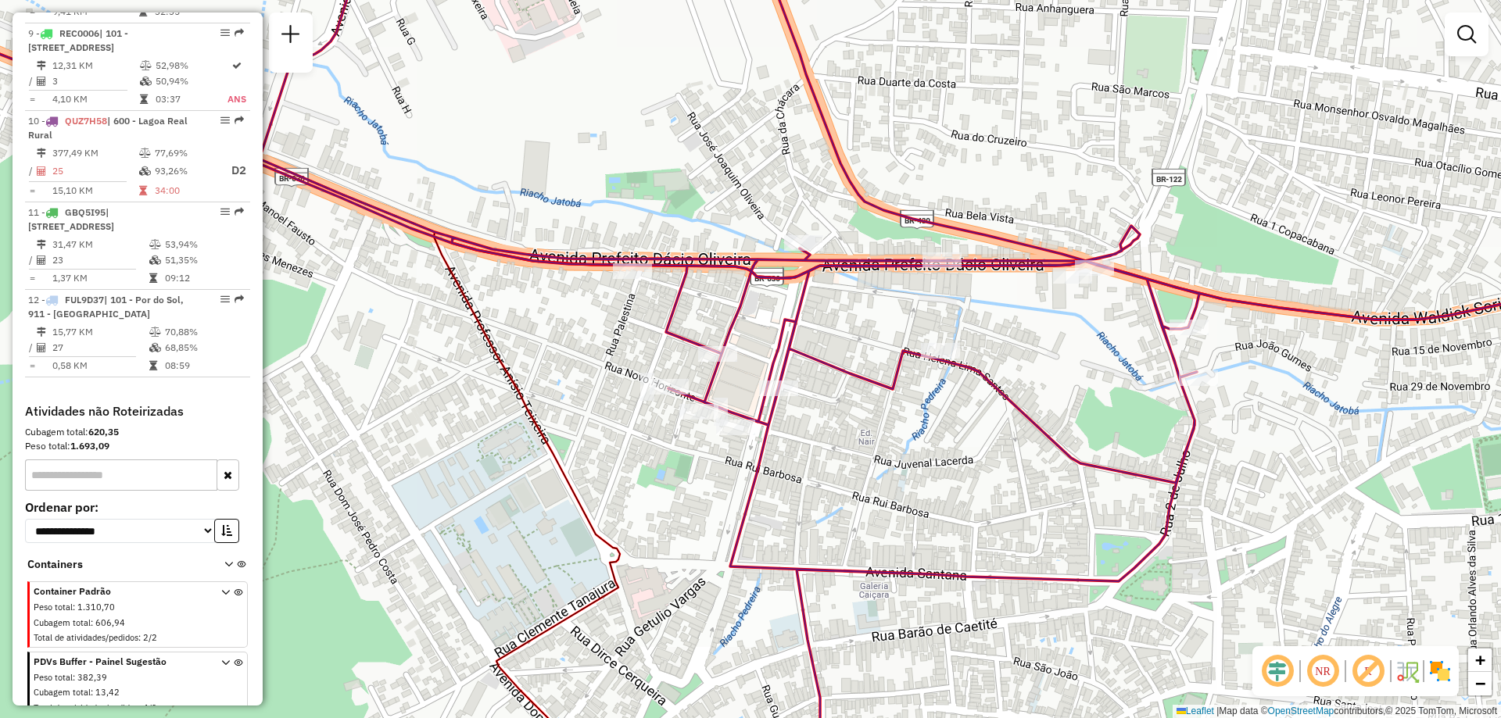
select select "**********"
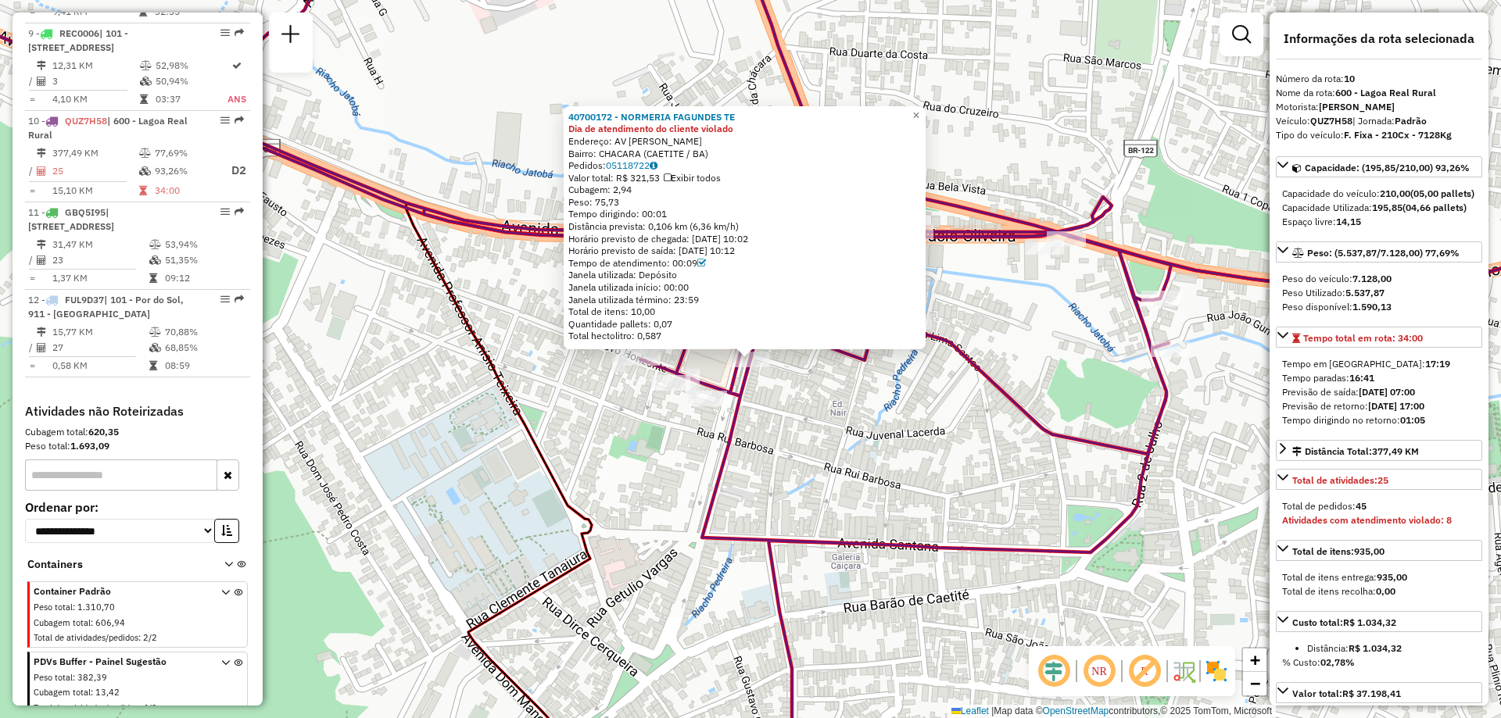
click at [887, 410] on div "40700172 - NORMERIA FAGUNDES TE Dia de atendimento do cliente violado Endereço:…" at bounding box center [750, 359] width 1501 height 718
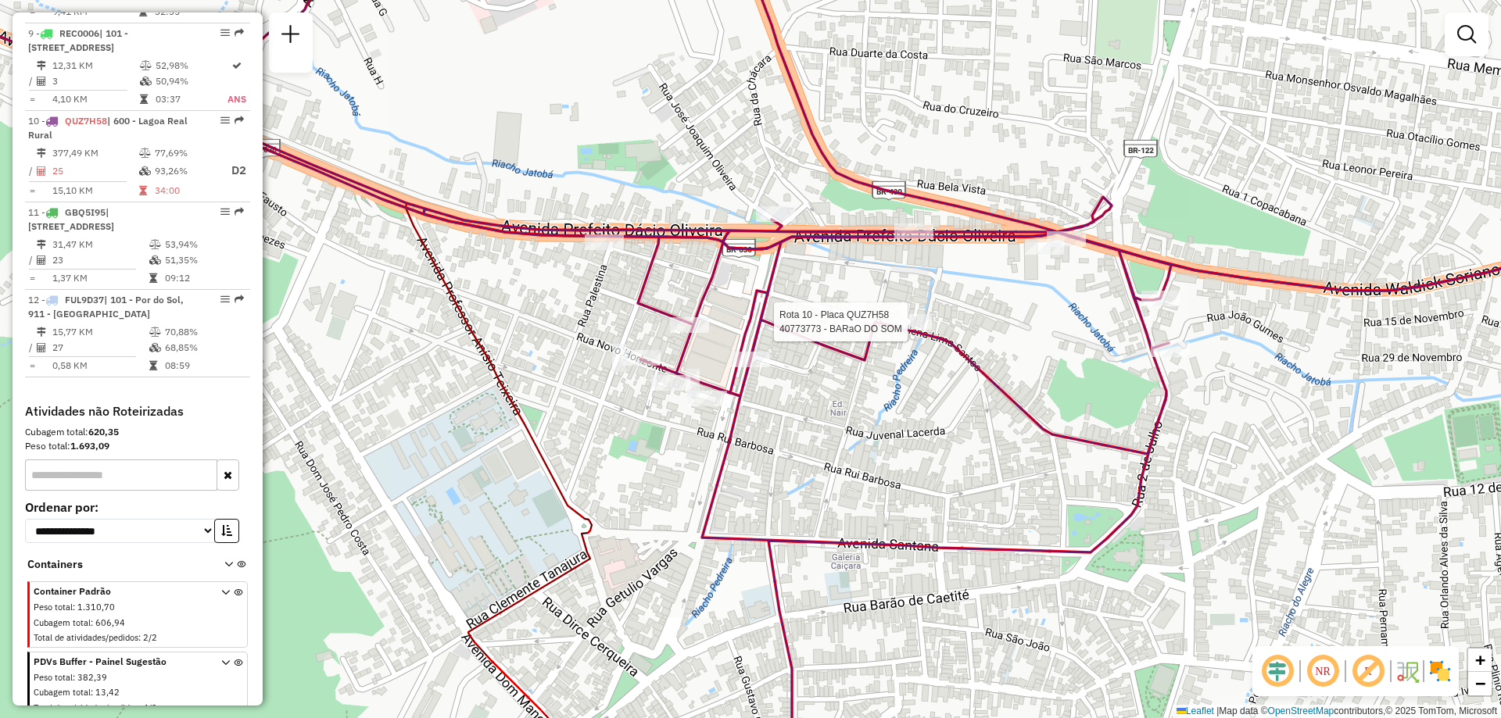
select select "**********"
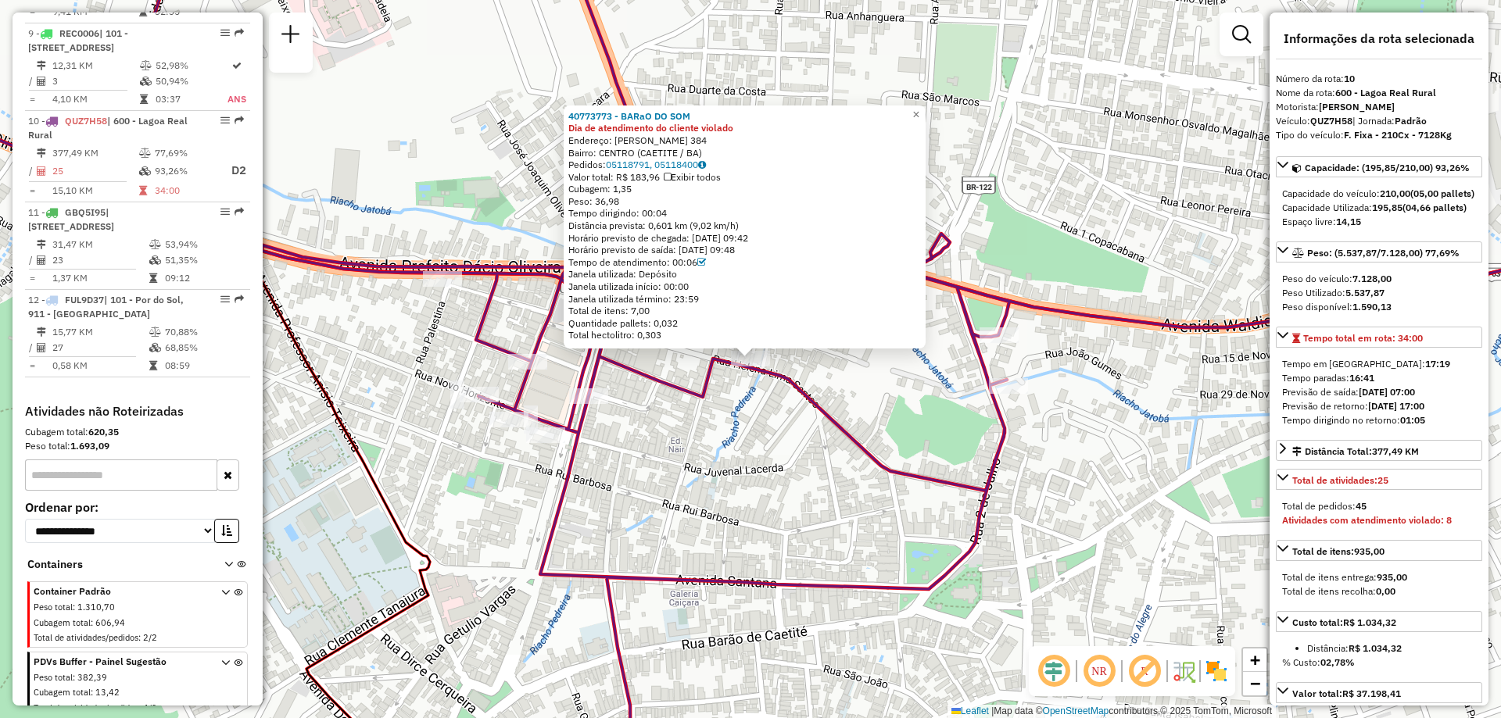
click at [828, 398] on div "40773773 - BARaO DO SOM Dia de atendimento do cliente violado Endereço: HELENA …" at bounding box center [750, 359] width 1501 height 718
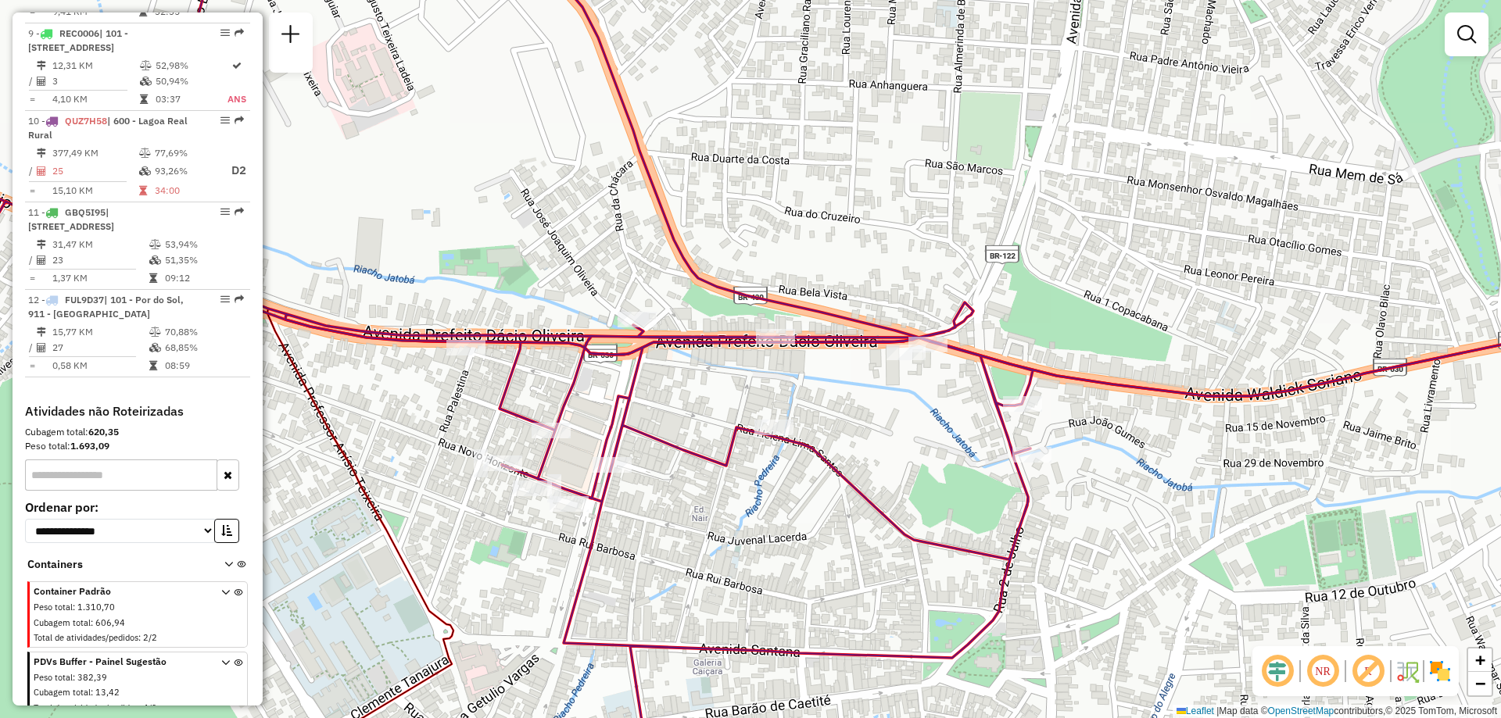
drag, startPoint x: 657, startPoint y: 321, endPoint x: 682, endPoint y: 385, distance: 68.8
click at [682, 385] on div "Janela de atendimento Grade de atendimento Capacidade Transportadoras Veículos …" at bounding box center [750, 359] width 1501 height 718
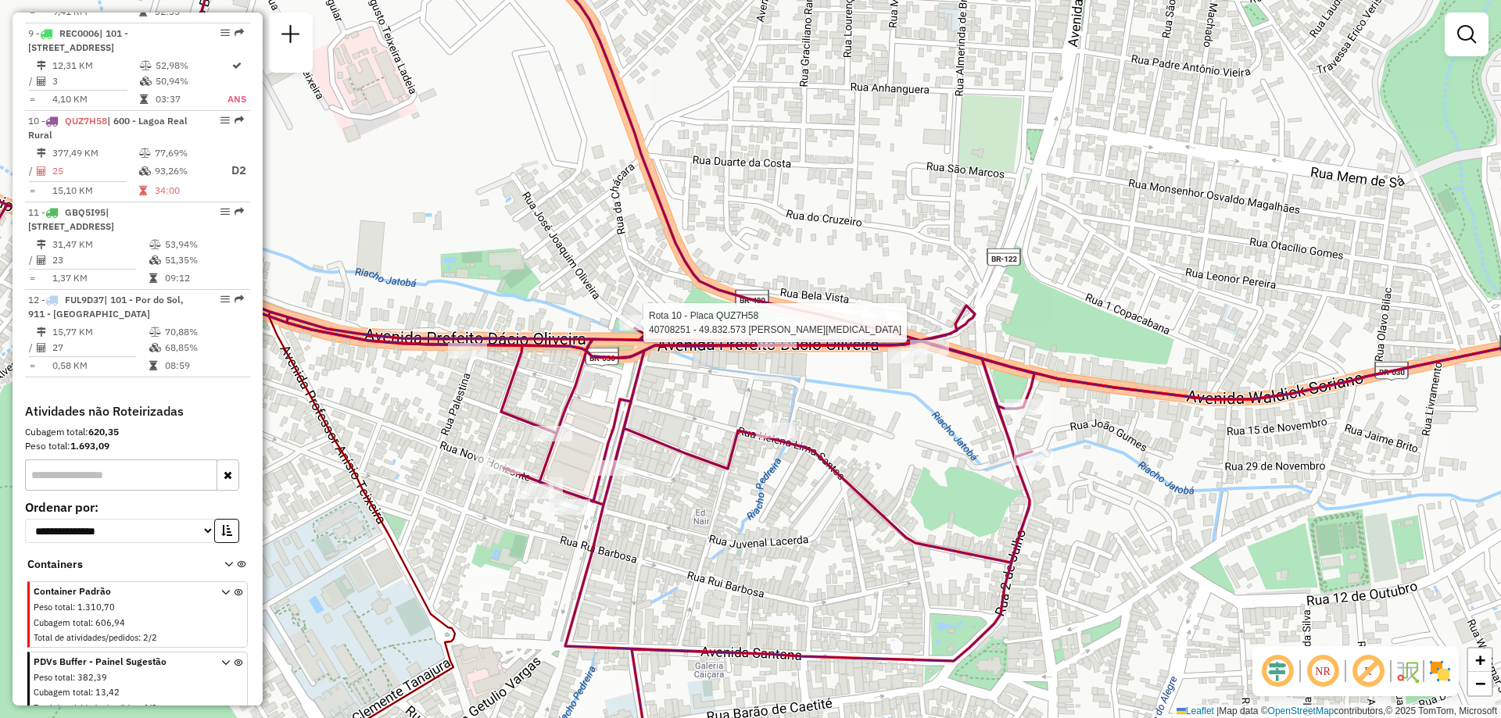
select select "**********"
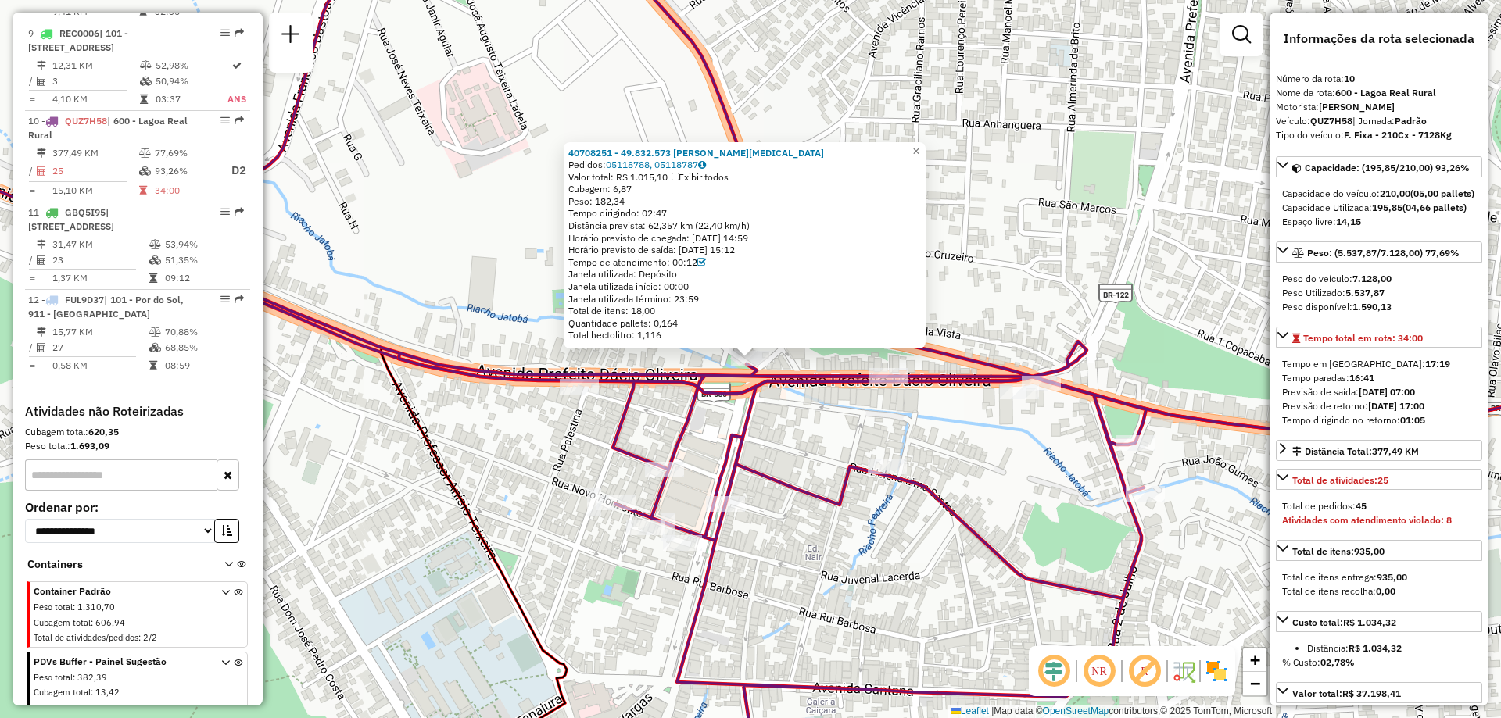
click at [892, 388] on icon at bounding box center [869, 359] width 1564 height 862
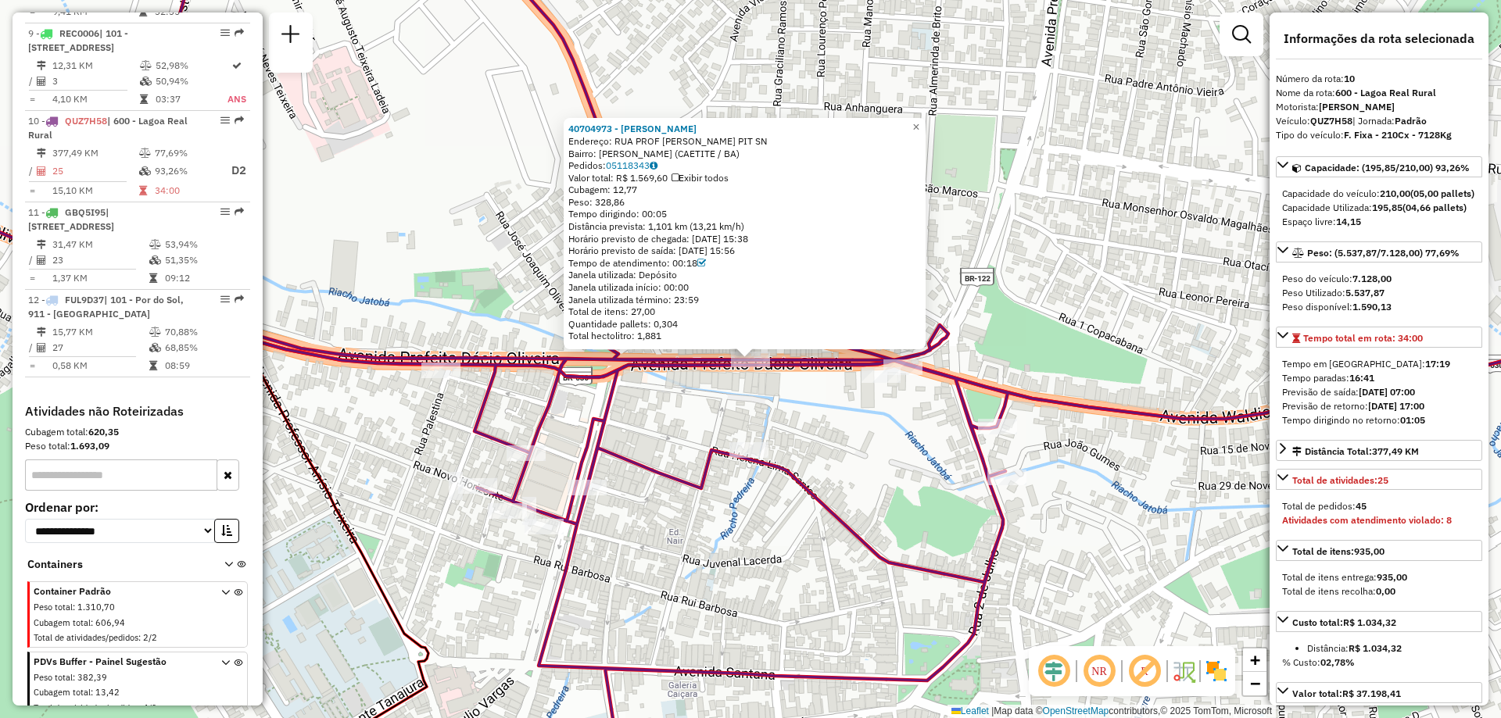
click at [879, 387] on div "40704973 - JOSEMAR PINTO DA CUN Endereço: RUA PROF EMILIANA NOGUEIRA PIT SN Bai…" at bounding box center [750, 359] width 1501 height 718
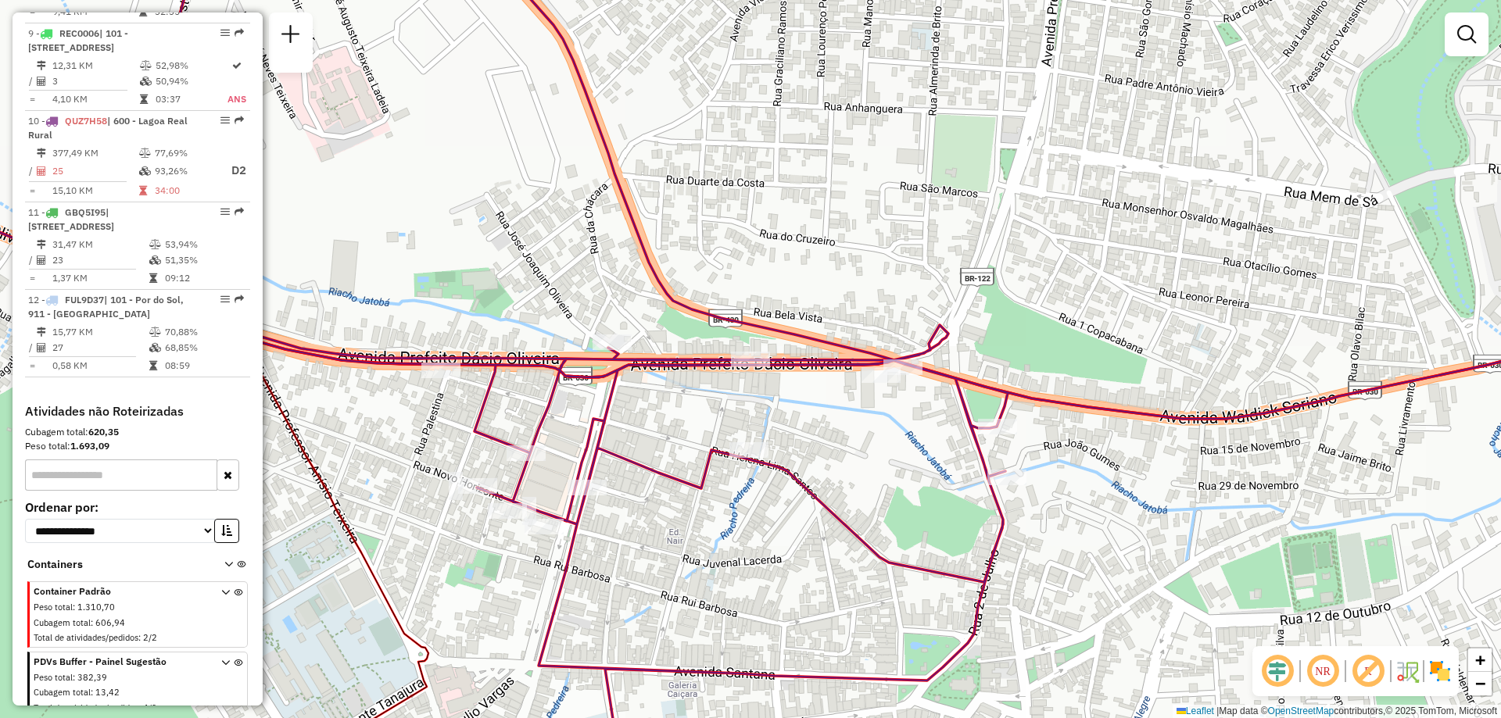
click at [879, 387] on div "Janela de atendimento Grade de atendimento Capacidade Transportadoras Veículos …" at bounding box center [750, 359] width 1501 height 718
click at [875, 383] on div at bounding box center [880, 375] width 39 height 16
select select "**********"
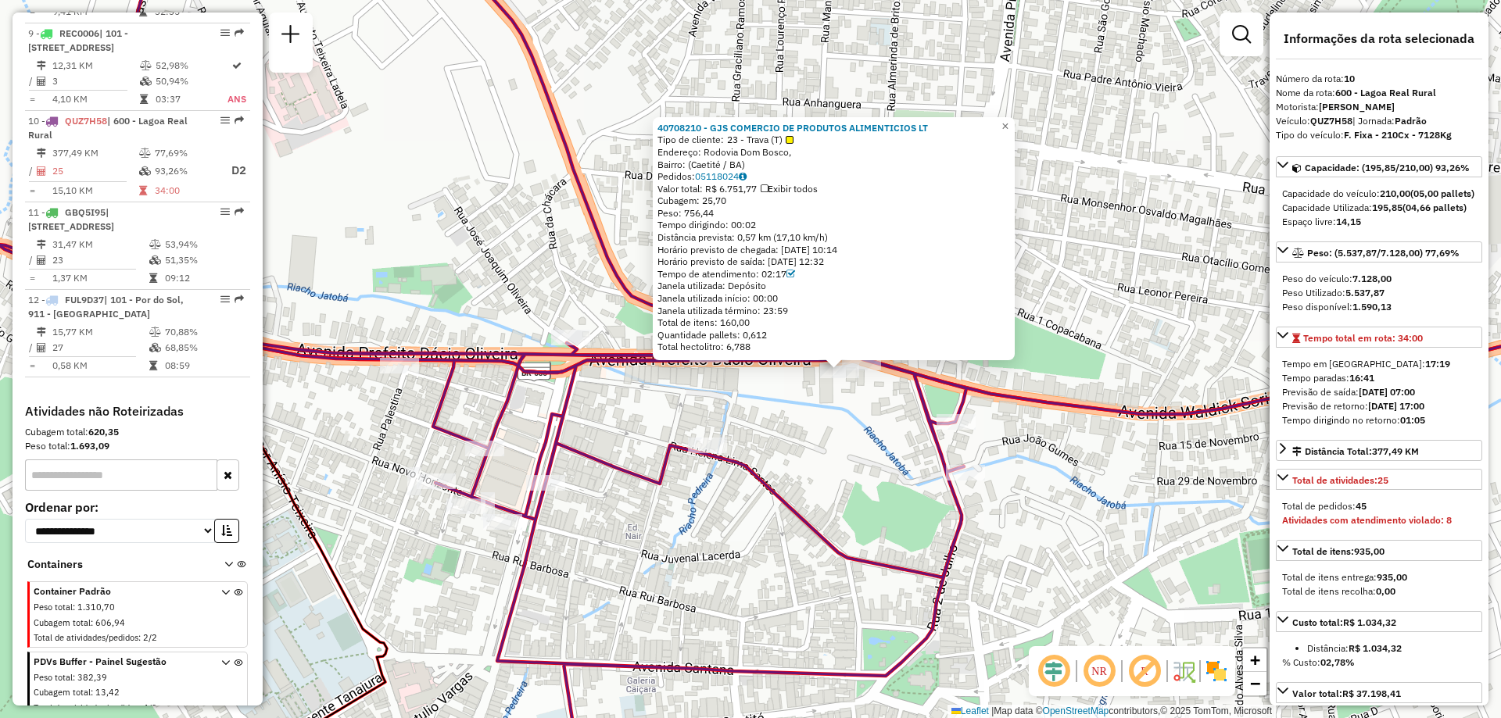
drag, startPoint x: 655, startPoint y: 403, endPoint x: 749, endPoint y: 421, distance: 95.6
click at [749, 421] on div "40708210 - GJS COMERCIO DE PRODUTOS ALIMENTICIOS LT Tipo de cliente: 23 - Trava…" at bounding box center [750, 359] width 1501 height 718
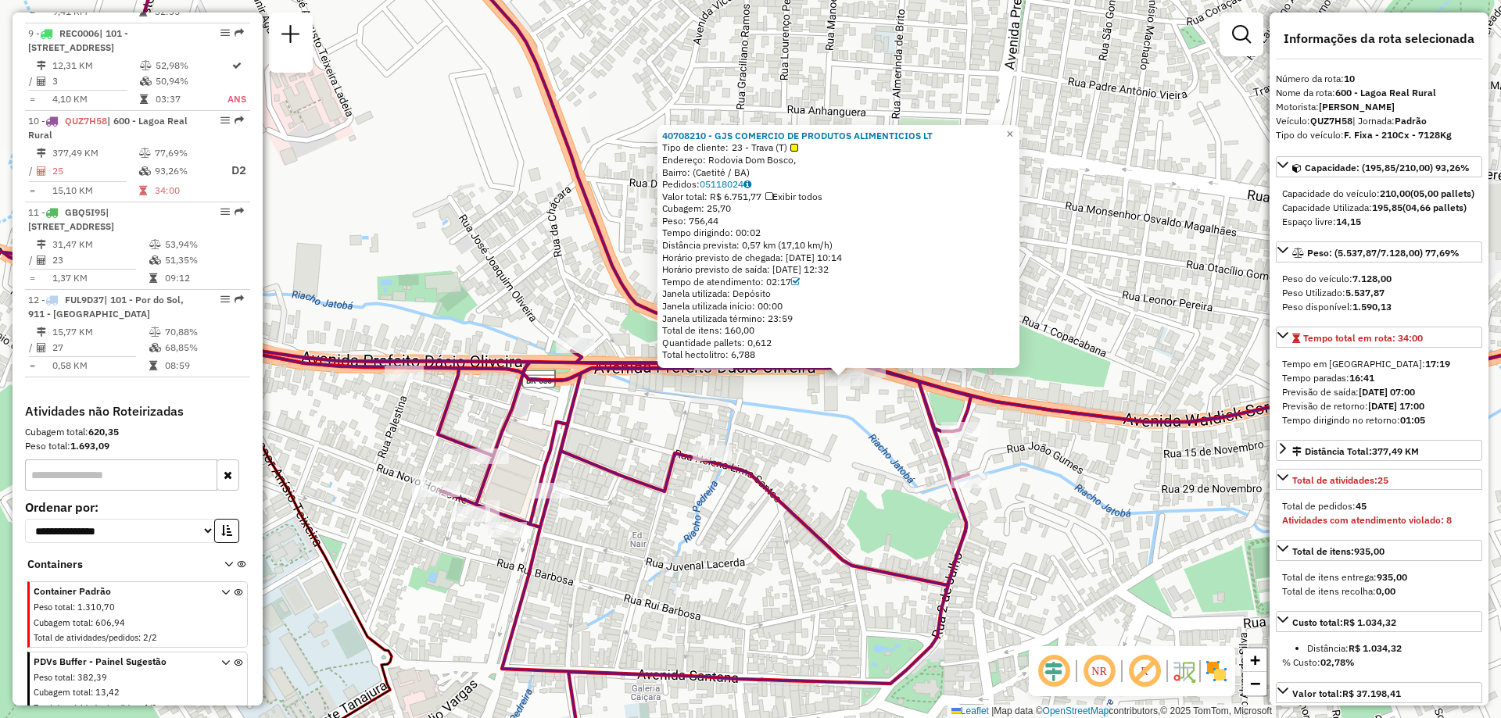
click at [794, 459] on div "40708210 - GJS COMERCIO DE PRODUTOS ALIMENTICIOS LT Tipo de cliente: 23 - Trava…" at bounding box center [750, 359] width 1501 height 718
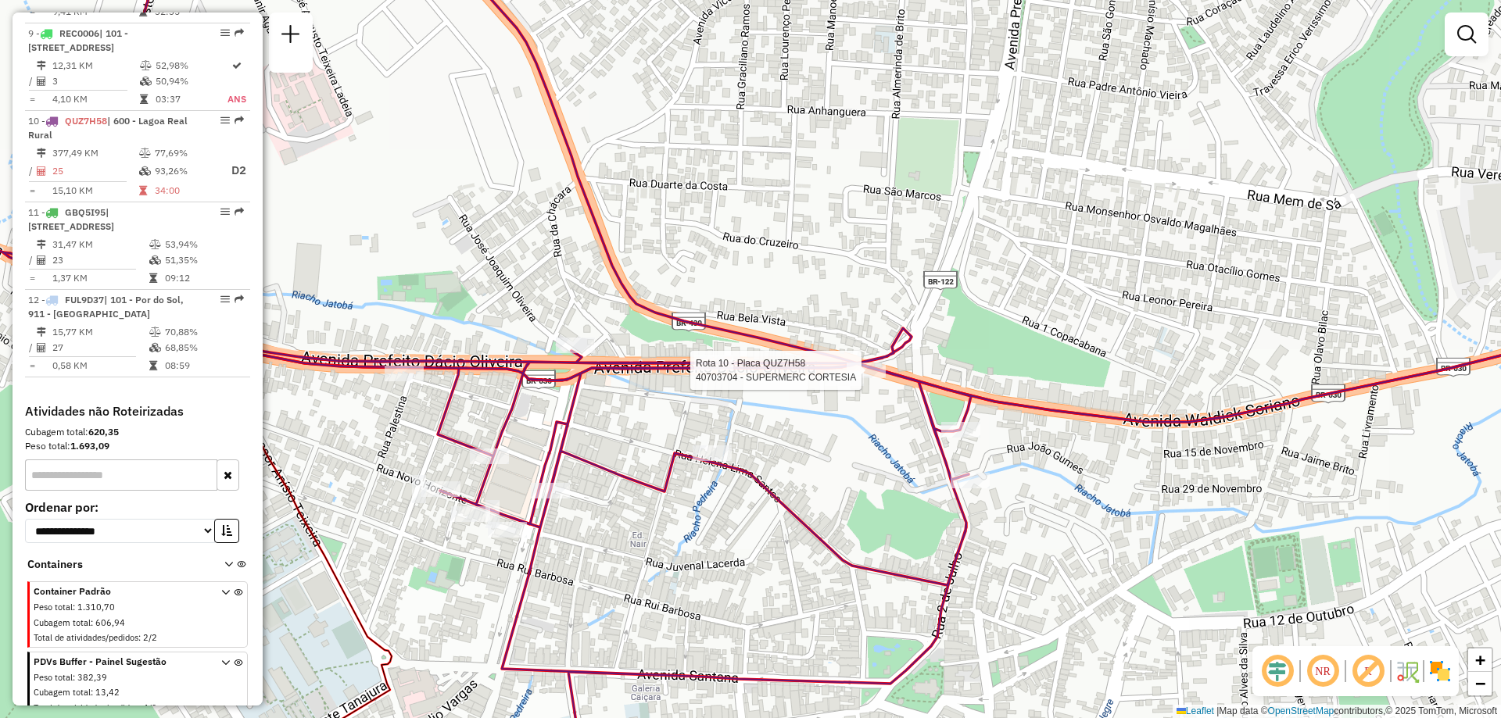
select select "**********"
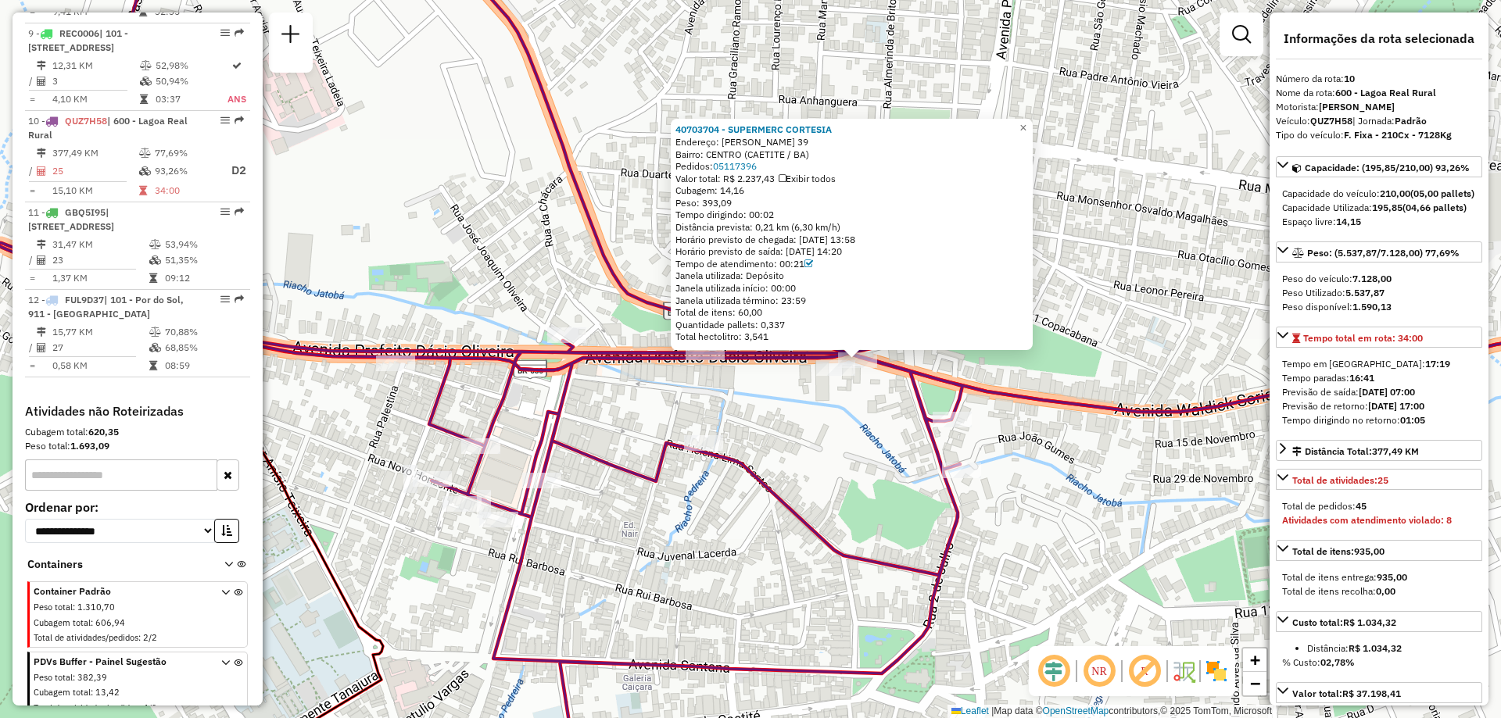
drag, startPoint x: 481, startPoint y: 411, endPoint x: 592, endPoint y: 410, distance: 111.8
click at [592, 410] on div "40703704 - SUPERMERC CORTESIA Endereço: DACIO OLIVEIRA 39 Bairro: CENTRO (CAETI…" at bounding box center [750, 359] width 1501 height 718
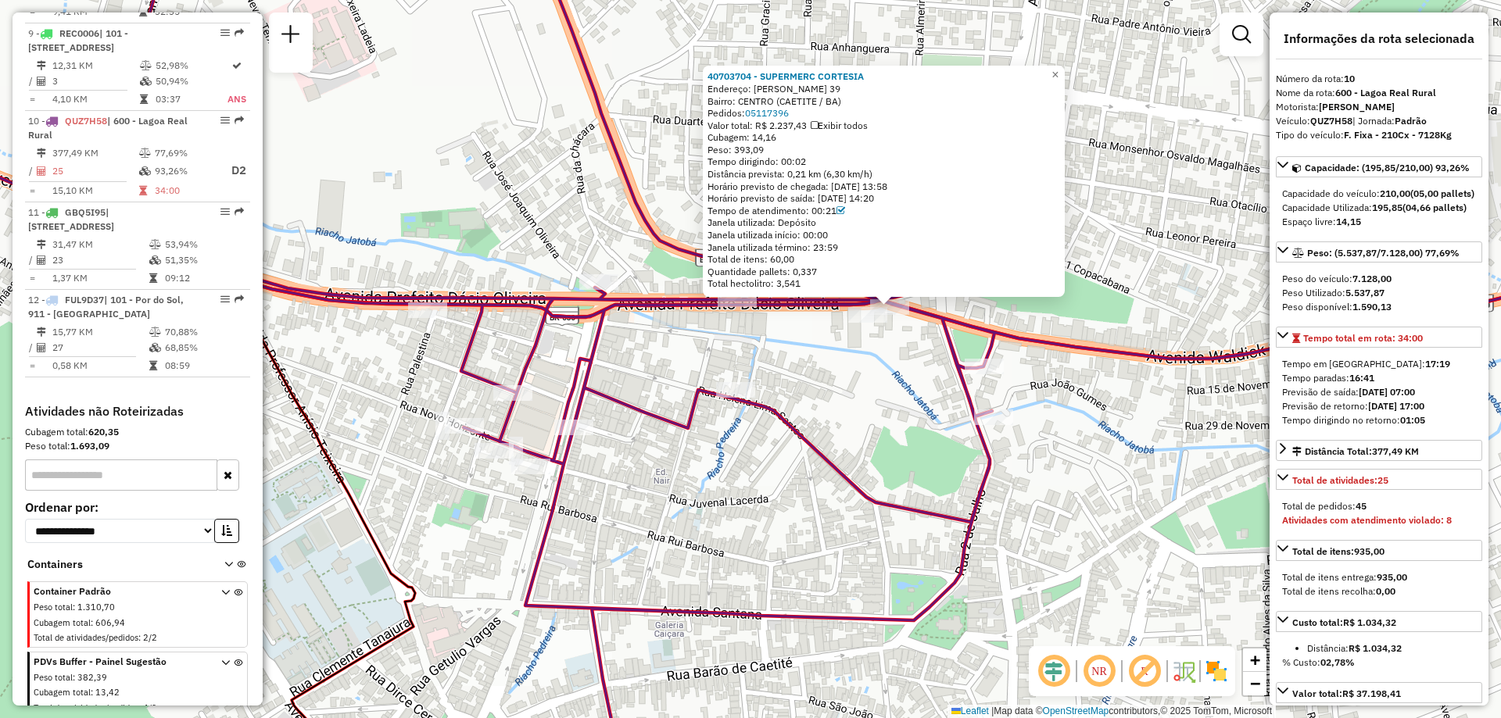
drag, startPoint x: 613, startPoint y: 562, endPoint x: 640, endPoint y: 510, distance: 58.4
click at [640, 510] on div "40703704 - SUPERMERC CORTESIA Endereço: DACIO OLIVEIRA 39 Bairro: CENTRO (CAETI…" at bounding box center [750, 359] width 1501 height 718
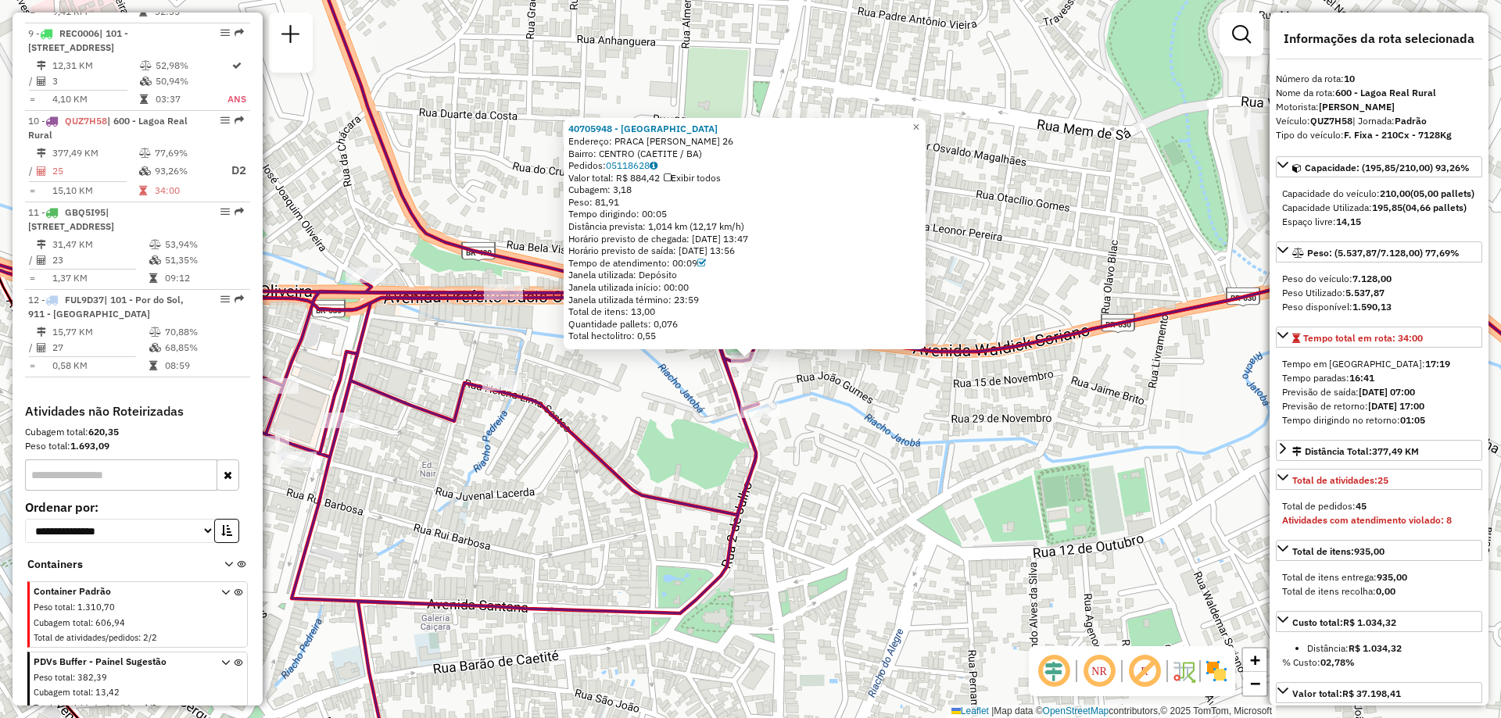
click at [850, 428] on div "40705948 - TABACARIA ORIENTE Endereço: PRACA TANCREDO NEVES 26 Bairro: CENTRO (…" at bounding box center [750, 359] width 1501 height 718
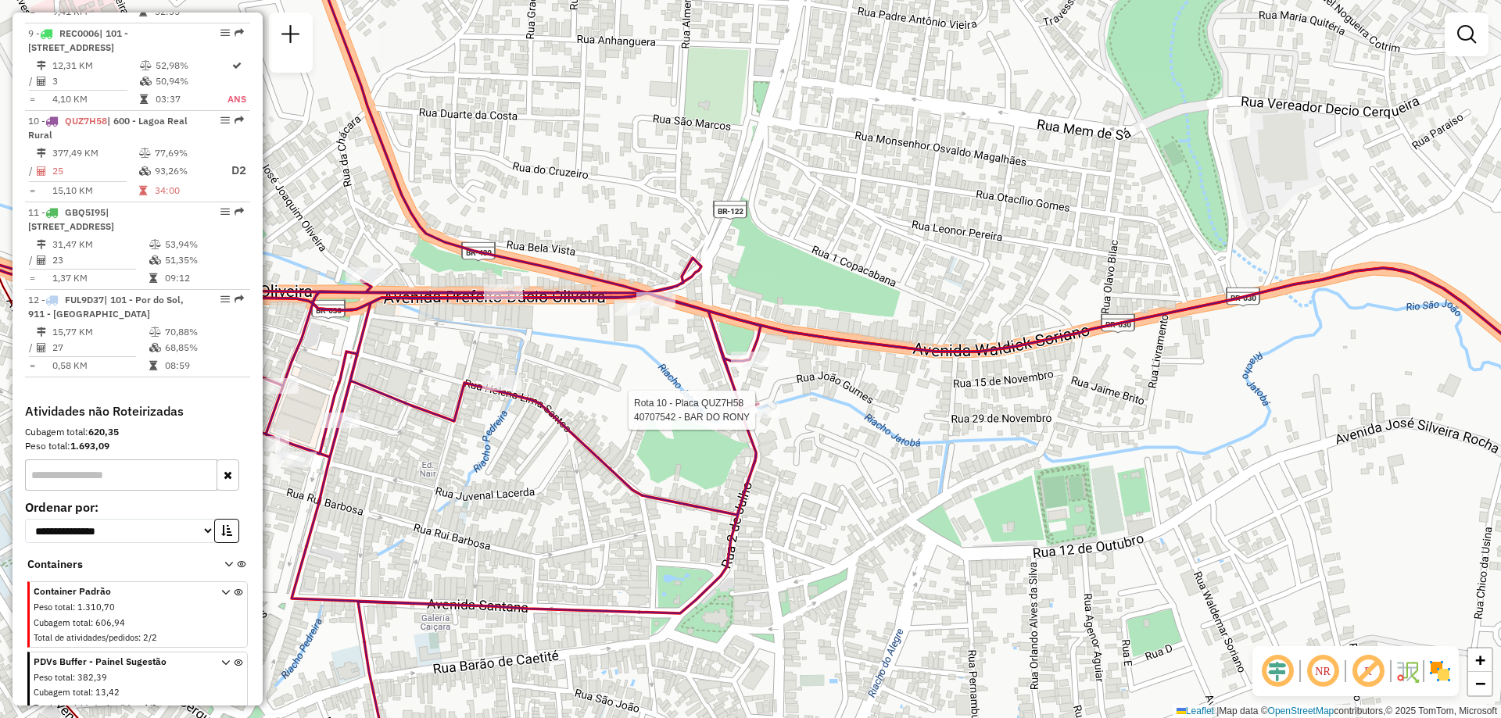
click at [768, 418] on div at bounding box center [759, 411] width 39 height 16
select select "**********"
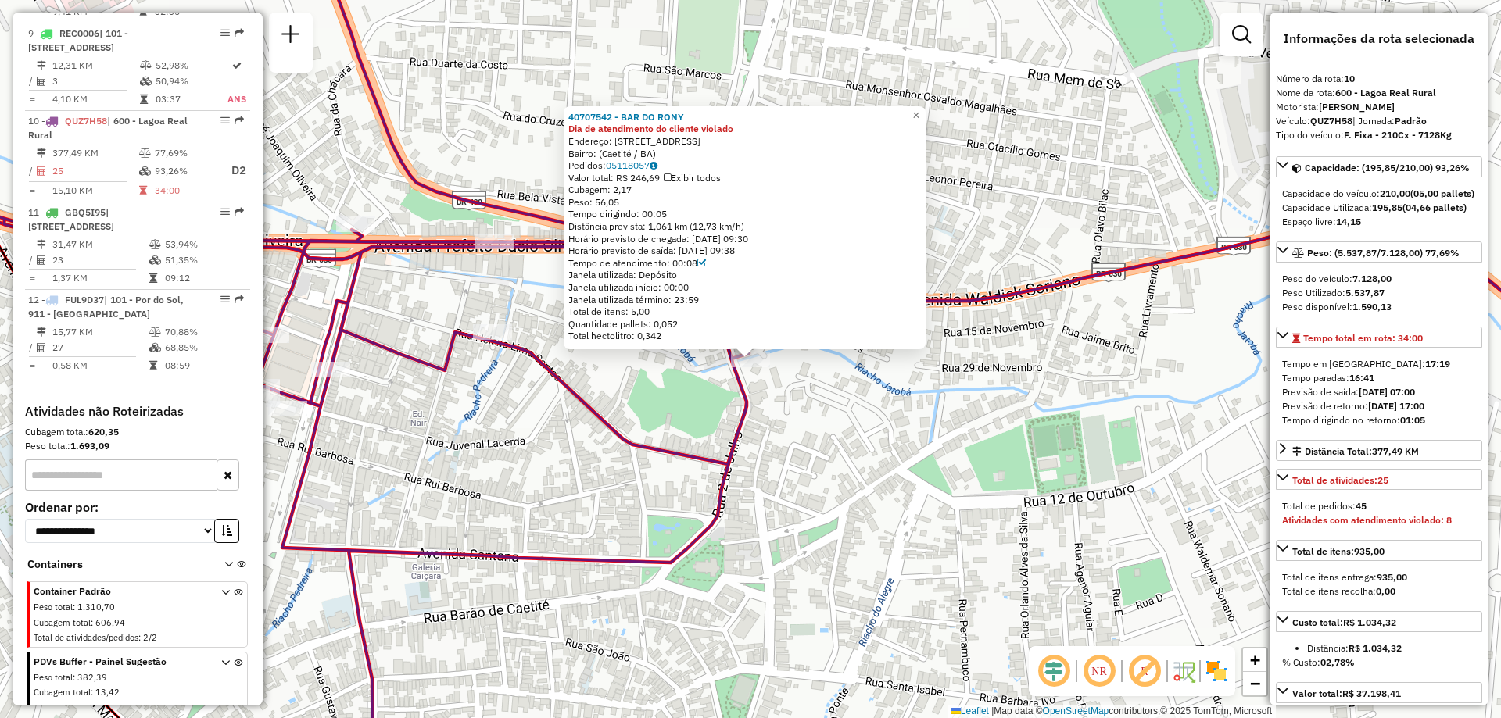
click at [552, 441] on div "40707542 - BAR DO RONY Dia de atendimento do cliente violado Endereço: Rua Livr…" at bounding box center [750, 359] width 1501 height 718
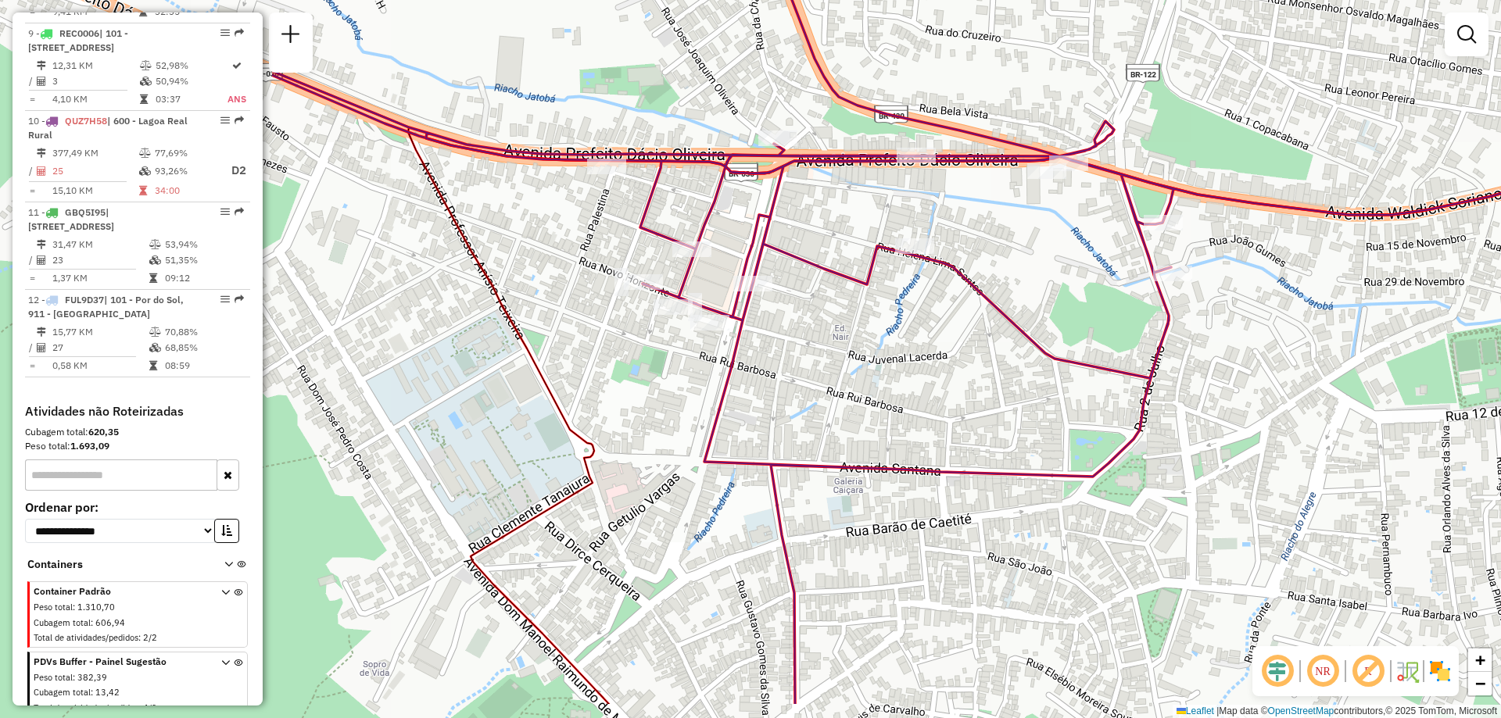
drag, startPoint x: 442, startPoint y: 480, endPoint x: 864, endPoint y: 394, distance: 430.7
click at [864, 394] on div "Janela de atendimento Grade de atendimento Capacidade Transportadoras Veículos …" at bounding box center [750, 359] width 1501 height 718
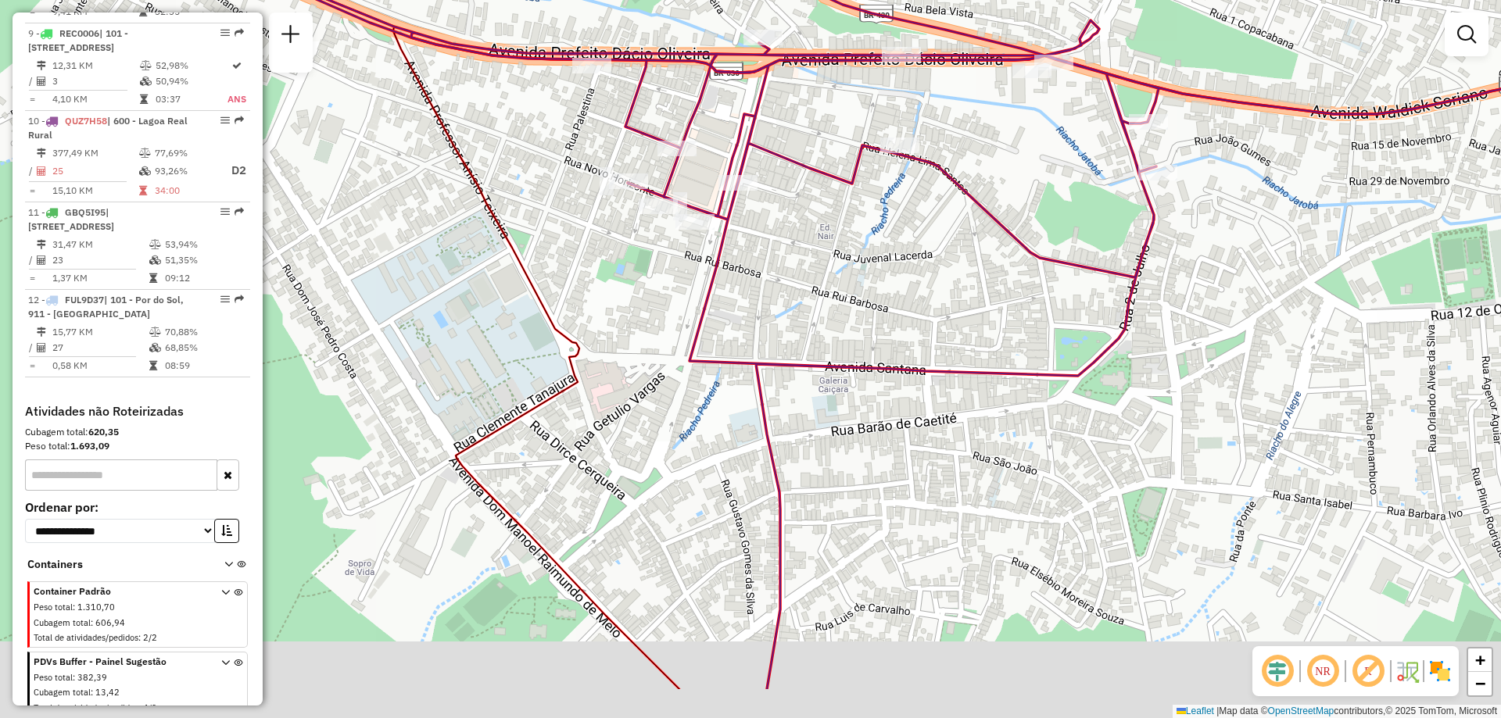
drag, startPoint x: 793, startPoint y: 515, endPoint x: 777, endPoint y: 413, distance: 103.6
click at [777, 413] on div "Janela de atendimento Grade de atendimento Capacidade Transportadoras Veículos …" at bounding box center [750, 359] width 1501 height 718
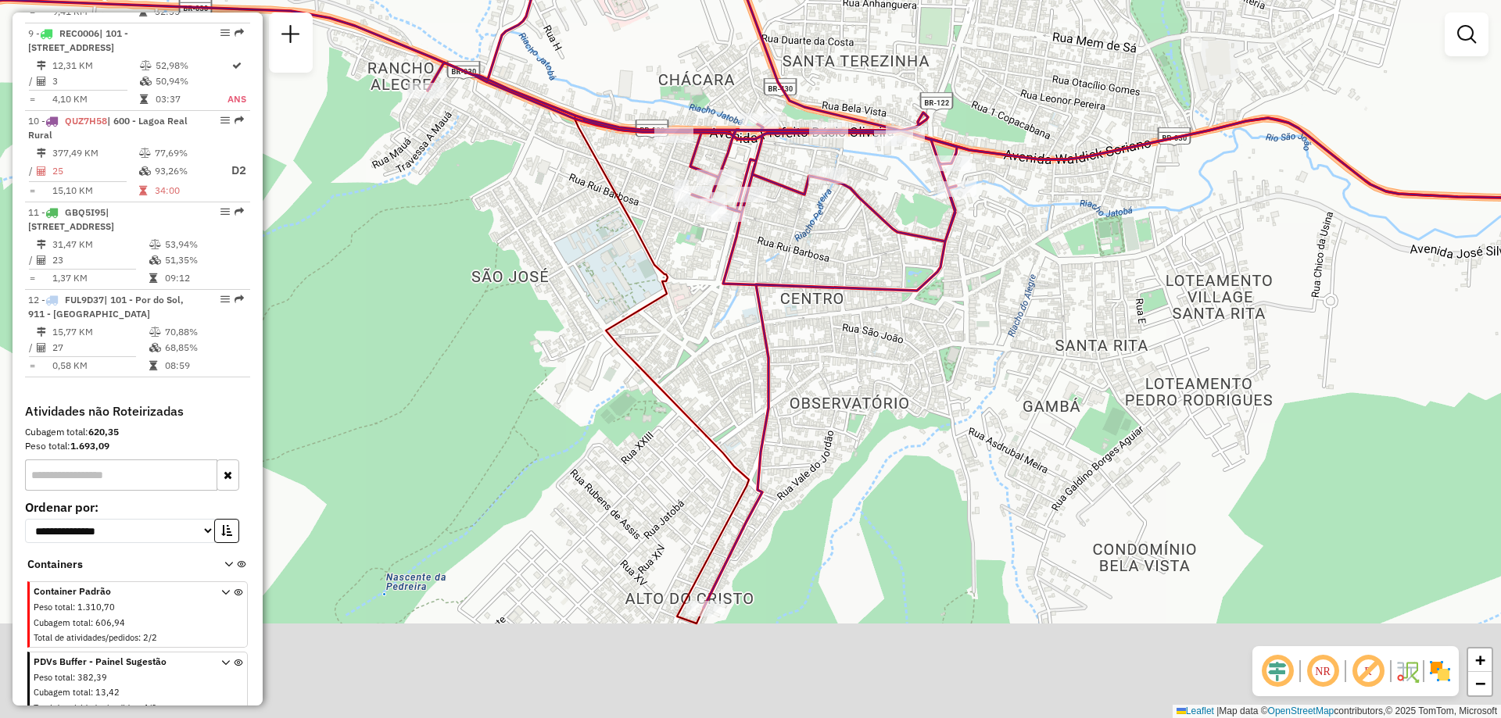
drag, startPoint x: 808, startPoint y: 524, endPoint x: 797, endPoint y: 425, distance: 99.1
click at [800, 423] on div "Janela de atendimento Grade de atendimento Capacidade Transportadoras Veículos …" at bounding box center [750, 359] width 1501 height 718
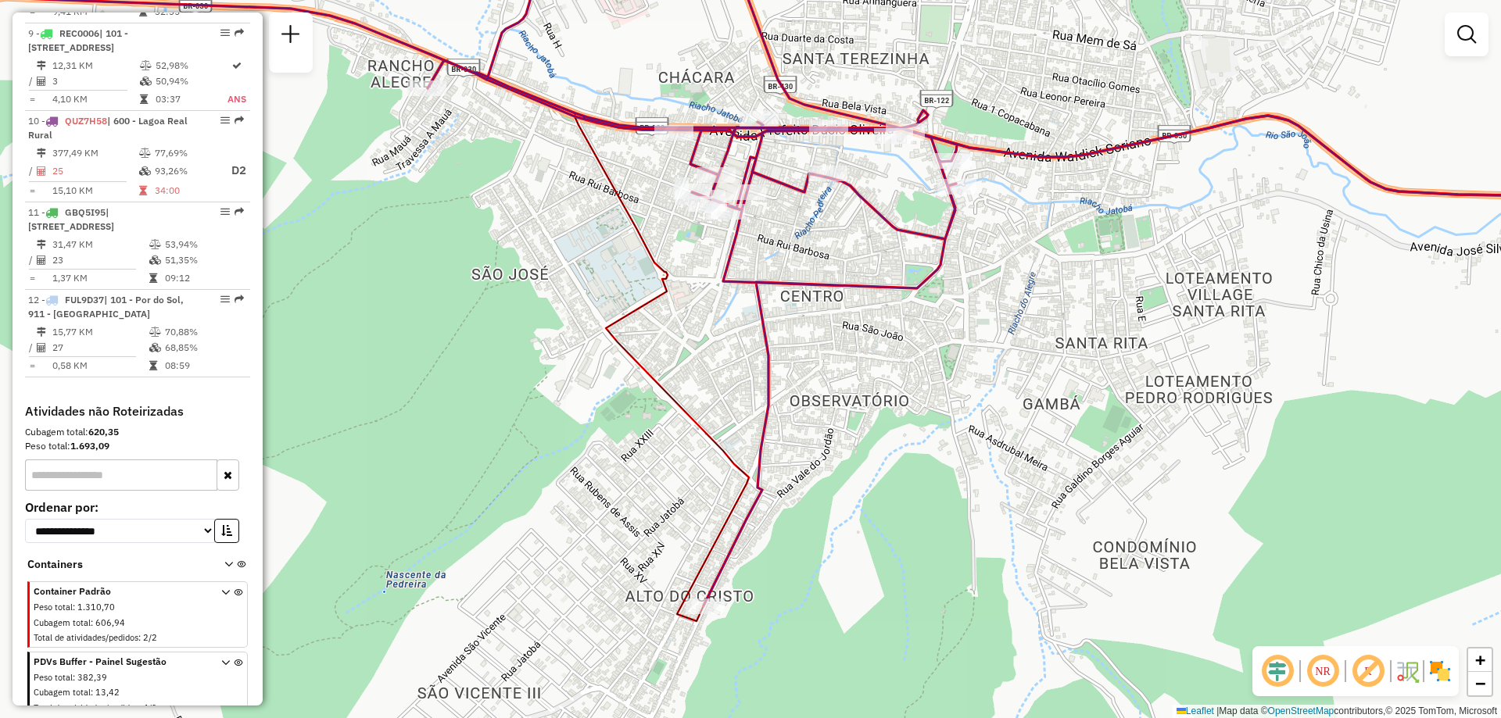
click at [714, 597] on icon at bounding box center [1039, 267] width 1223 height 678
select select "**********"
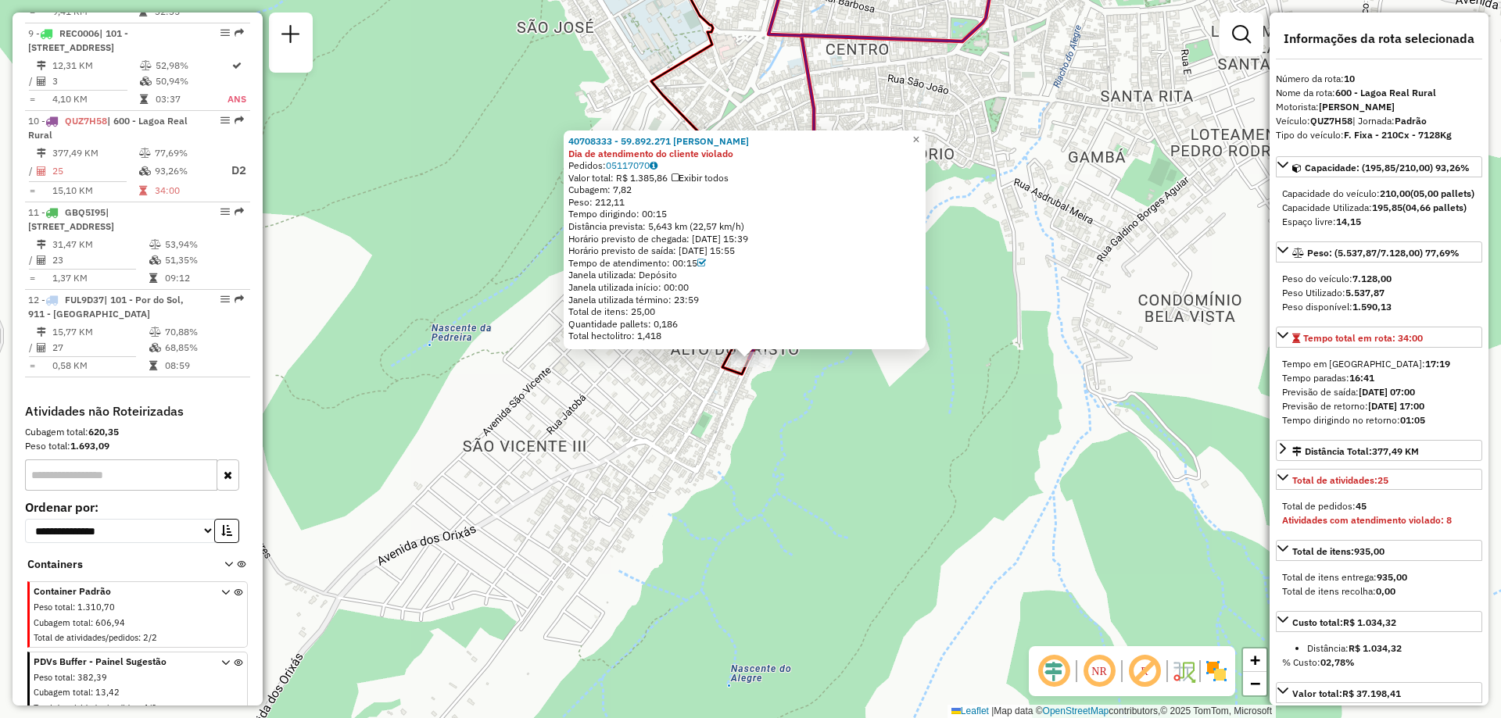
click at [527, 160] on div "40708333 - 59.892.271 ISABELA ISIS LEMOS DAVID Dia de atendimento do cliente vi…" at bounding box center [750, 359] width 1501 height 718
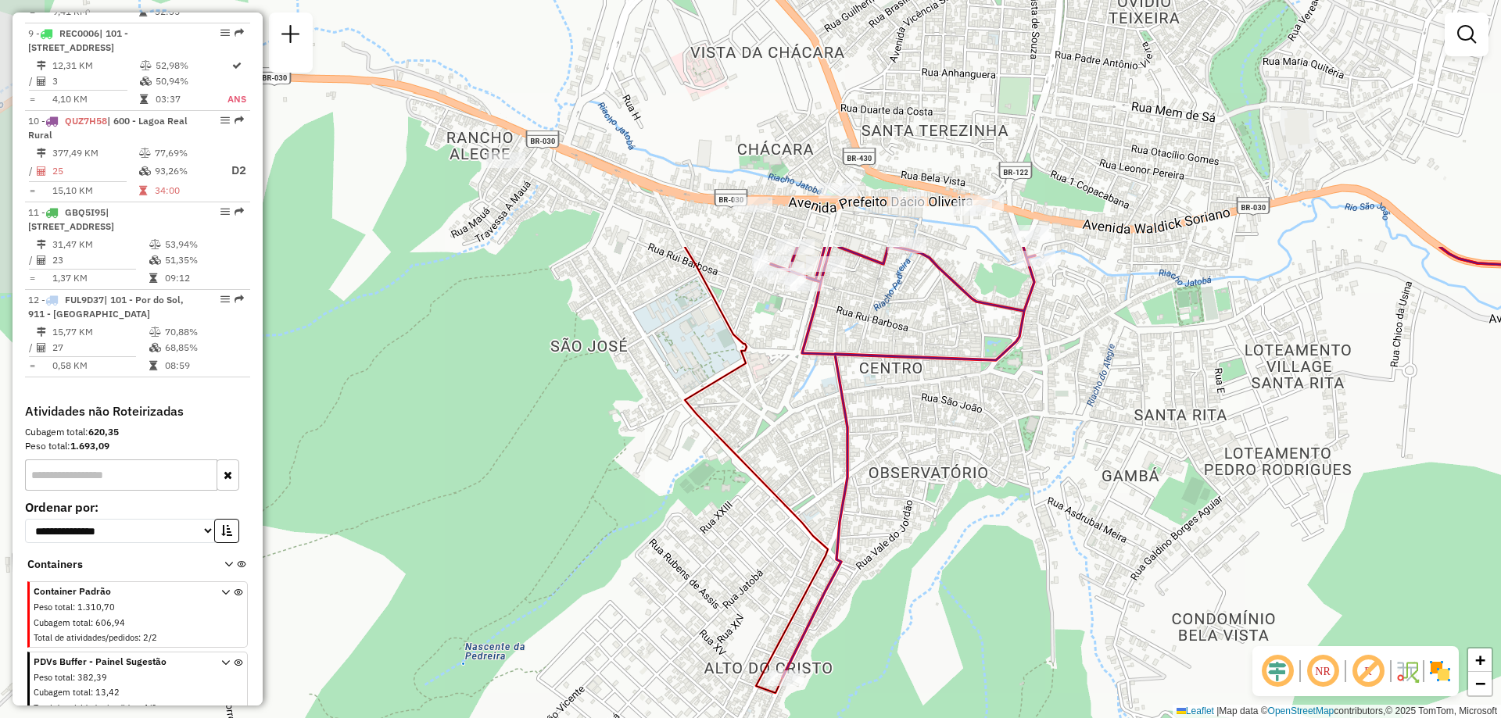
drag, startPoint x: 594, startPoint y: 95, endPoint x: 634, endPoint y: 425, distance: 332.2
click at [634, 425] on div "Janela de atendimento Grade de atendimento Capacidade Transportadoras Veículos …" at bounding box center [750, 359] width 1501 height 718
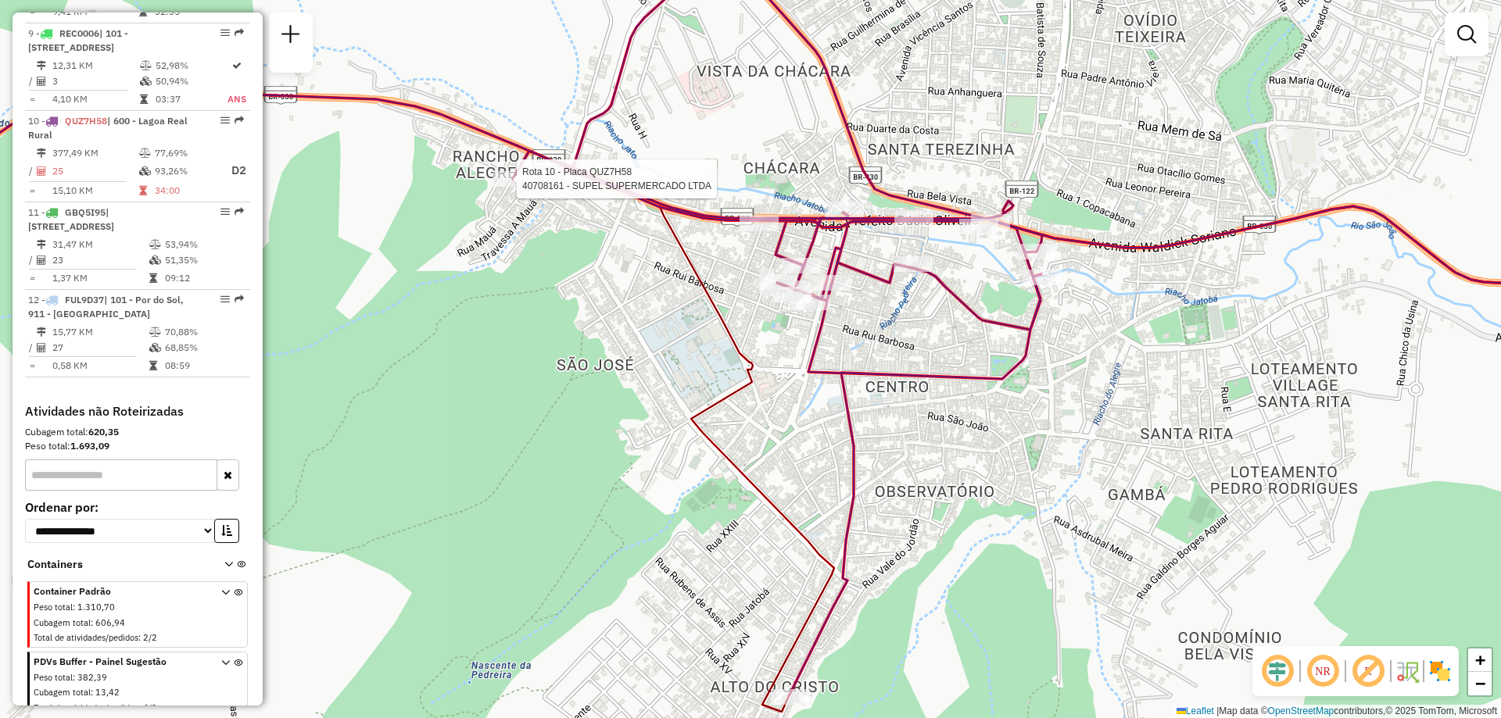
select select "**********"
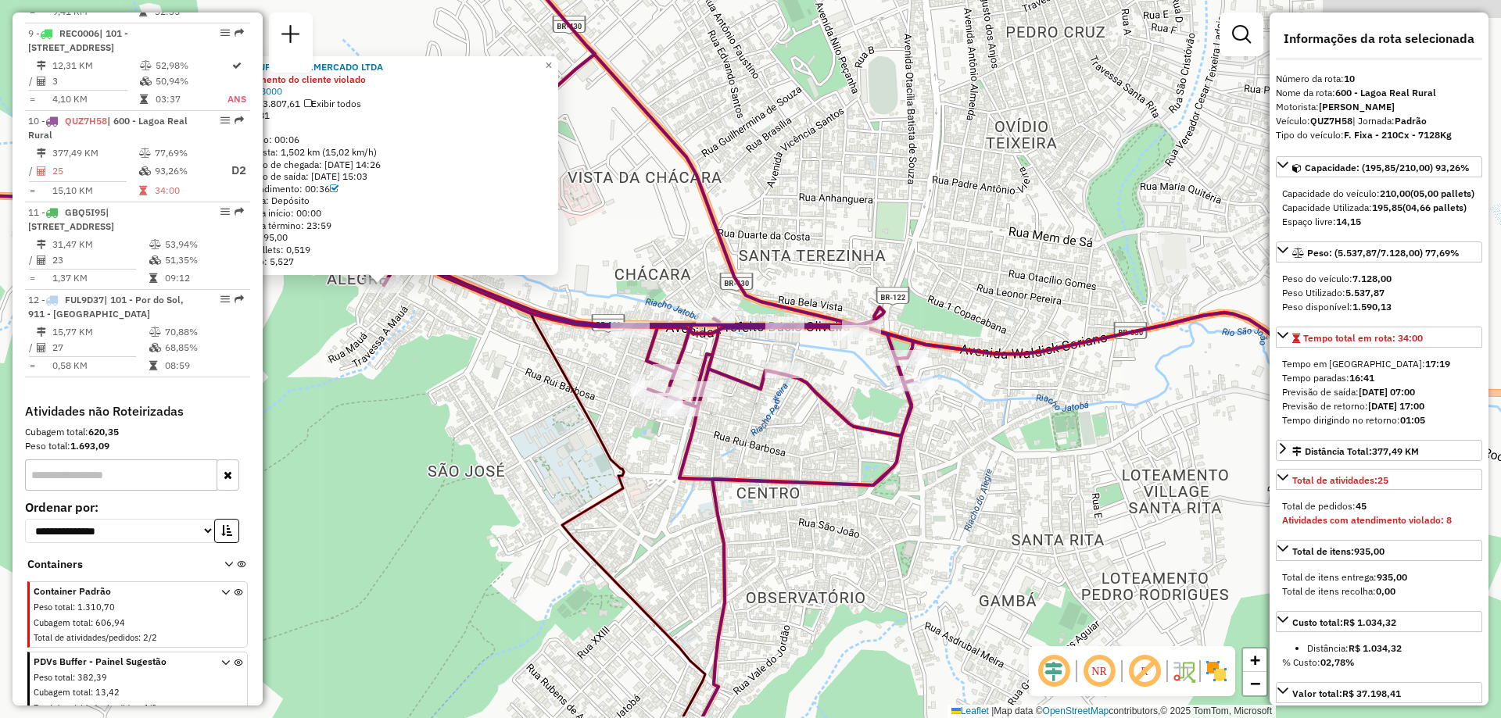
drag, startPoint x: 846, startPoint y: 438, endPoint x: 462, endPoint y: 361, distance: 392.1
click at [462, 361] on div "40708161 - SUPEL SUPERMERCADO LTDA Dia de atendimento do cliente violado Pedido…" at bounding box center [750, 359] width 1501 height 718
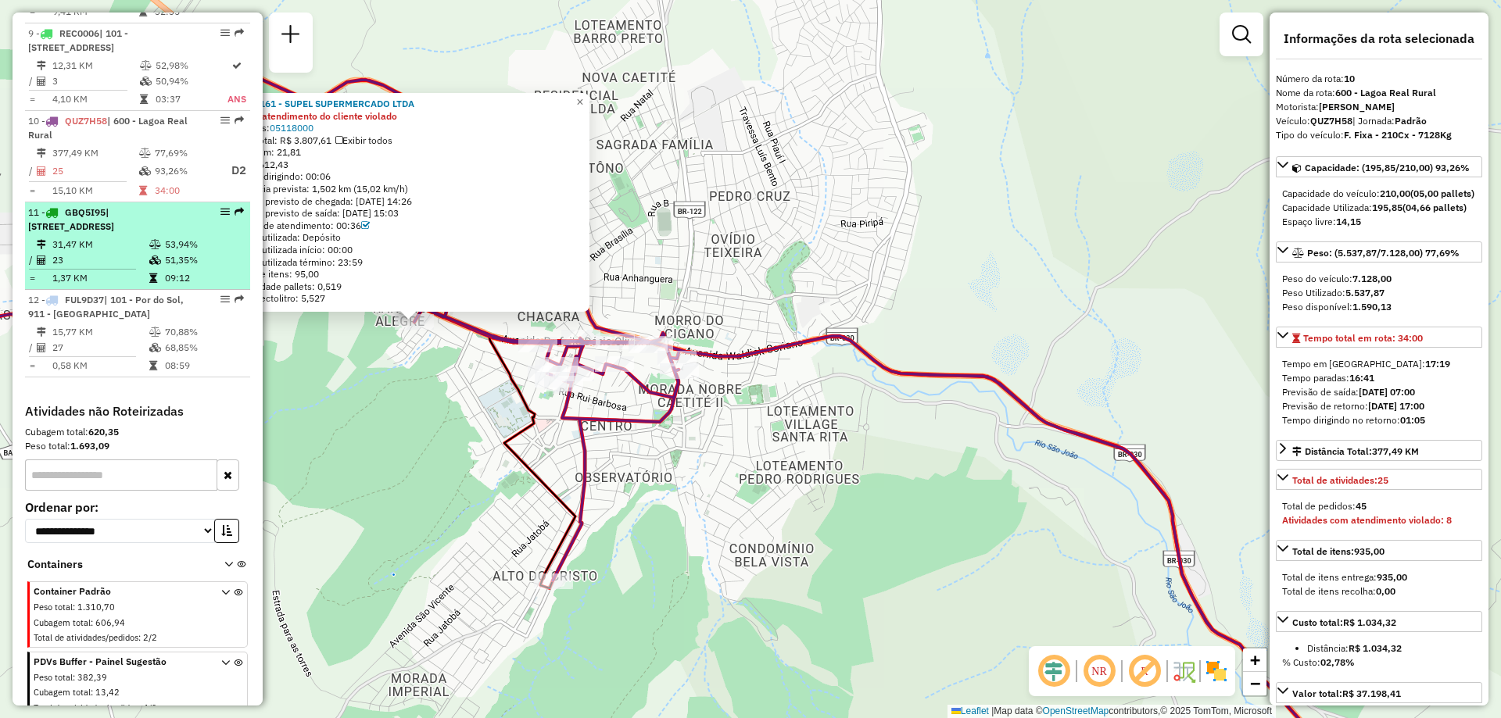
click at [156, 256] on icon at bounding box center [155, 260] width 12 height 9
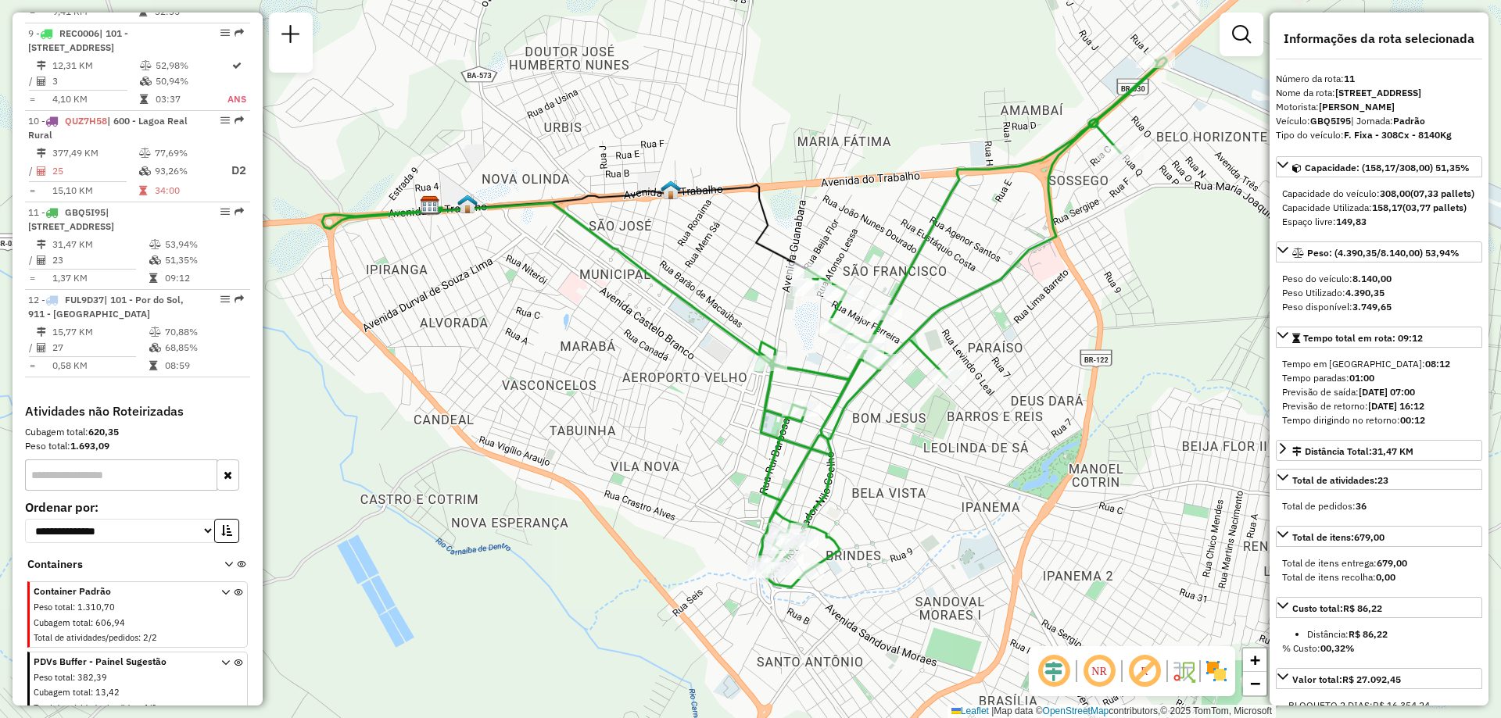
drag, startPoint x: 627, startPoint y: 554, endPoint x: 623, endPoint y: 528, distance: 26.9
click at [623, 528] on div "Janela de atendimento Grade de atendimento Capacidade Transportadoras Veículos …" at bounding box center [750, 359] width 1501 height 718
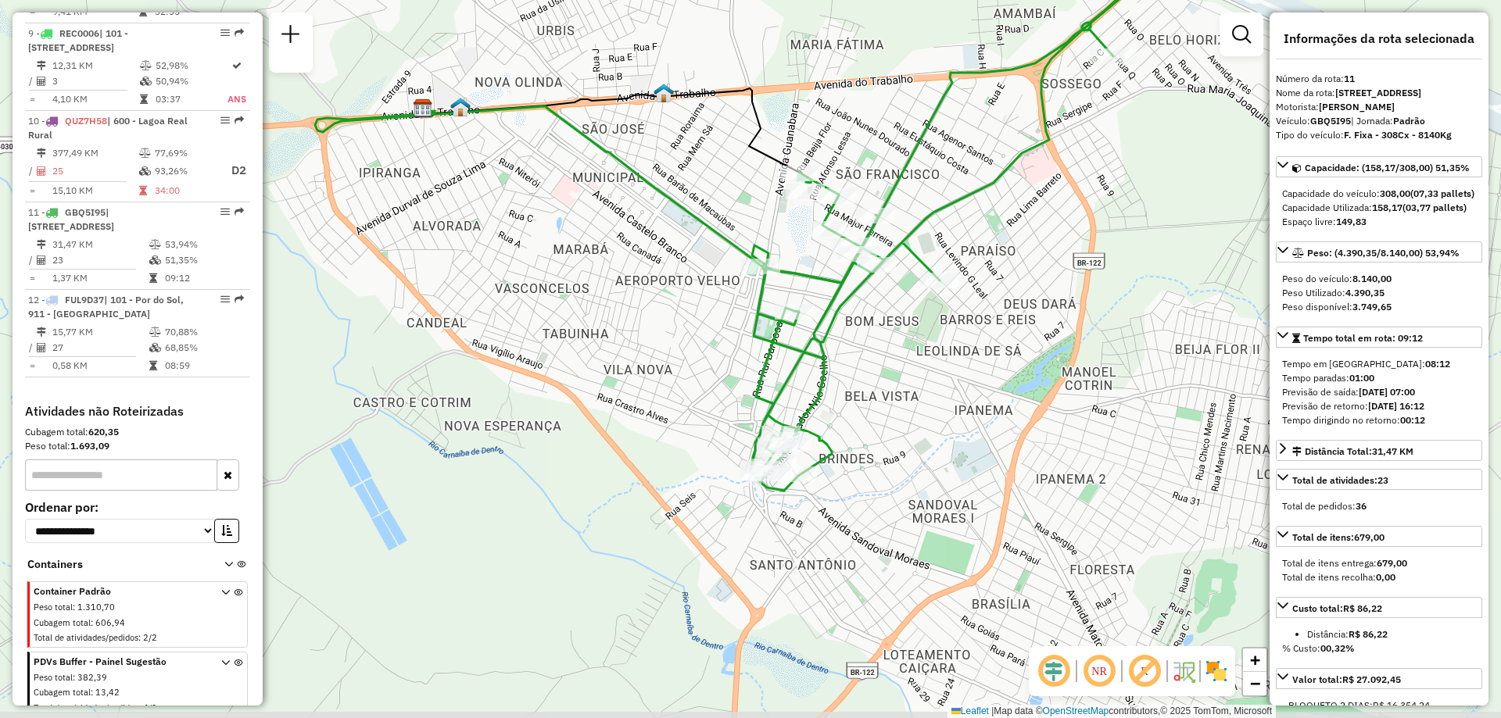
drag, startPoint x: 920, startPoint y: 610, endPoint x: 913, endPoint y: 514, distance: 97.2
click at [913, 514] on div "Janela de atendimento Grade de atendimento Capacidade Transportadoras Veículos …" at bounding box center [750, 359] width 1501 height 718
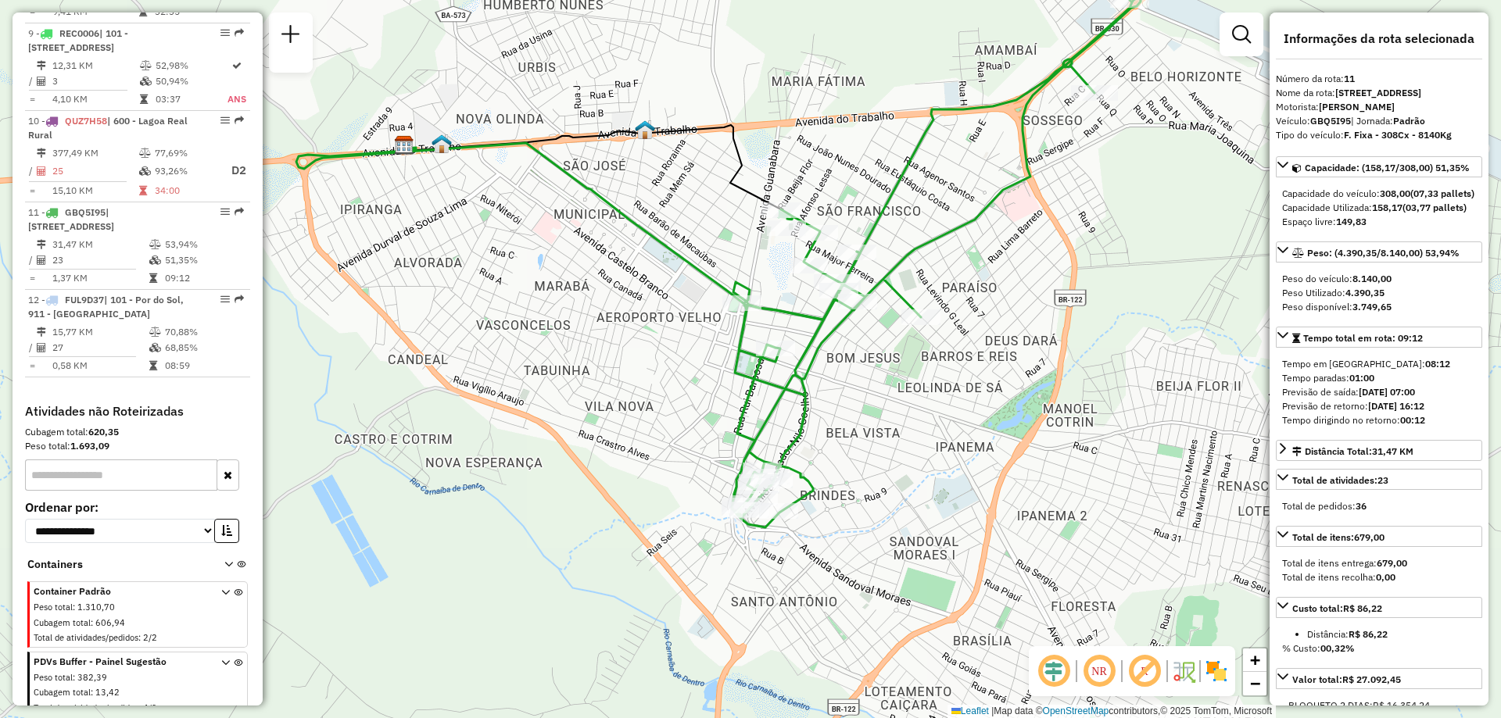
drag, startPoint x: 950, startPoint y: 370, endPoint x: 931, endPoint y: 406, distance: 41.6
click at [931, 406] on div "Janela de atendimento Grade de atendimento Capacidade Transportadoras Veículos …" at bounding box center [750, 359] width 1501 height 718
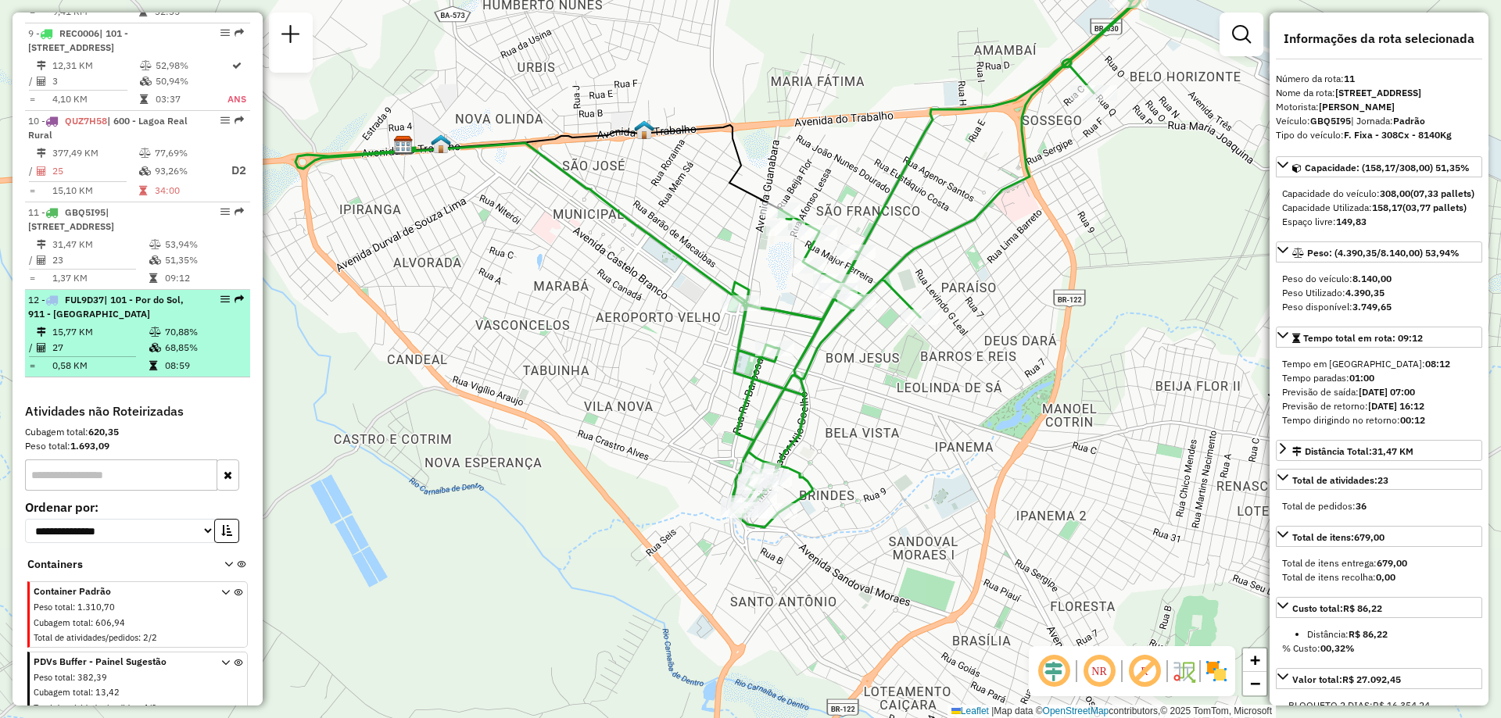
click at [164, 324] on td "70,88%" at bounding box center [203, 332] width 79 height 16
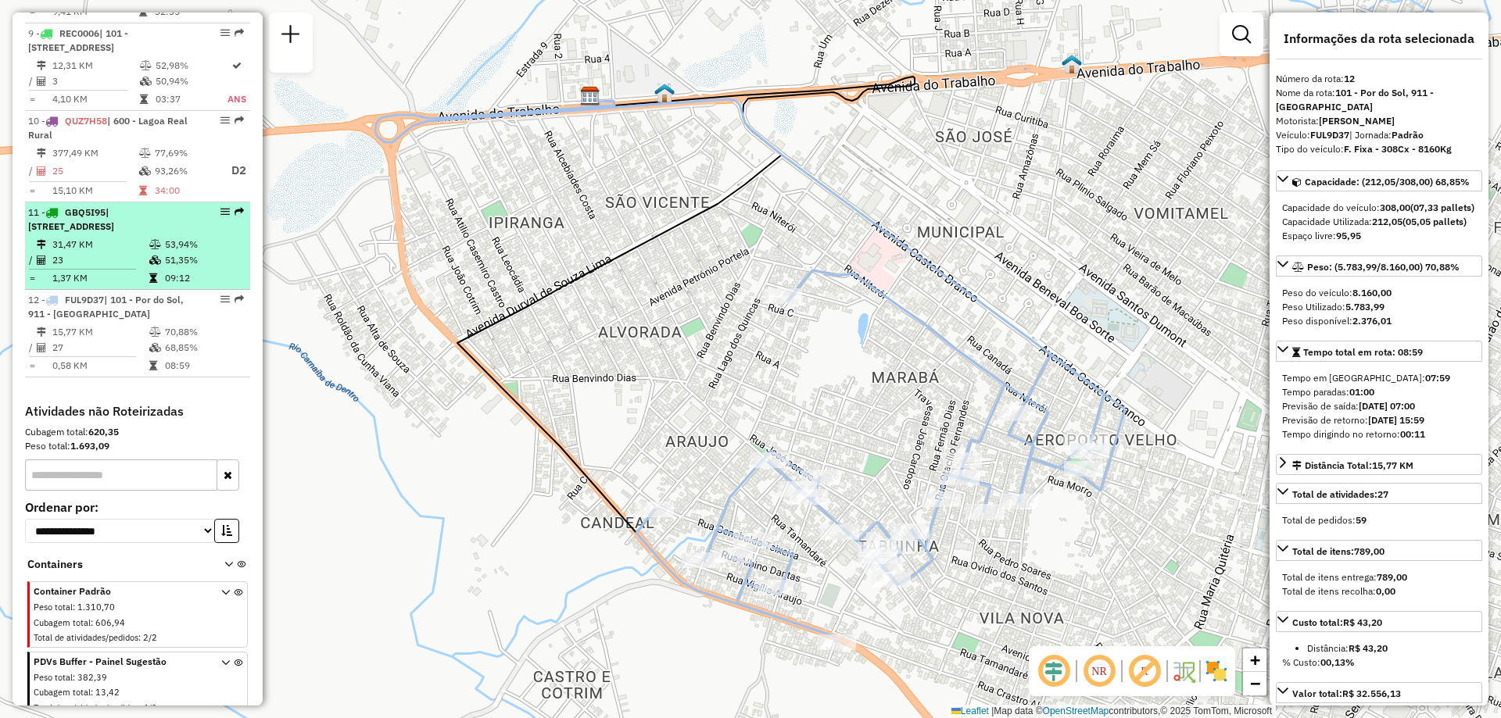
click at [116, 270] on td "1,37 KM" at bounding box center [100, 278] width 97 height 16
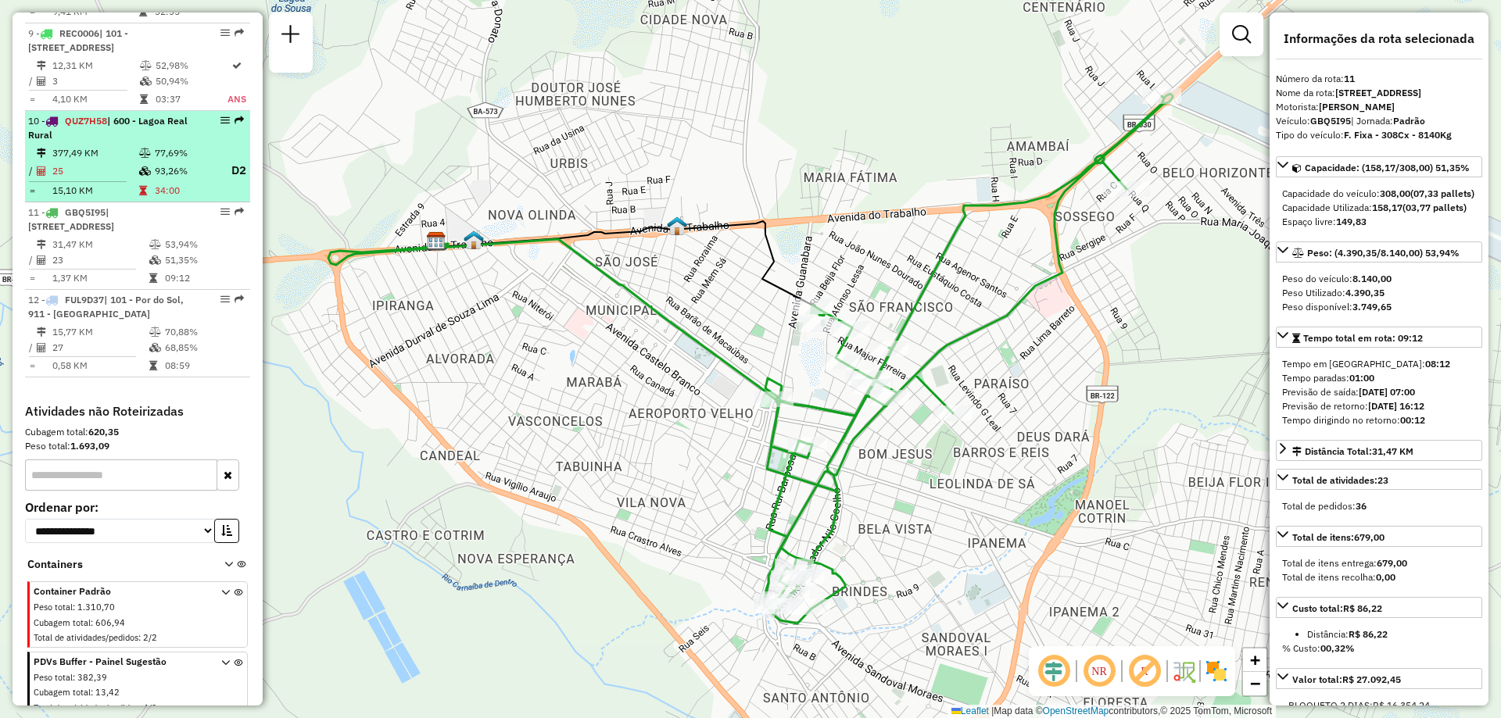
click at [140, 166] on icon at bounding box center [145, 170] width 12 height 9
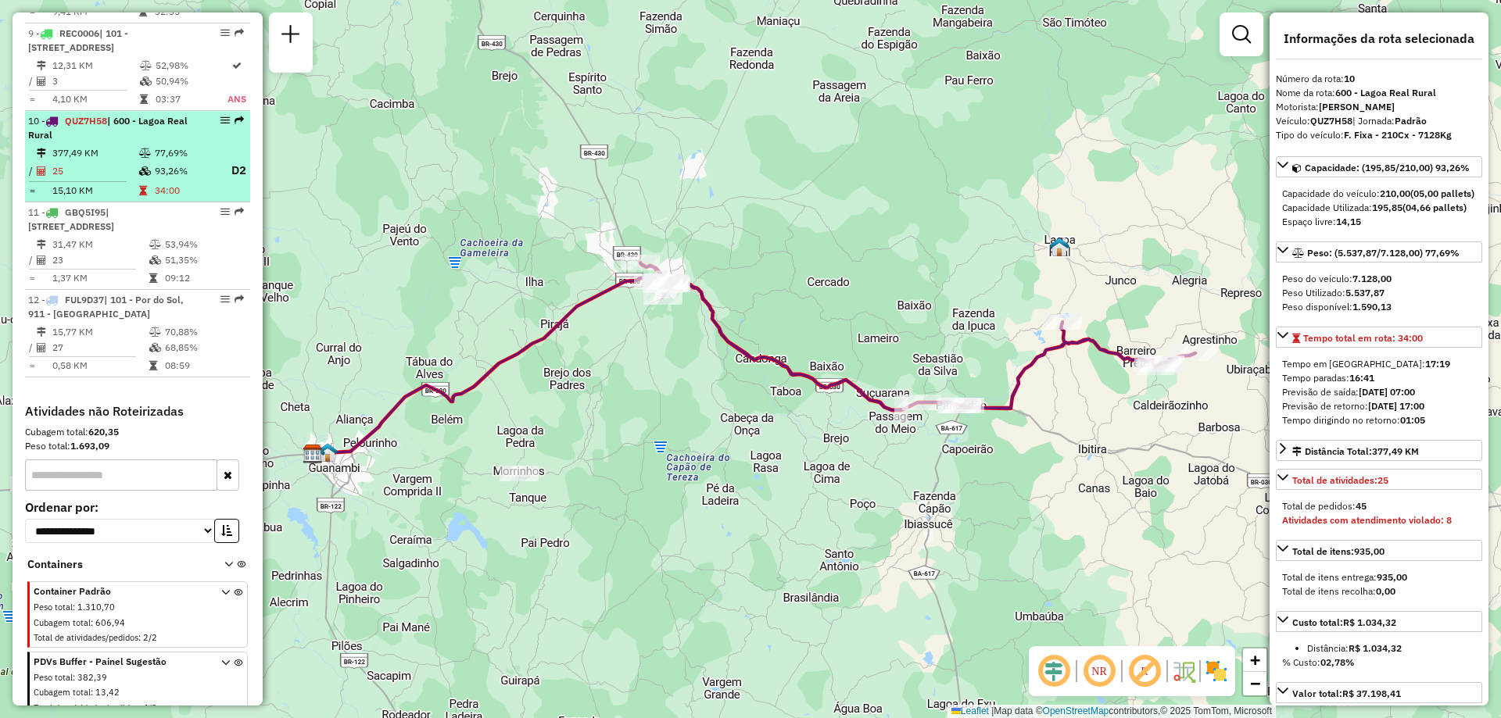
scroll to position [1212, 0]
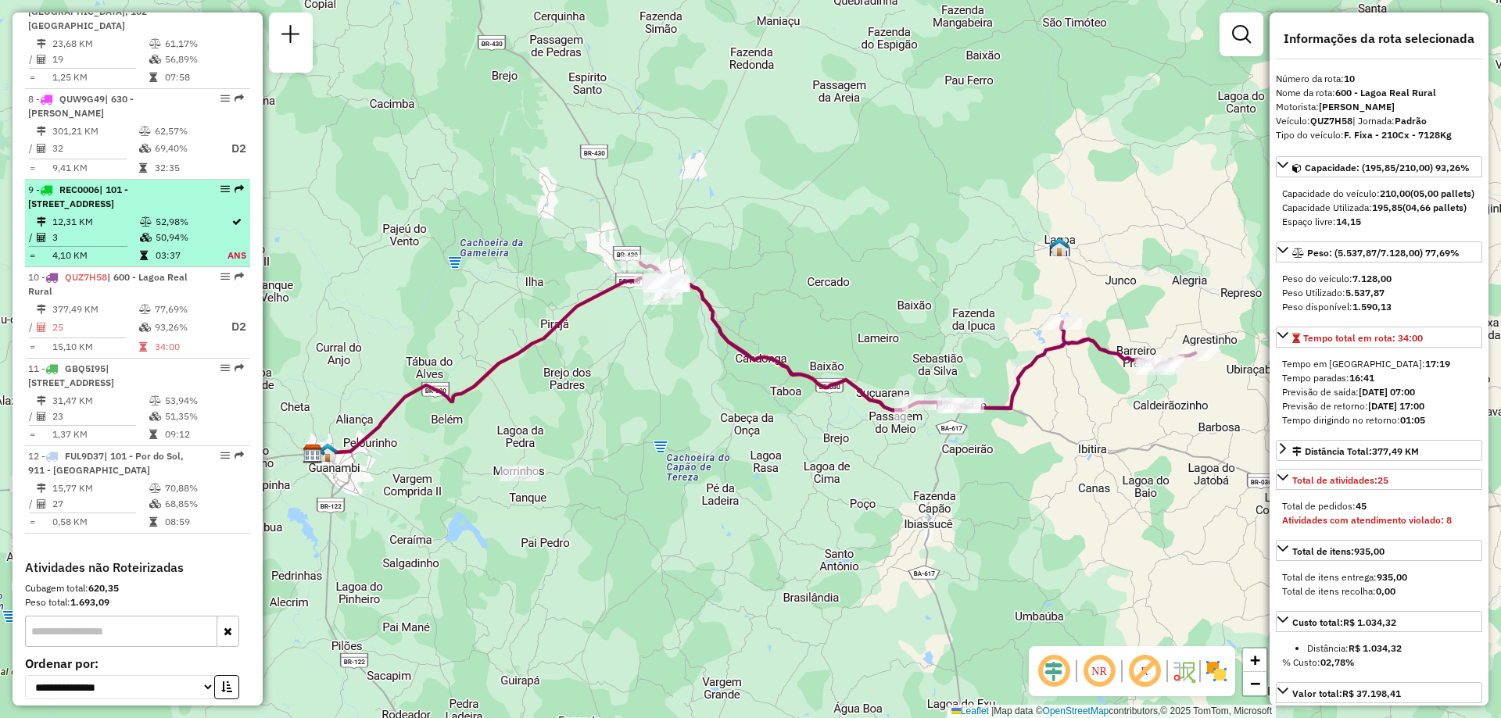
click at [149, 233] on icon at bounding box center [146, 237] width 12 height 9
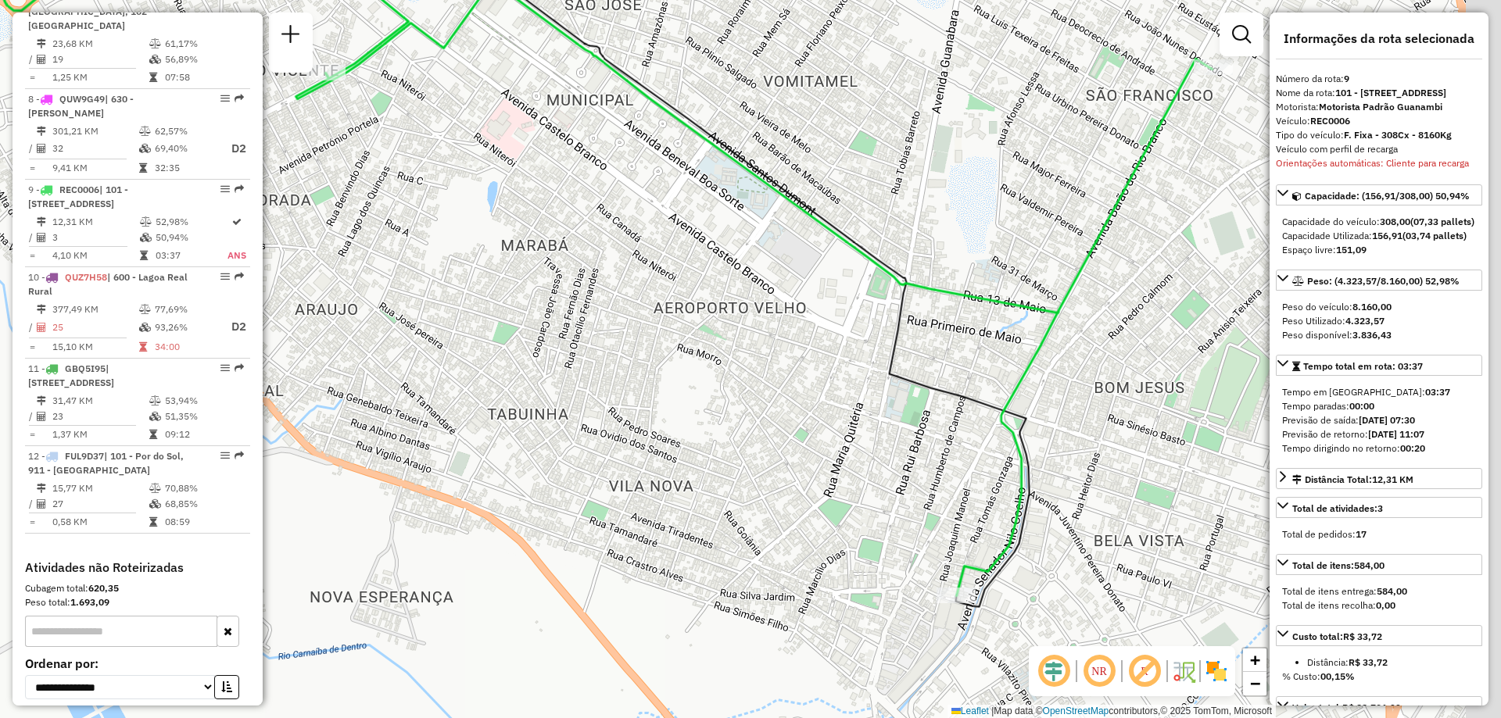
drag, startPoint x: 729, startPoint y: 415, endPoint x: 692, endPoint y: 392, distance: 43.8
click at [692, 392] on div "Janela de atendimento Grade de atendimento Capacidade Transportadoras Veículos …" at bounding box center [750, 359] width 1501 height 718
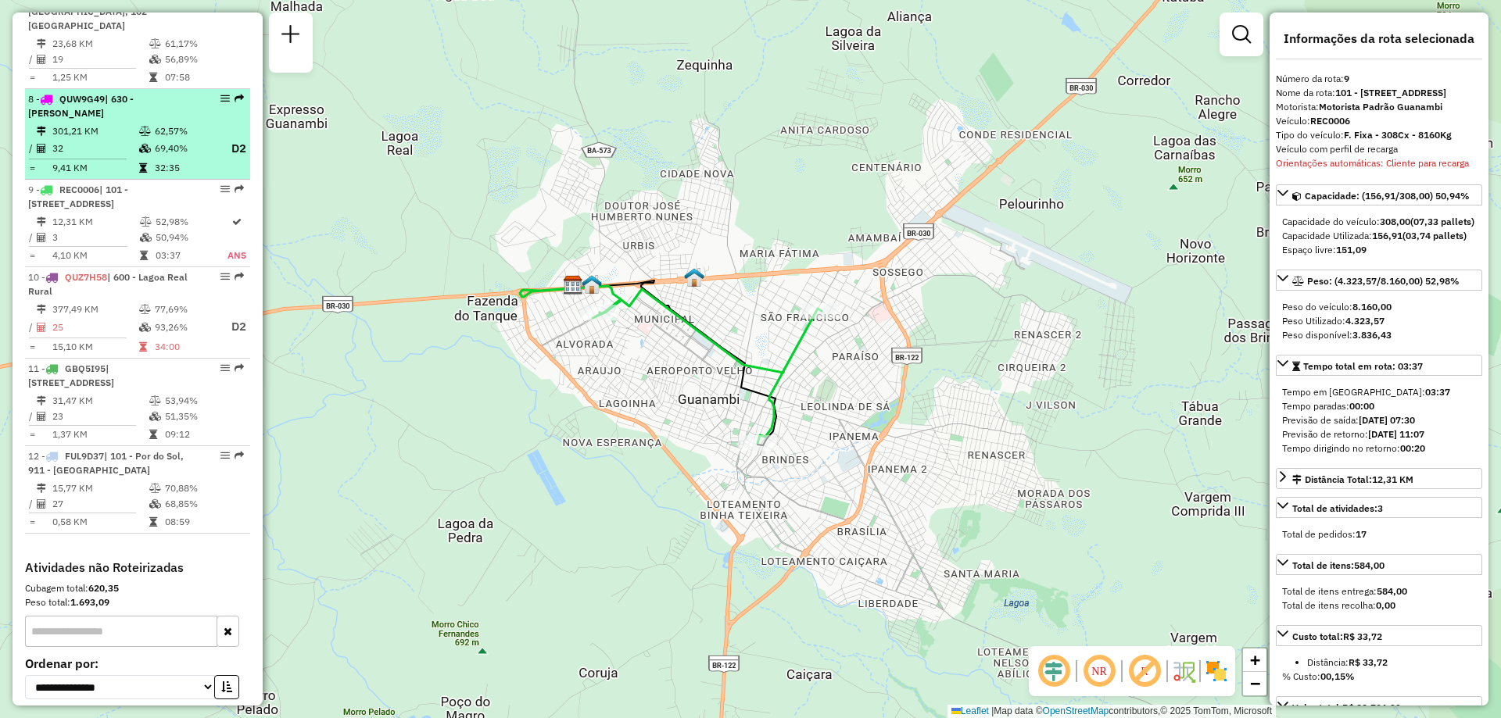
click at [142, 127] on icon at bounding box center [145, 131] width 12 height 9
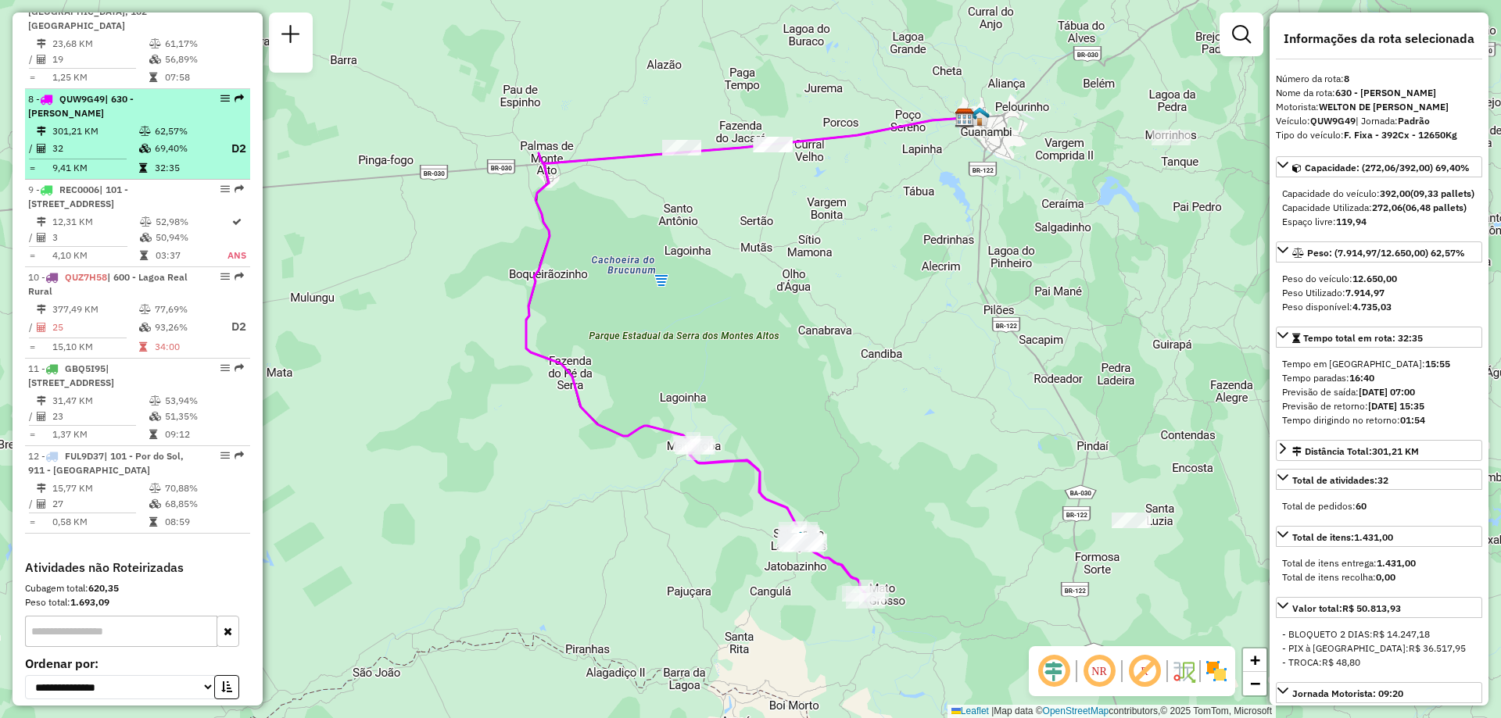
scroll to position [978, 0]
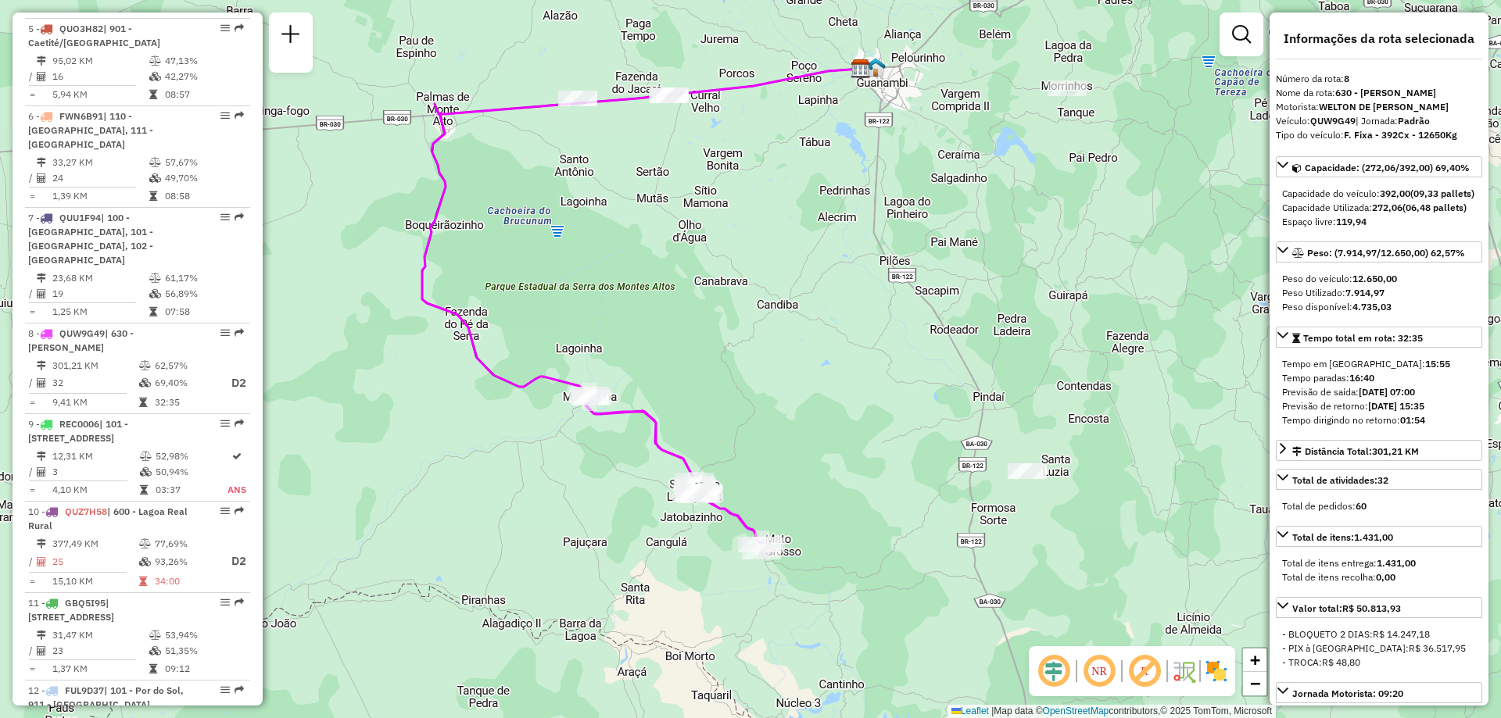
drag, startPoint x: 539, startPoint y: 512, endPoint x: 435, endPoint y: 463, distance: 115.0
click at [435, 463] on div "Janela de atendimento Grade de atendimento Capacidade Transportadoras Veículos …" at bounding box center [750, 359] width 1501 height 718
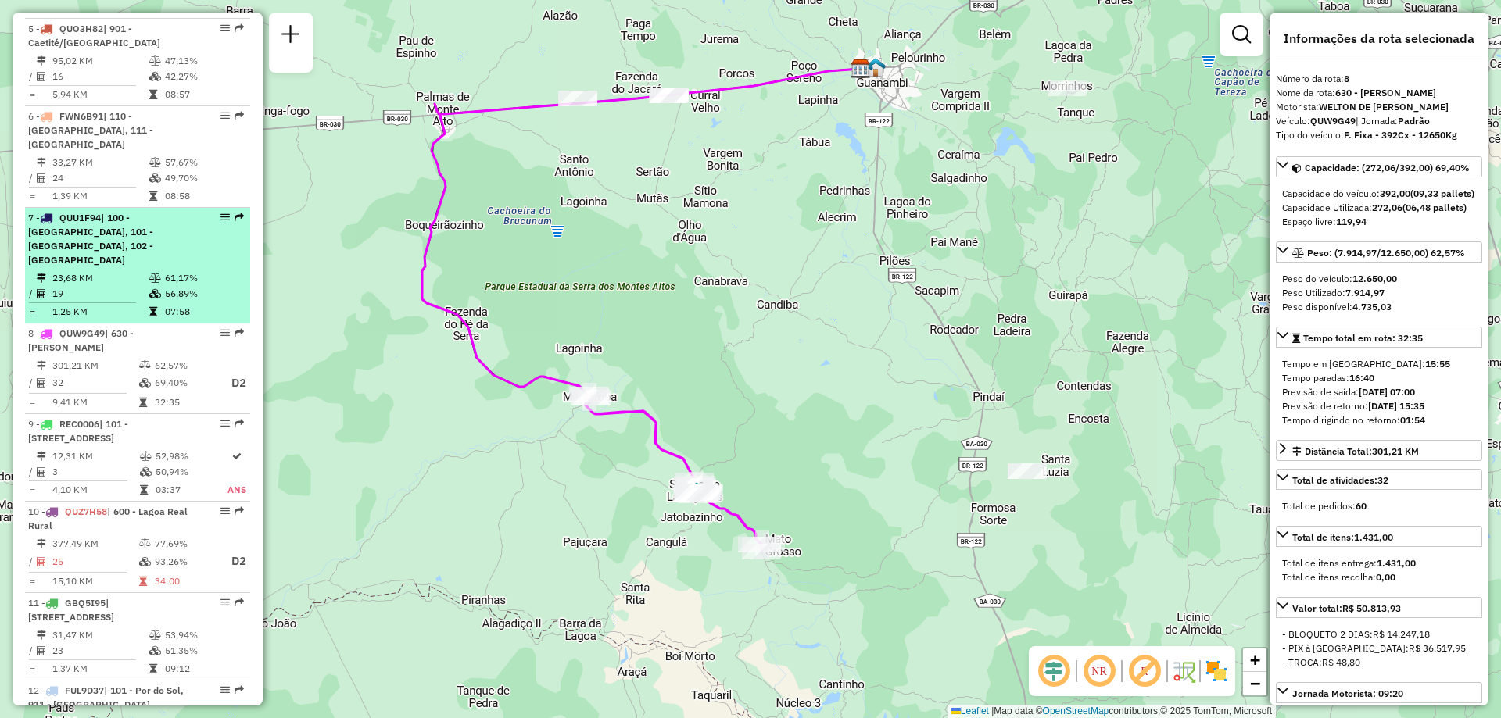
click at [152, 274] on icon at bounding box center [155, 278] width 12 height 9
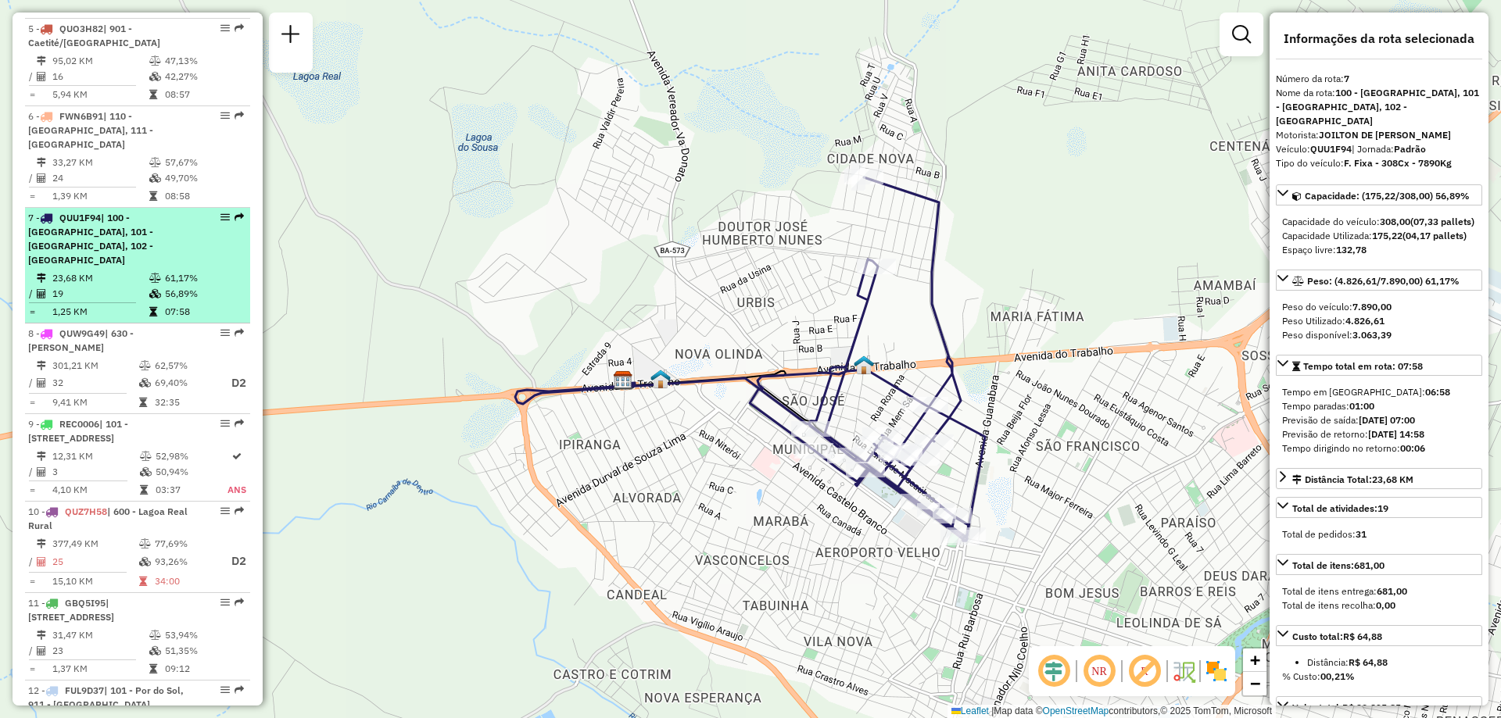
scroll to position [900, 0]
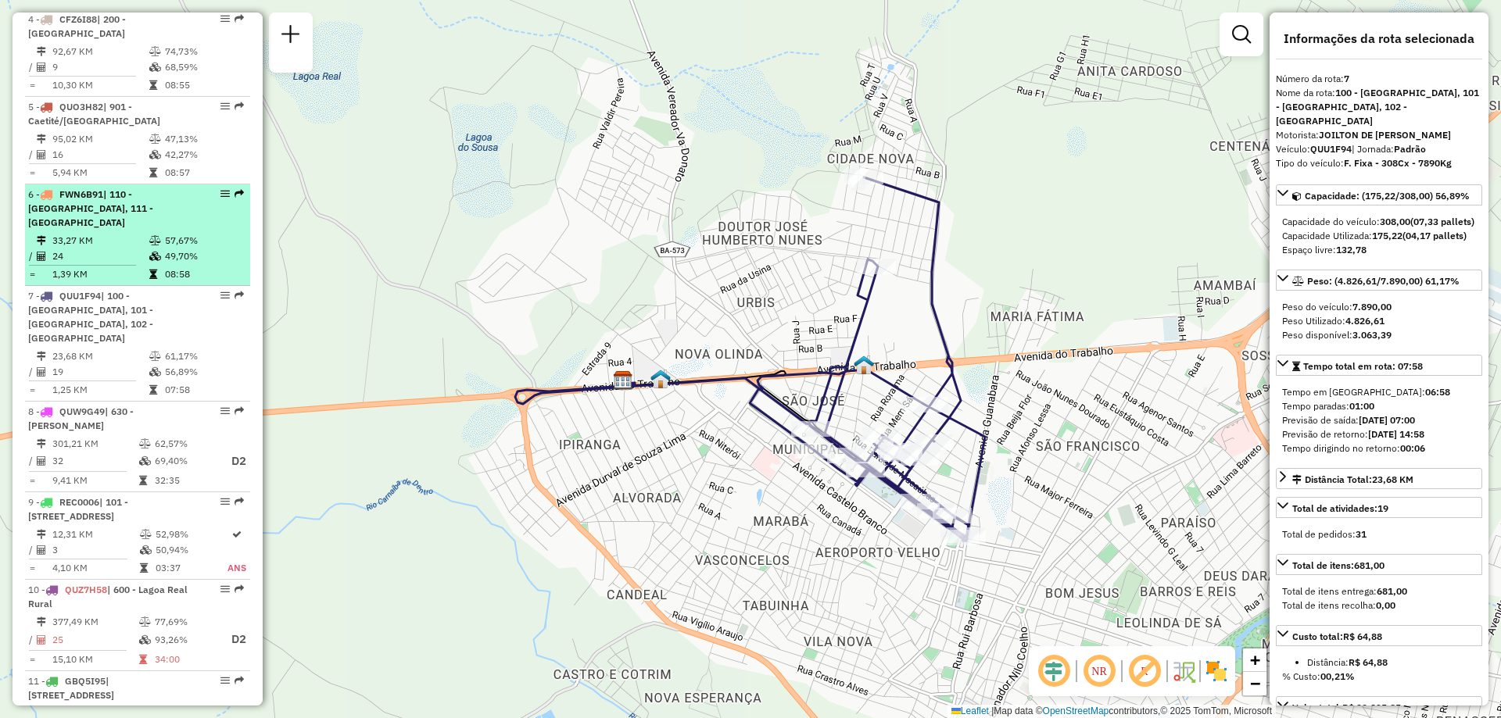
click at [135, 264] on td at bounding box center [88, 265] width 120 height 2
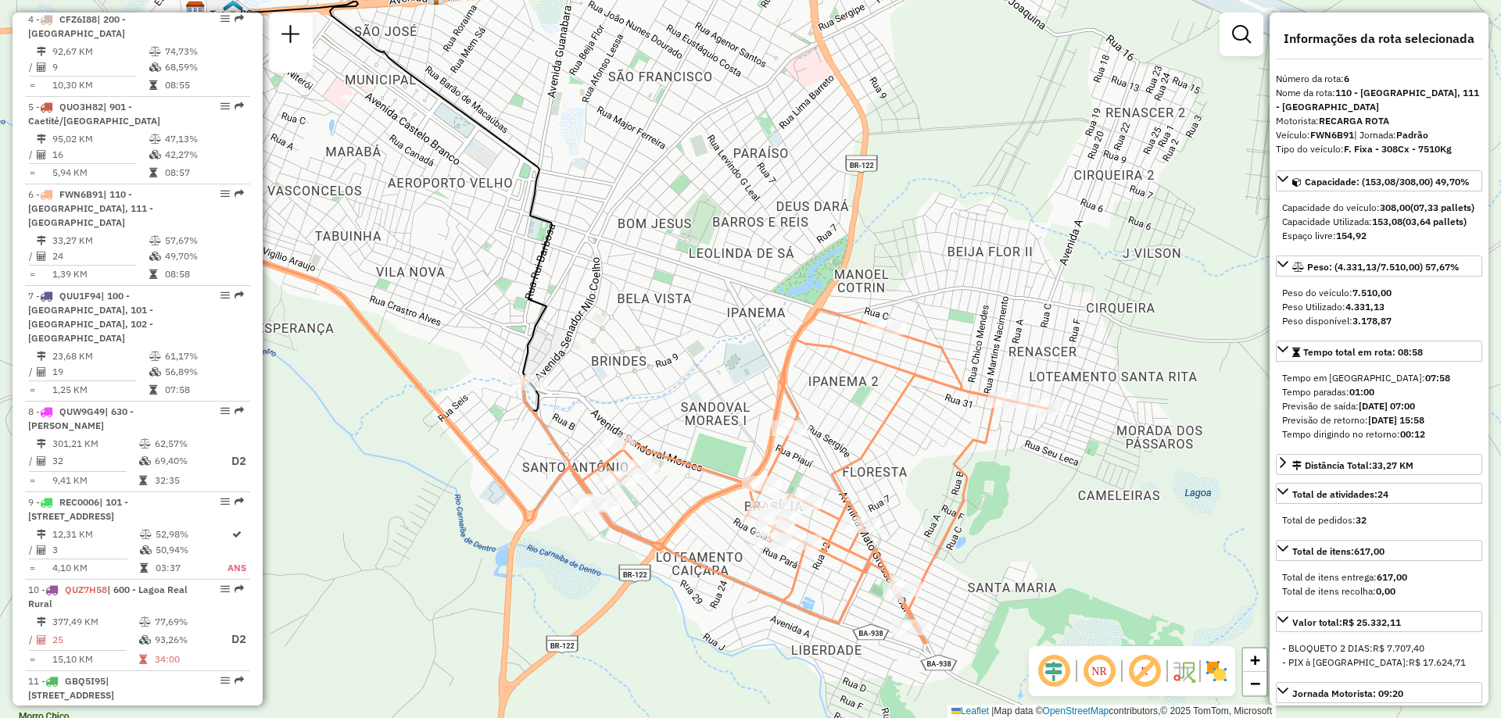
drag, startPoint x: 527, startPoint y: 409, endPoint x: 377, endPoint y: 371, distance: 154.7
click at [377, 371] on div "Janela de atendimento Grade de atendimento Capacidade Transportadoras Veículos …" at bounding box center [750, 359] width 1501 height 718
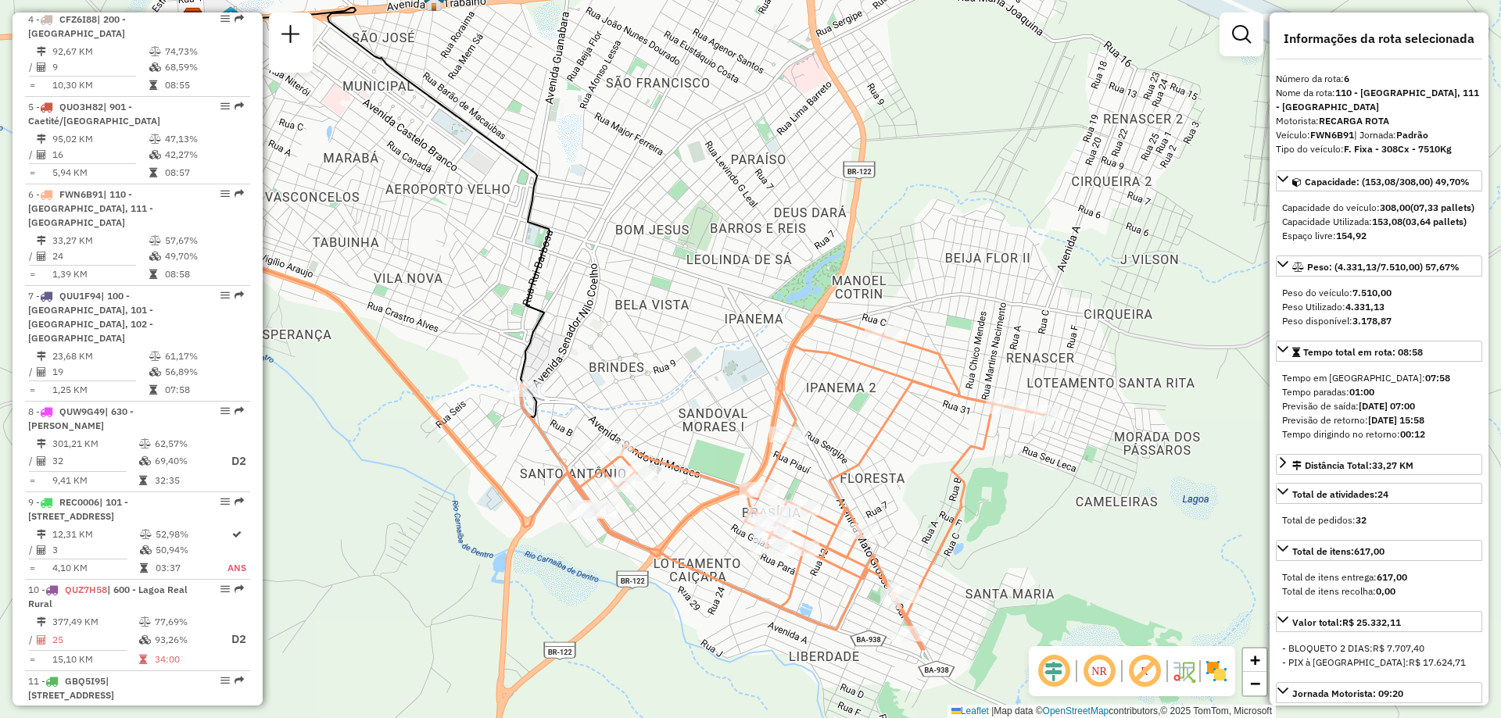
click at [263, 417] on div "Janela de atendimento Grade de atendimento Capacidade Transportadoras Veículos …" at bounding box center [750, 359] width 1501 height 718
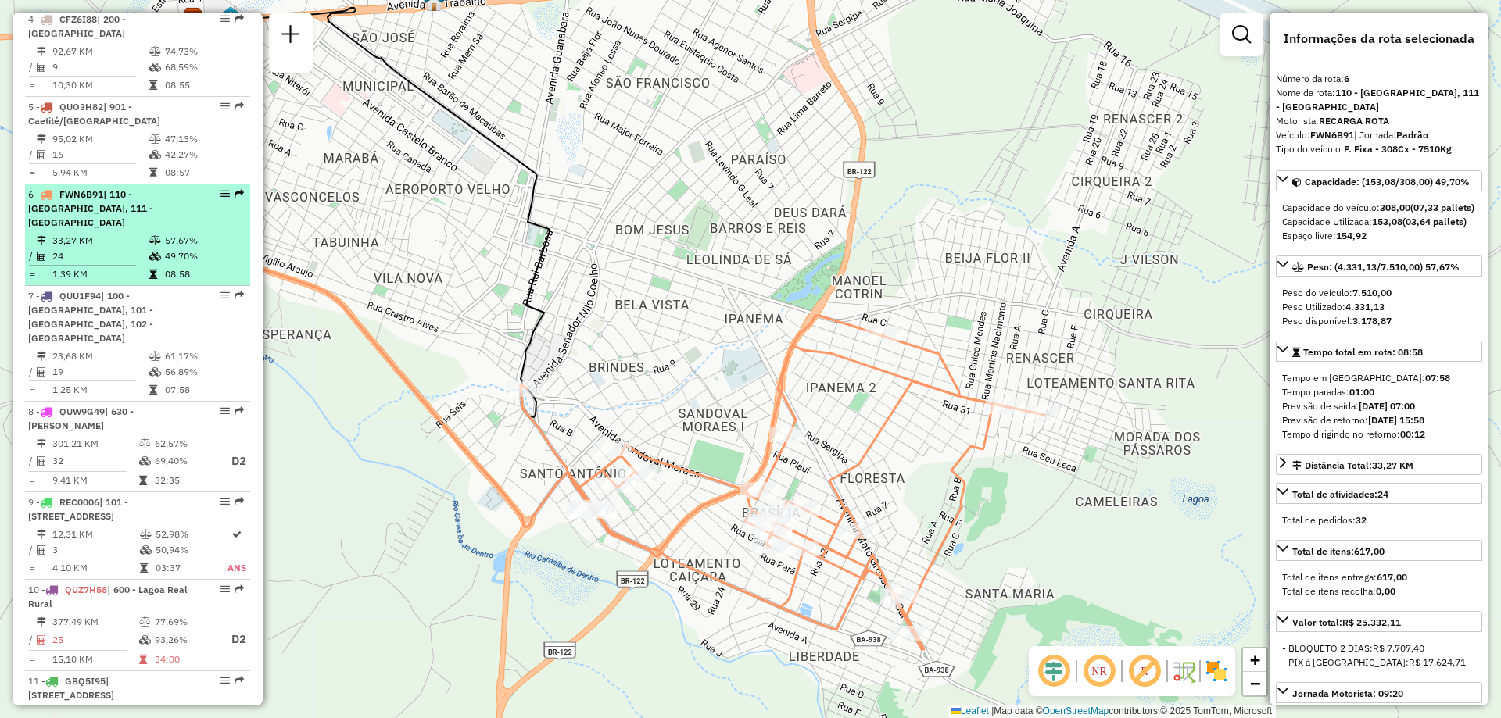
click at [121, 249] on td "24" at bounding box center [100, 257] width 97 height 16
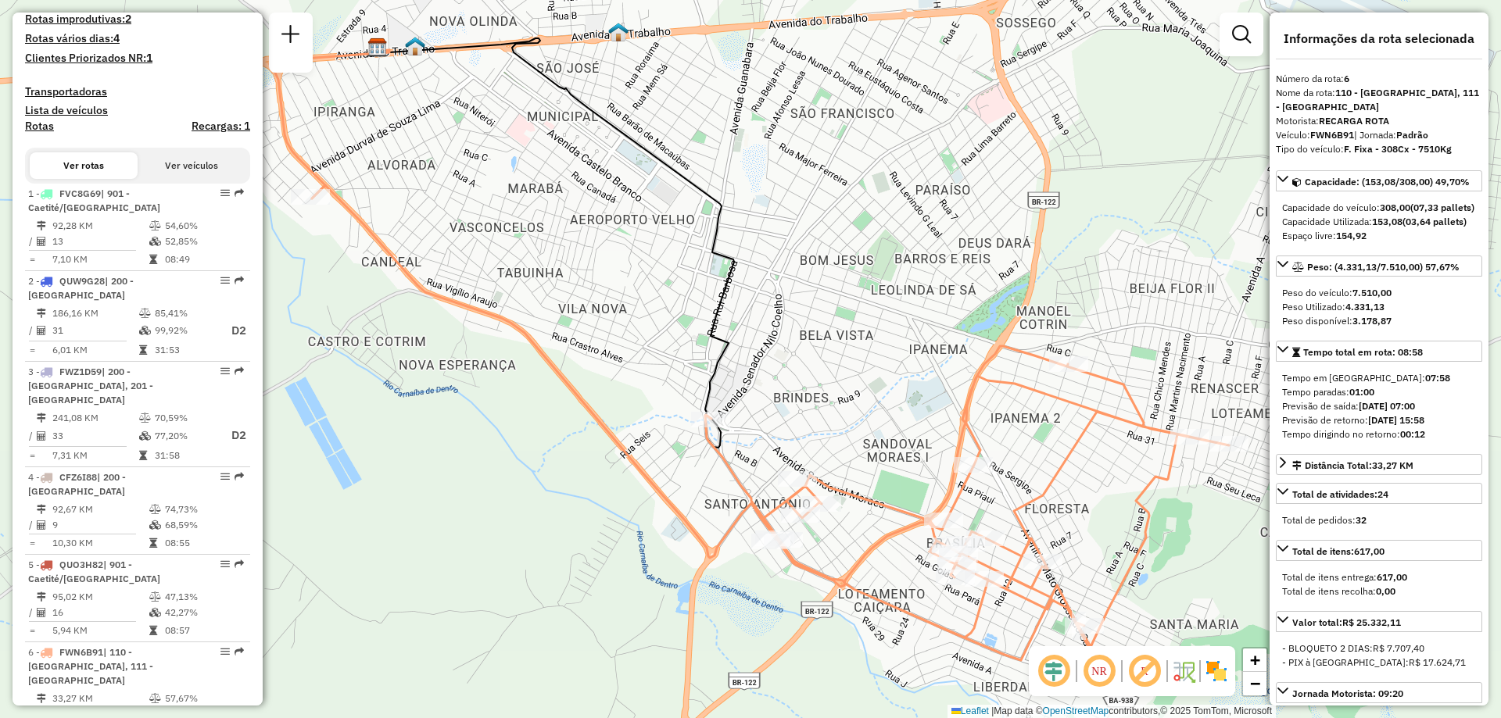
scroll to position [444, 0]
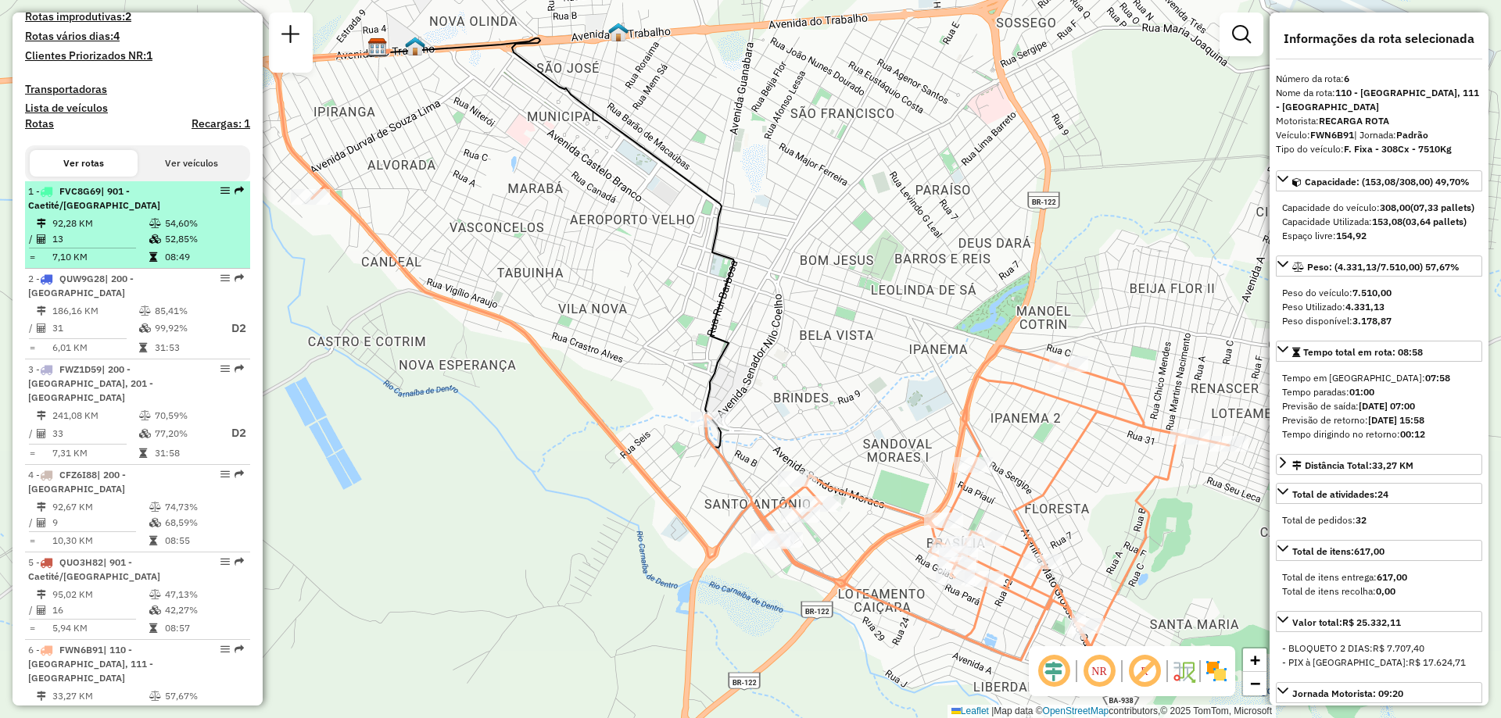
click at [128, 247] on td "13" at bounding box center [100, 239] width 97 height 16
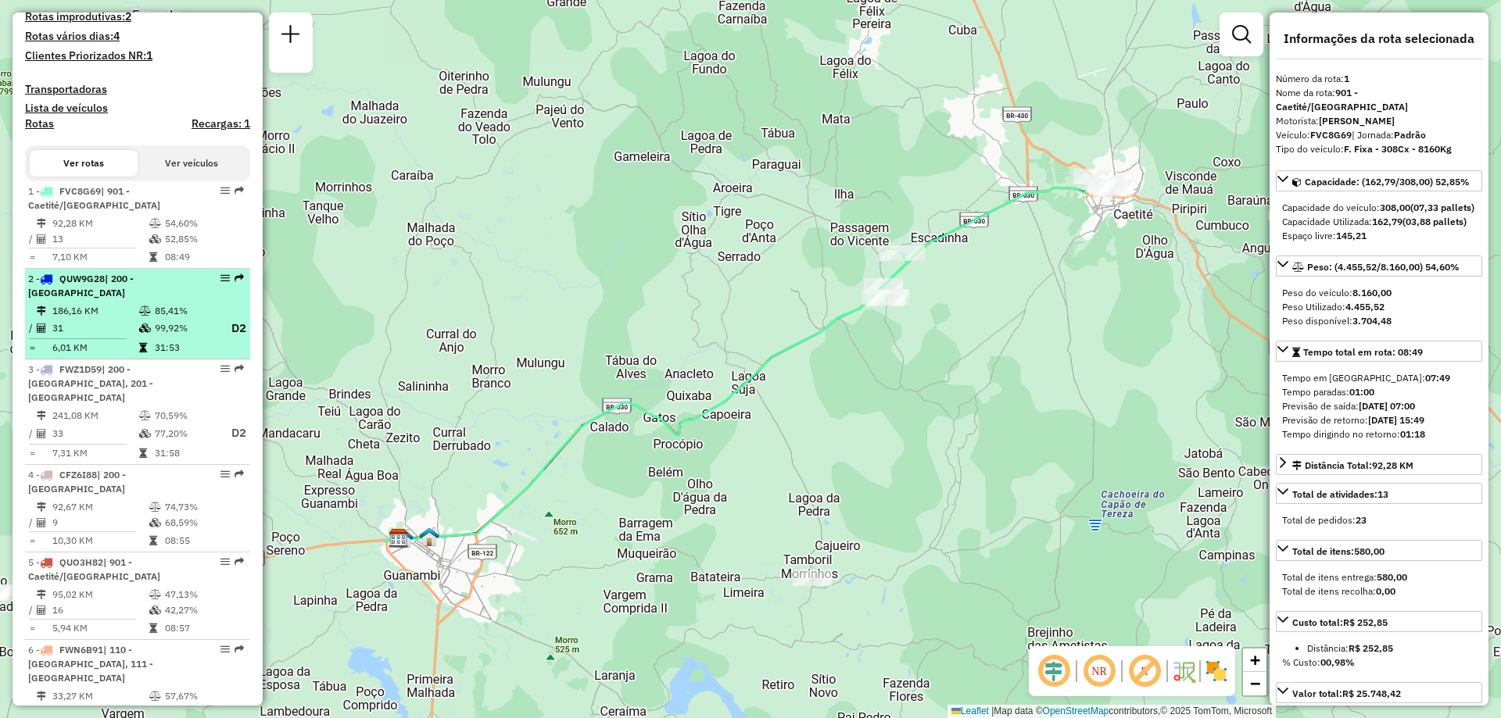
click at [132, 338] on td "31" at bounding box center [95, 329] width 87 height 20
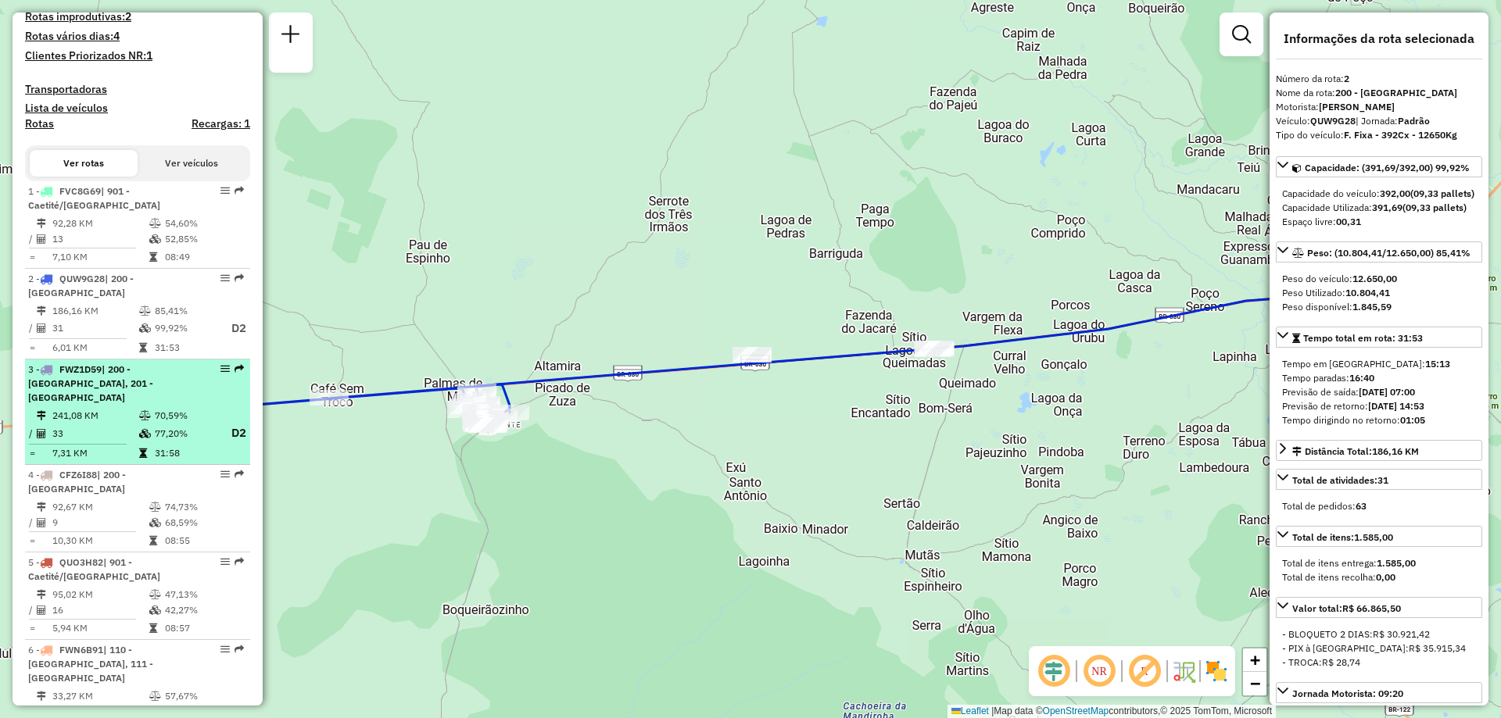
click at [122, 434] on td "33" at bounding box center [95, 434] width 87 height 20
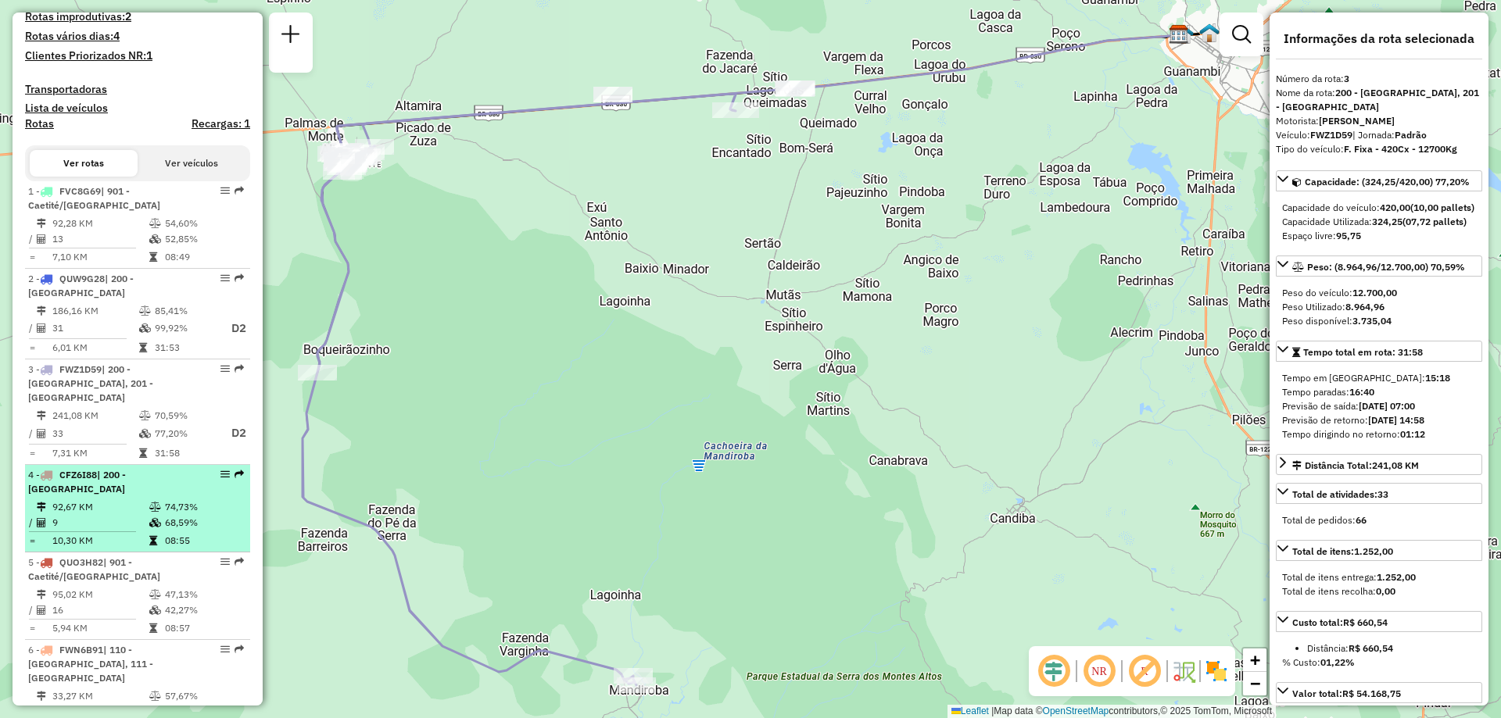
click at [134, 501] on td "92,67 KM" at bounding box center [100, 507] width 97 height 16
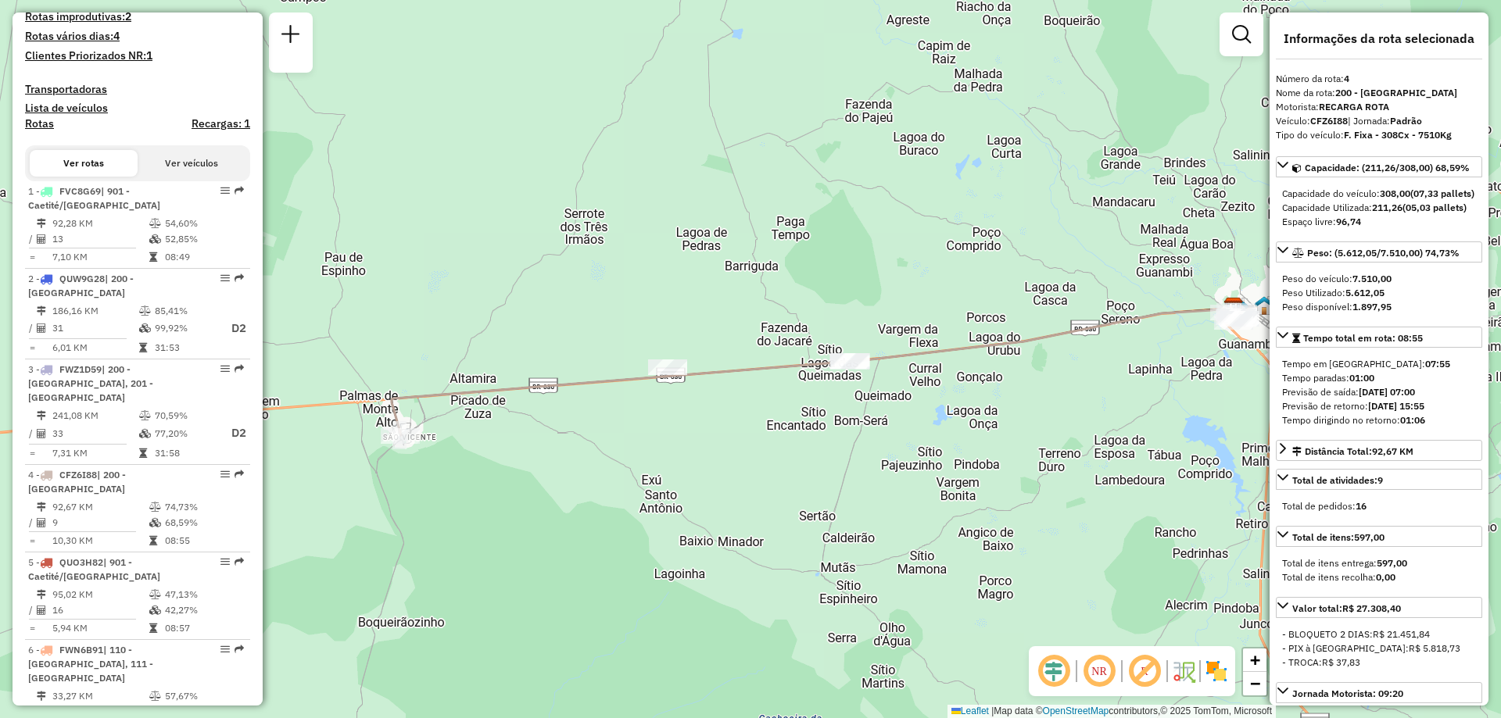
drag, startPoint x: 368, startPoint y: 455, endPoint x: 424, endPoint y: 467, distance: 56.9
click at [424, 467] on div "Janela de atendimento Grade de atendimento Capacidade Transportadoras Veículos …" at bounding box center [750, 359] width 1501 height 718
click at [396, 444] on div at bounding box center [400, 436] width 39 height 16
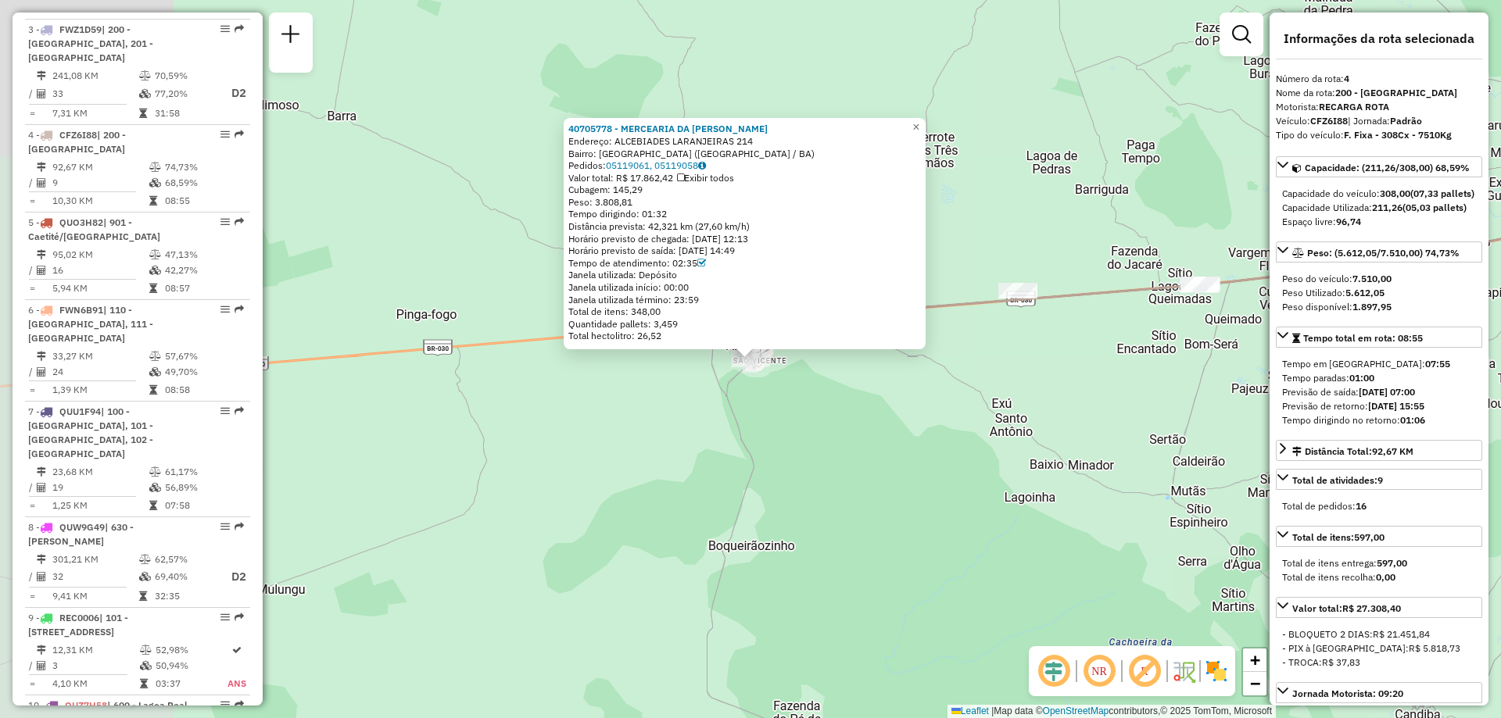
scroll to position [896, 0]
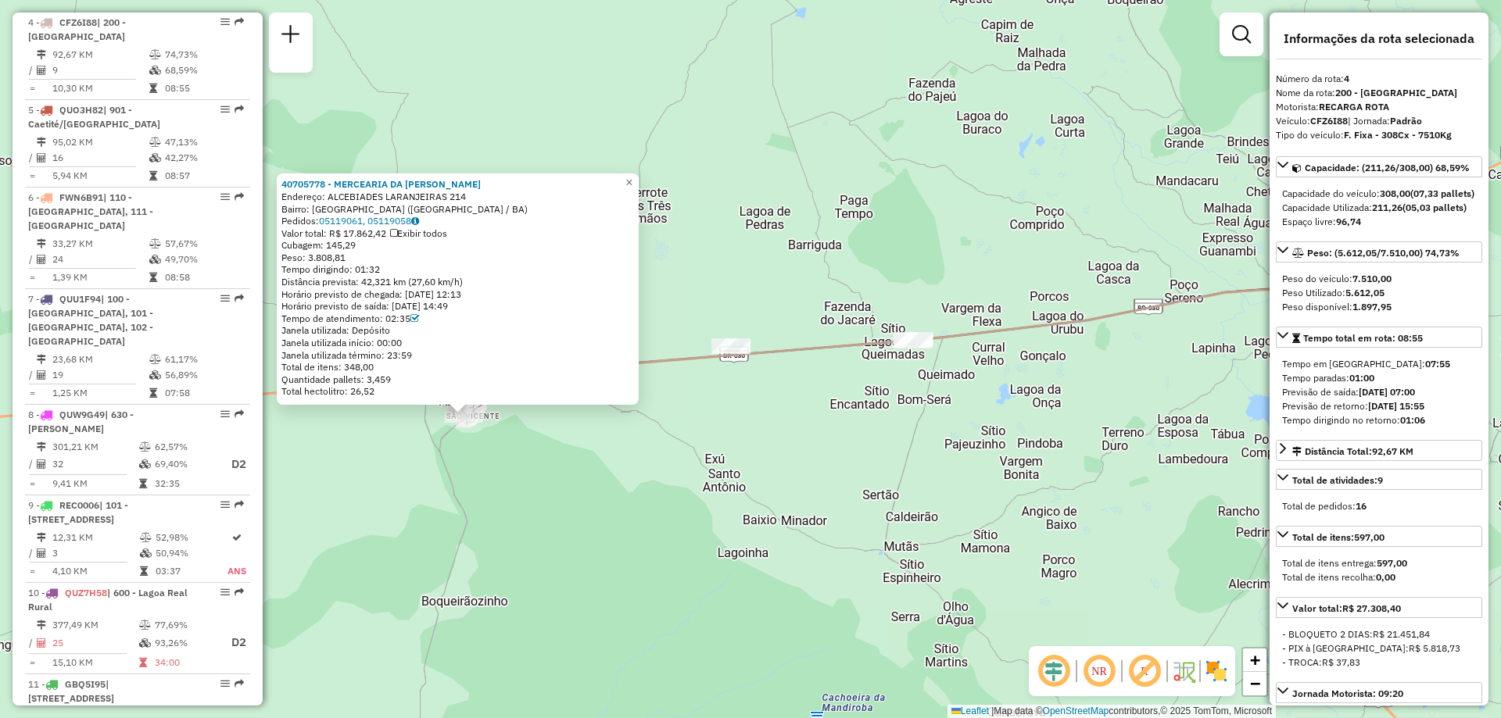
drag, startPoint x: 1159, startPoint y: 440, endPoint x: 872, endPoint y: 496, distance: 292.2
click at [872, 496] on div "40705778 - MERCEARIA DA RITA Endereço: ALCEBIADES LARANJEIRAS 214 Bairro: CENTR…" at bounding box center [750, 359] width 1501 height 718
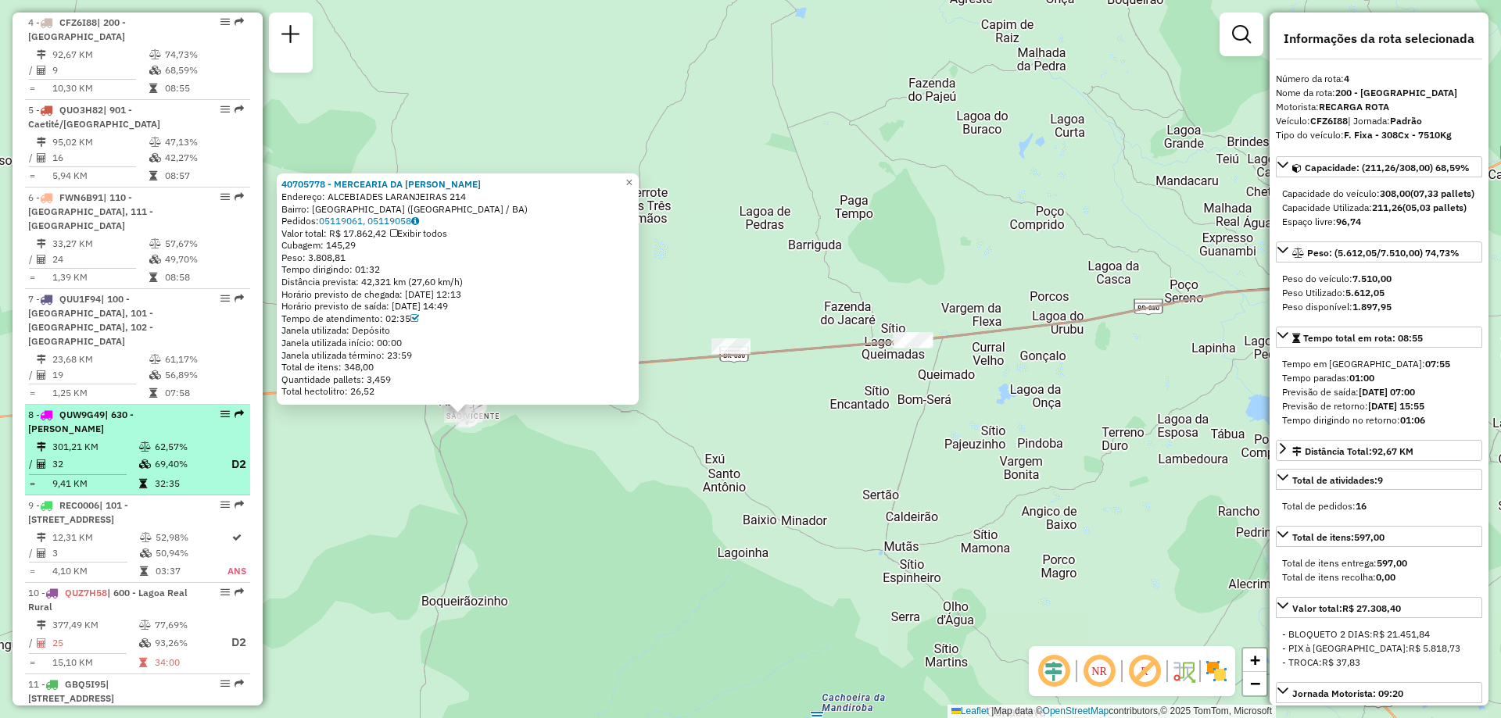
click at [183, 455] on td "69,40%" at bounding box center [185, 465] width 63 height 20
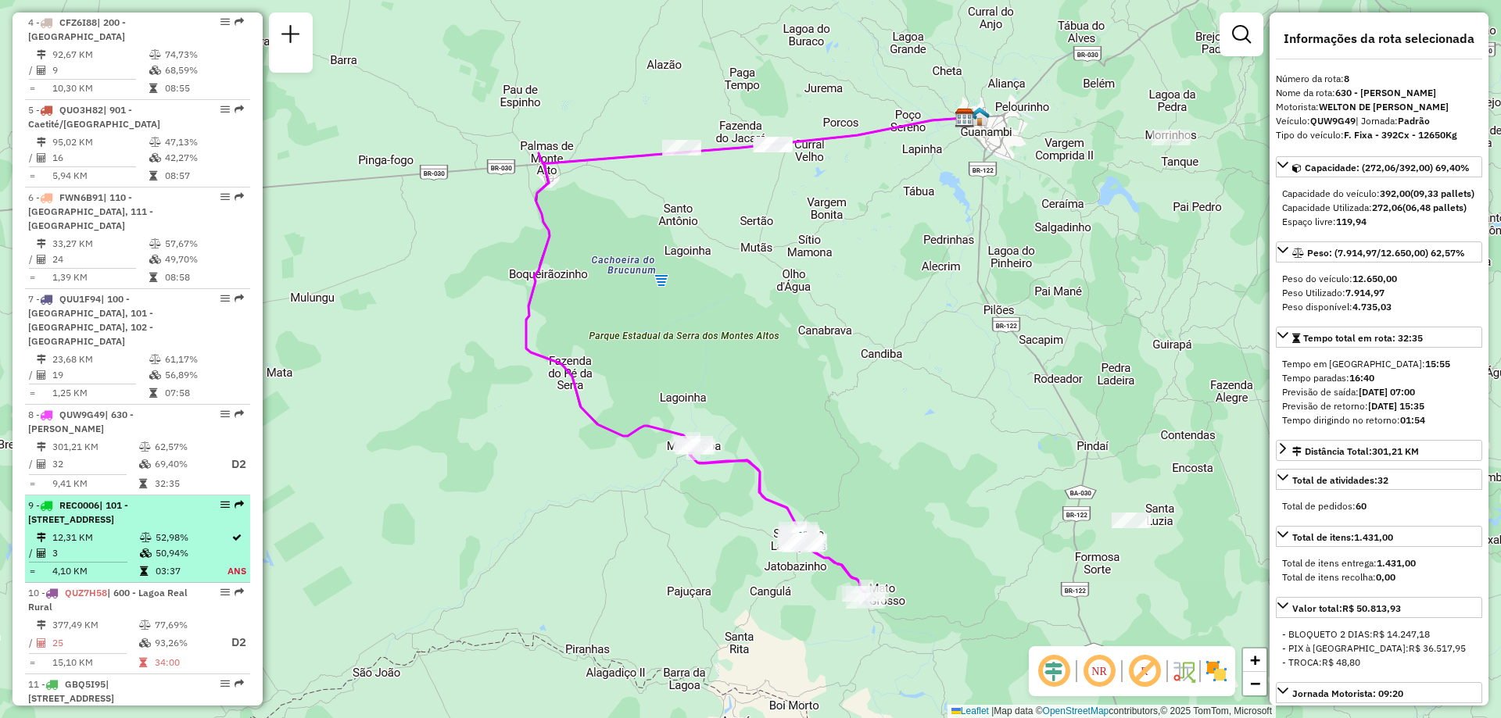
click at [118, 530] on td "12,31 KM" at bounding box center [96, 538] width 88 height 16
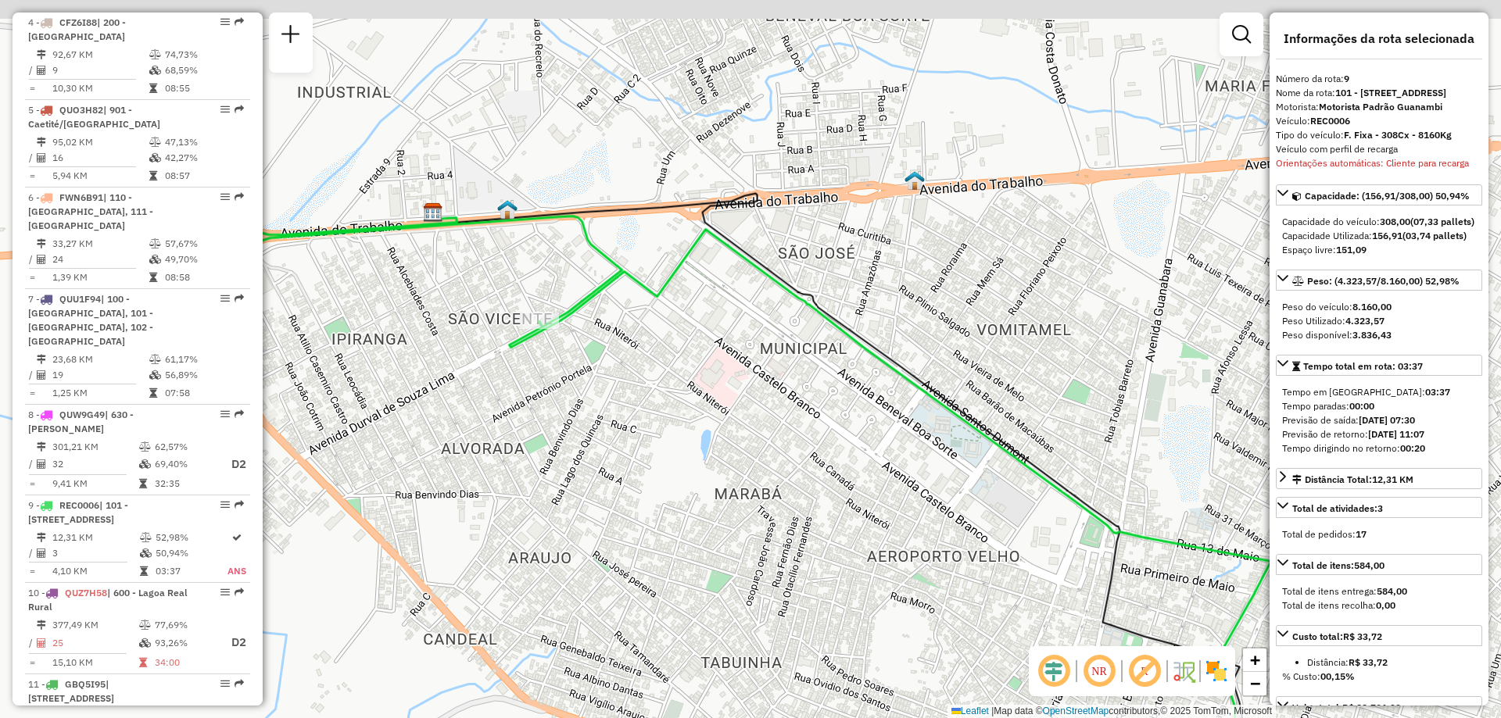
drag, startPoint x: 735, startPoint y: 277, endPoint x: 807, endPoint y: 442, distance: 179.6
click at [807, 442] on div "Janela de atendimento Grade de atendimento Capacidade Transportadoras Veículos …" at bounding box center [750, 359] width 1501 height 718
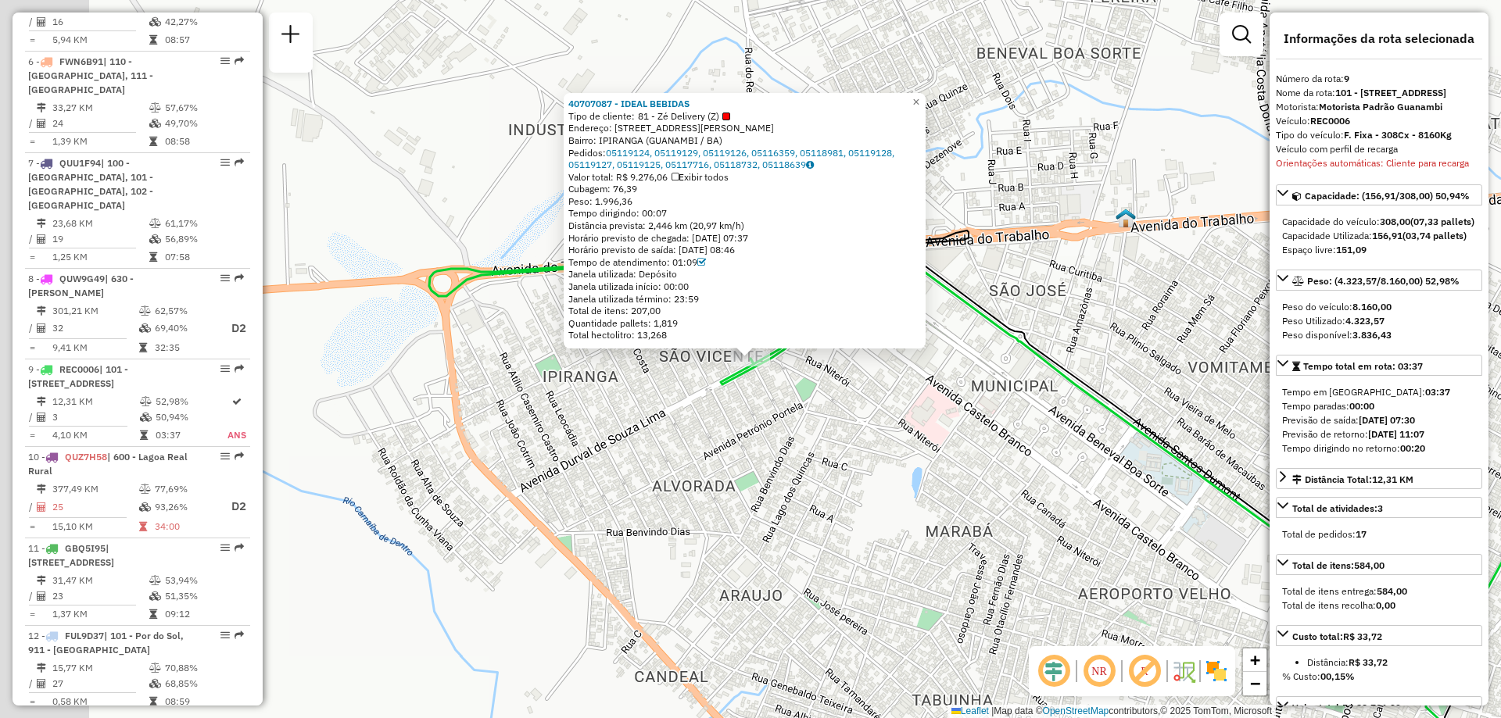
scroll to position [1351, 0]
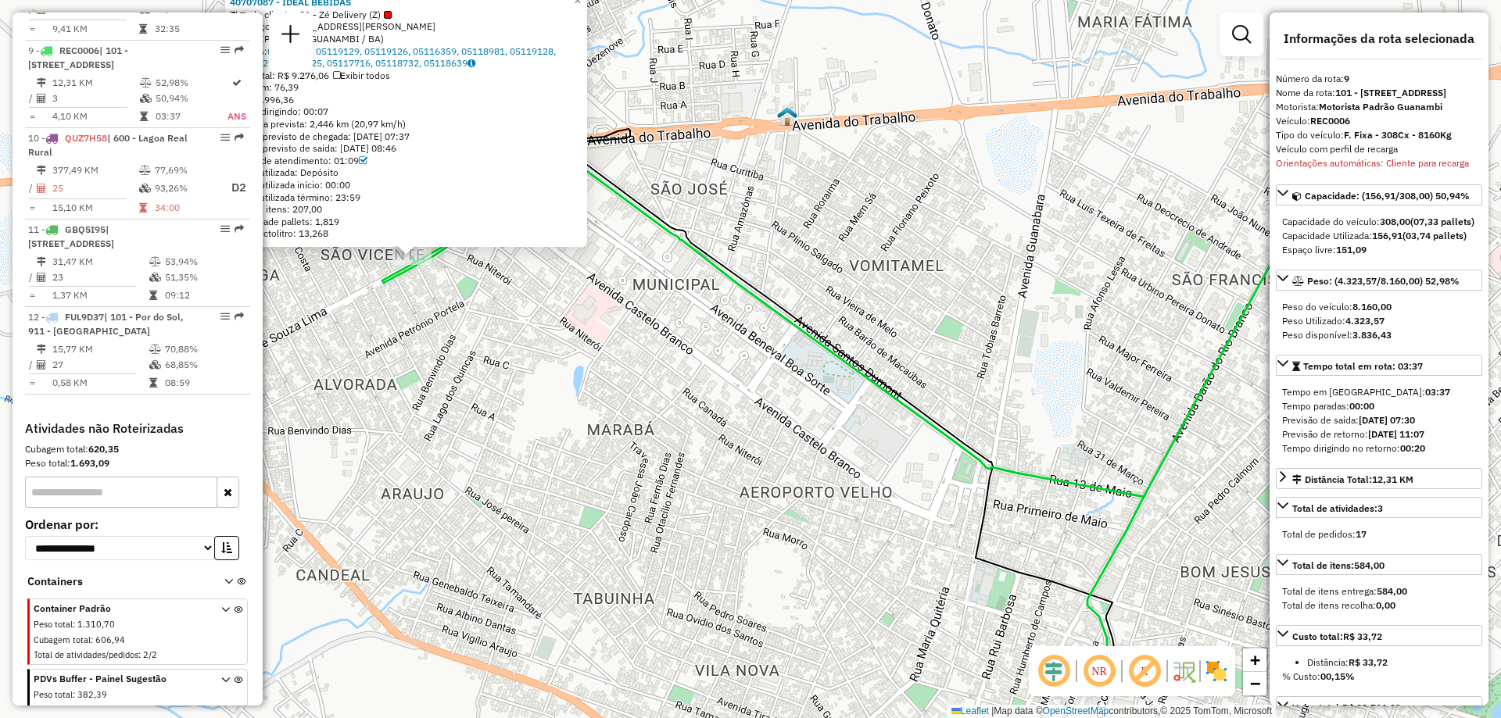
drag, startPoint x: 1059, startPoint y: 528, endPoint x: 668, endPoint y: 409, distance: 408.7
click at [668, 409] on div "40707087 - IDEAL BEBIDAS Tipo de cliente: 81 - Zé Delivery (Z) Endereço: AVENID…" at bounding box center [750, 359] width 1501 height 718
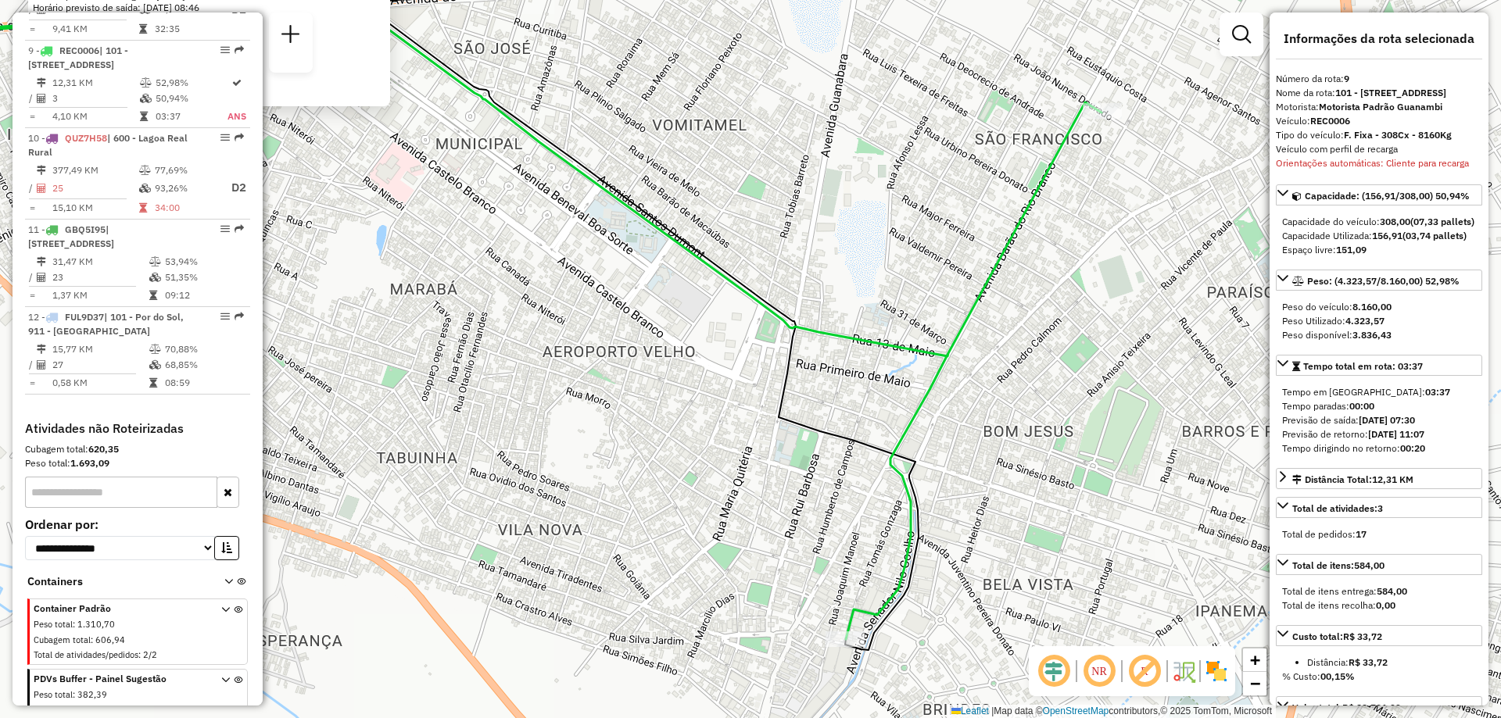
drag, startPoint x: 1145, startPoint y: 504, endPoint x: 987, endPoint y: 403, distance: 187.8
click at [985, 405] on div "40707087 - IDEAL BEBIDAS Tipo de cliente: 81 - Zé Delivery (Z) Endereço: AVENID…" at bounding box center [750, 359] width 1501 height 718
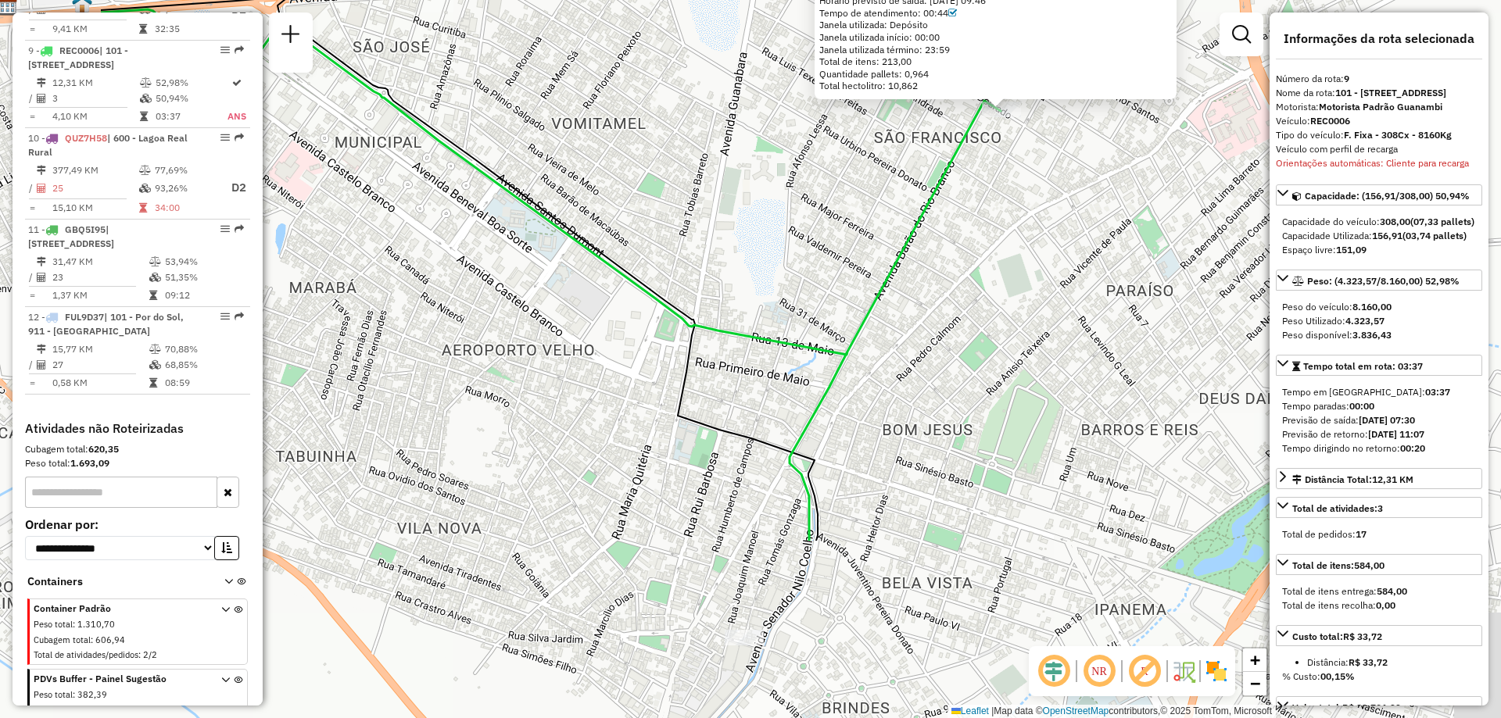
drag, startPoint x: 730, startPoint y: 561, endPoint x: 981, endPoint y: 312, distance: 353.7
click at [981, 312] on div "40700883 - RAIMUNDO NEVES DE AL Dia de atendimento do cliente violado Endereço:…" at bounding box center [750, 359] width 1501 height 718
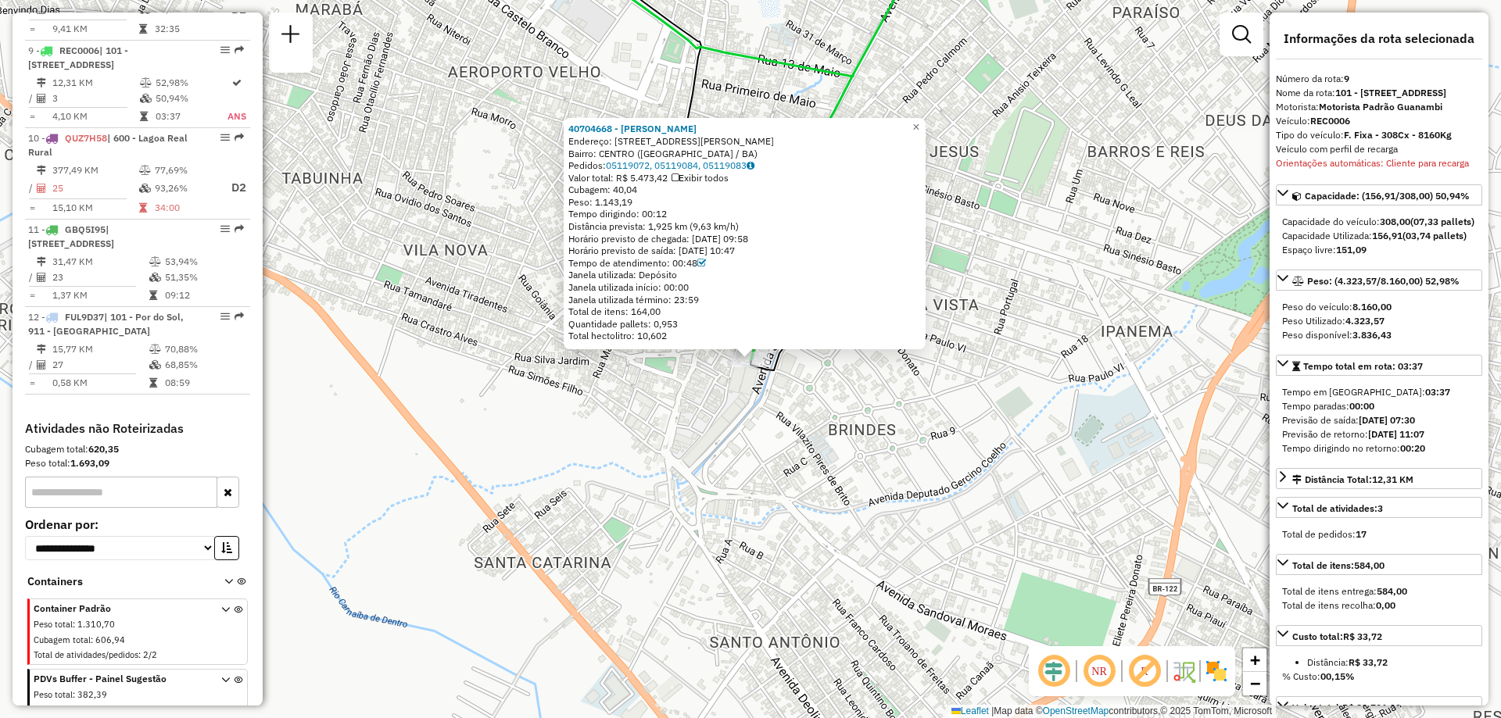
drag, startPoint x: 483, startPoint y: 321, endPoint x: 489, endPoint y: 351, distance: 30.4
click at [489, 351] on div "40704668 - ELAINE CRISTINA DE S Endereço: RUA TOMAZ GONZAGA 22 22 Bairro: CENTR…" at bounding box center [750, 359] width 1501 height 718
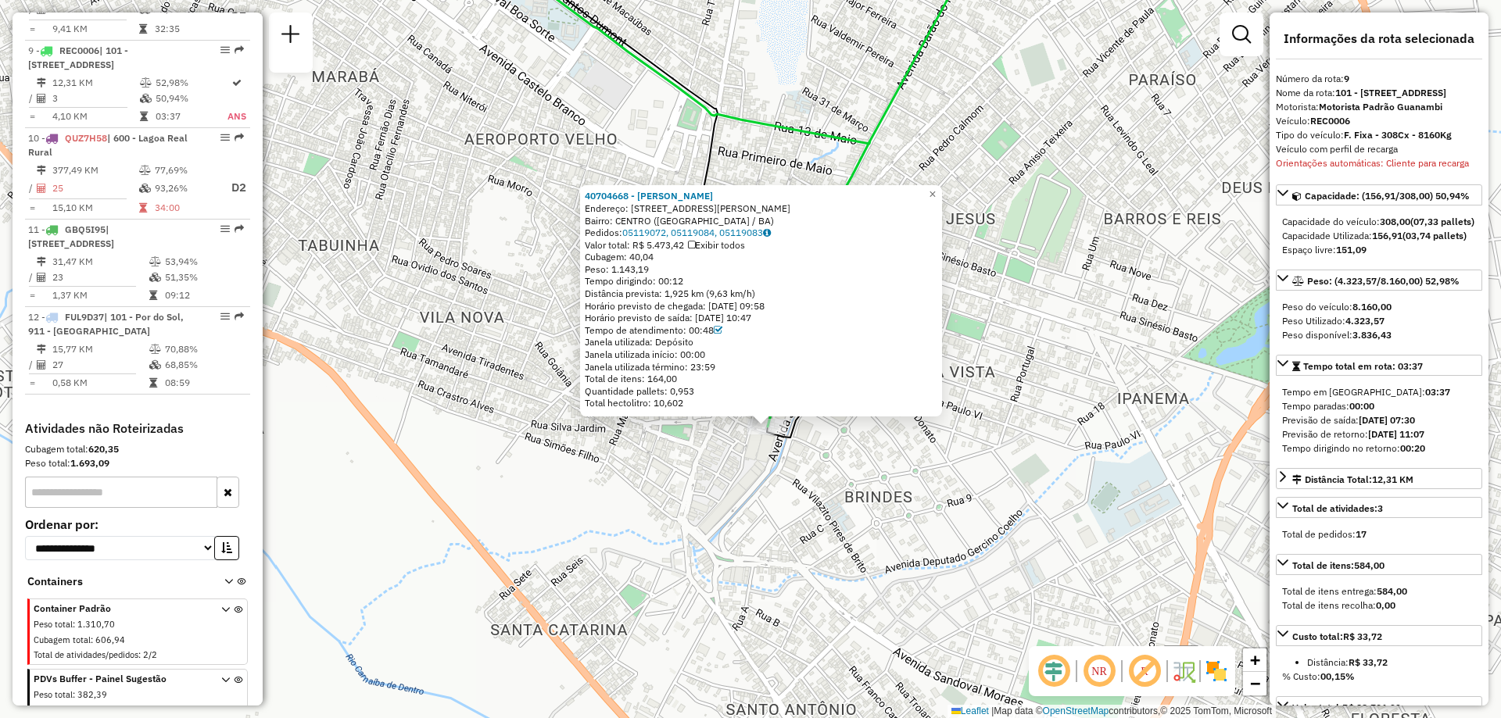
click at [502, 347] on div "40704668 - ELAINE CRISTINA DE S Endereço: RUA TOMAZ GONZAGA 22 22 Bairro: CENTR…" at bounding box center [750, 359] width 1501 height 718
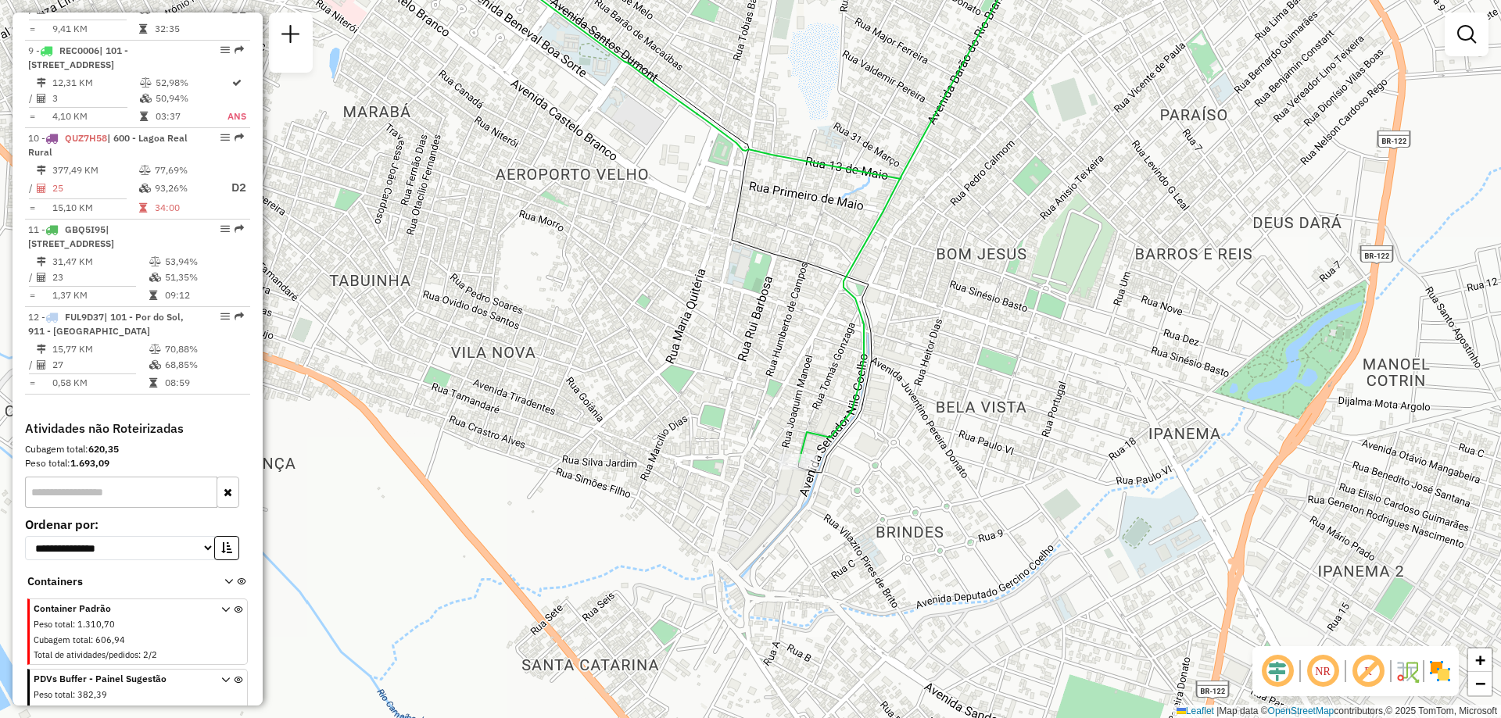
drag, startPoint x: 690, startPoint y: 310, endPoint x: 721, endPoint y: 345, distance: 46.0
click at [718, 342] on div "Janela de atendimento Grade de atendimento Capacidade Transportadoras Veículos …" at bounding box center [750, 359] width 1501 height 718
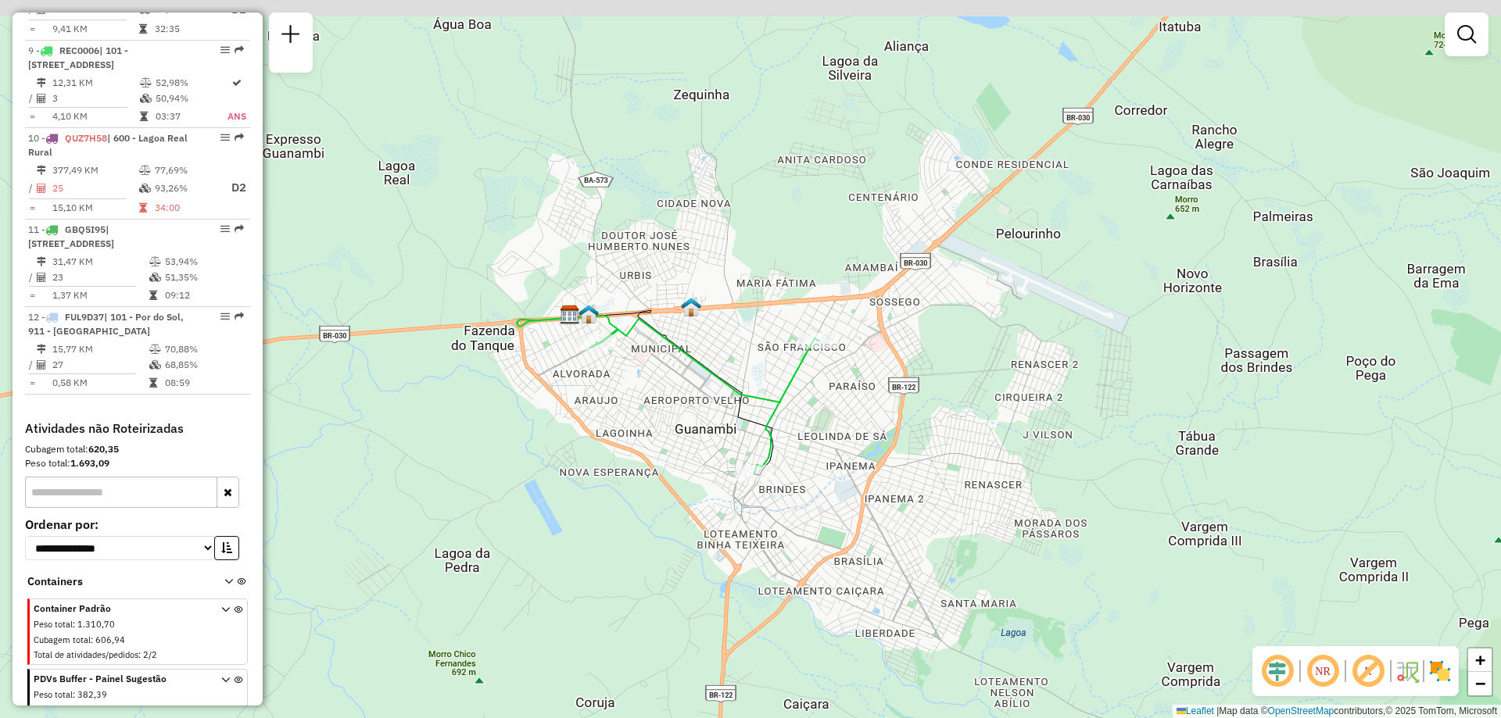
drag, startPoint x: 711, startPoint y: 224, endPoint x: 720, endPoint y: 318, distance: 95.0
click at [720, 318] on div "Janela de atendimento Grade de atendimento Capacidade Transportadoras Veículos …" at bounding box center [750, 359] width 1501 height 718
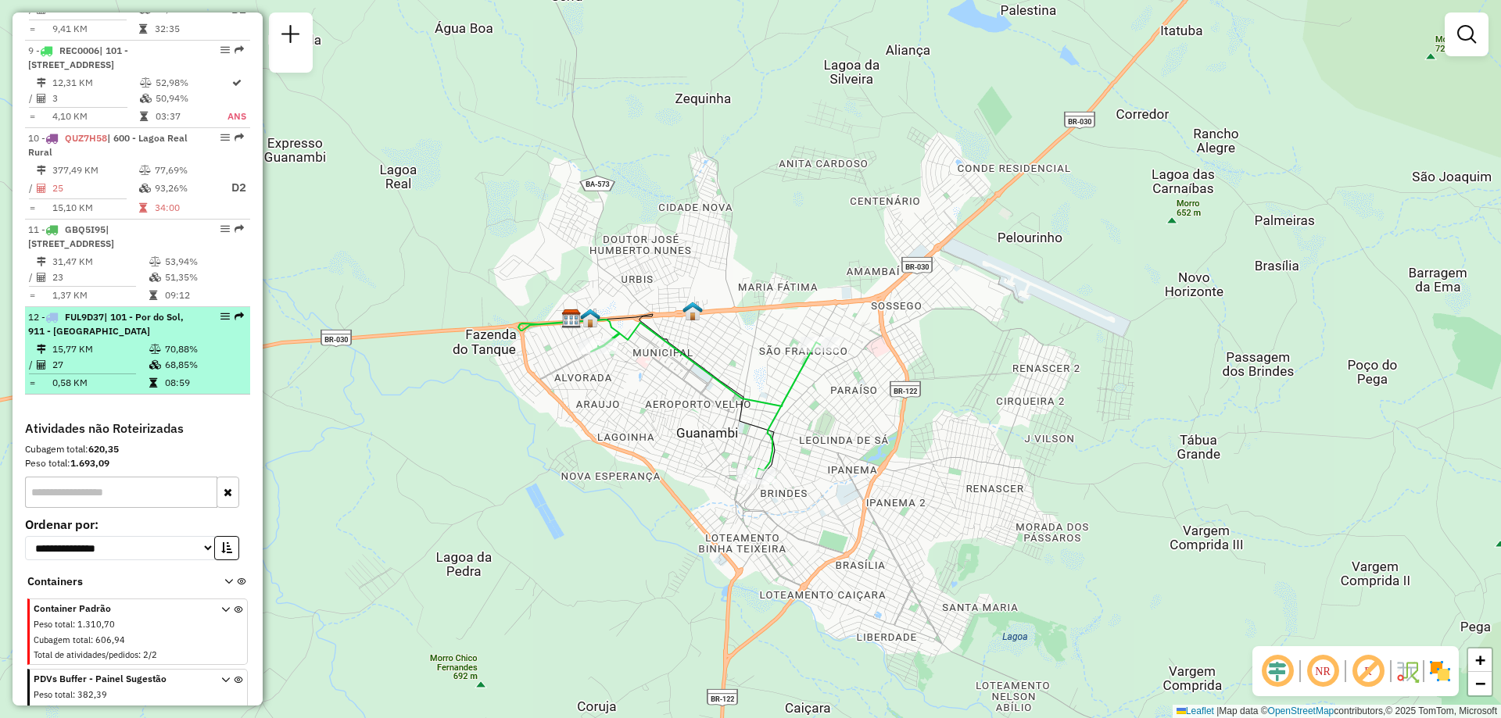
click at [141, 321] on div "12 - FUL9D37 | 101 - Por do Sol, 911 - Monte Pascoal" at bounding box center [111, 324] width 166 height 28
select select "**********"
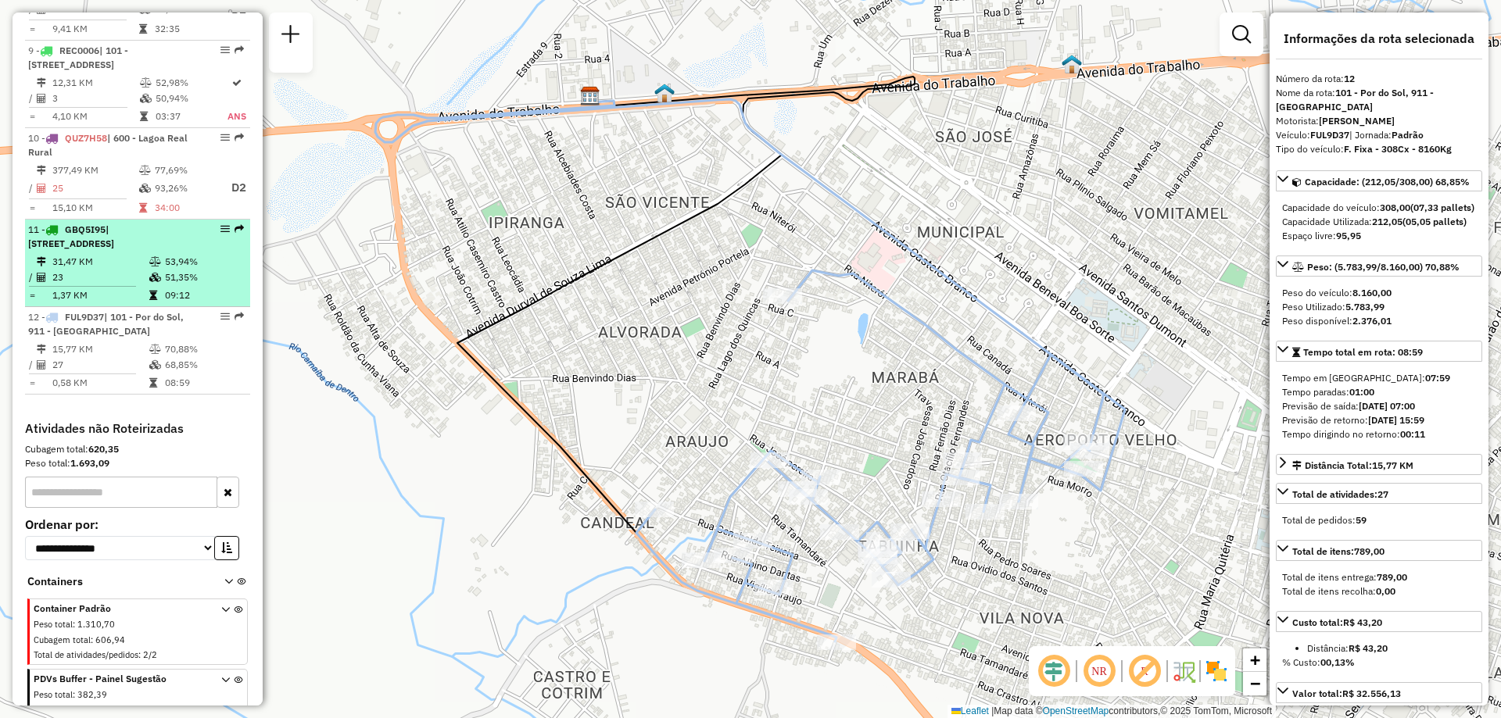
click at [175, 233] on div "11 - GBQ5I95 | 110 - Santo Antonio, 120 - São Francisco, 910 - Centro" at bounding box center [111, 237] width 166 height 28
